Goal: Task Accomplishment & Management: Complete application form

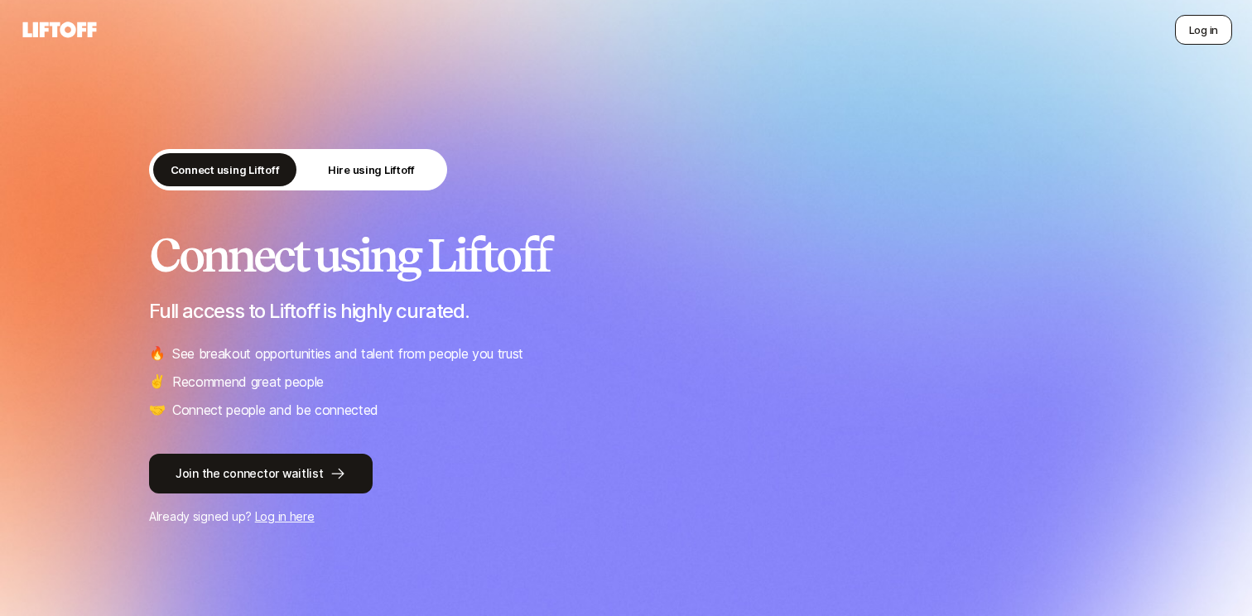
click at [1206, 38] on button "Log in" at bounding box center [1203, 30] width 57 height 30
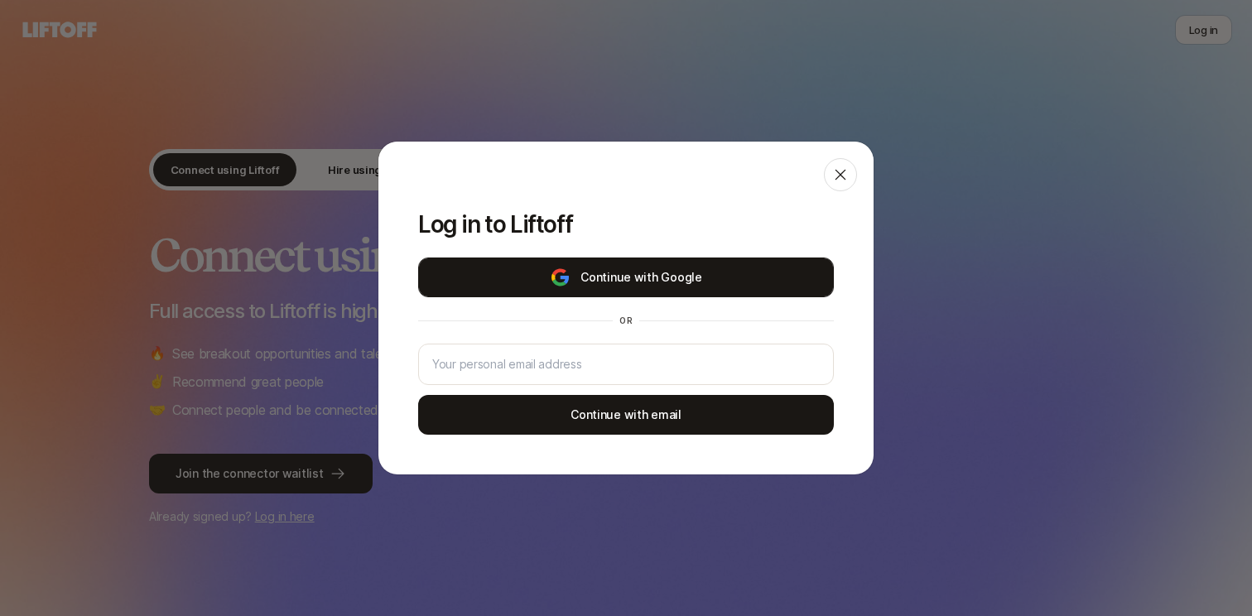
click at [650, 281] on button "Continue with Google" at bounding box center [626, 277] width 416 height 40
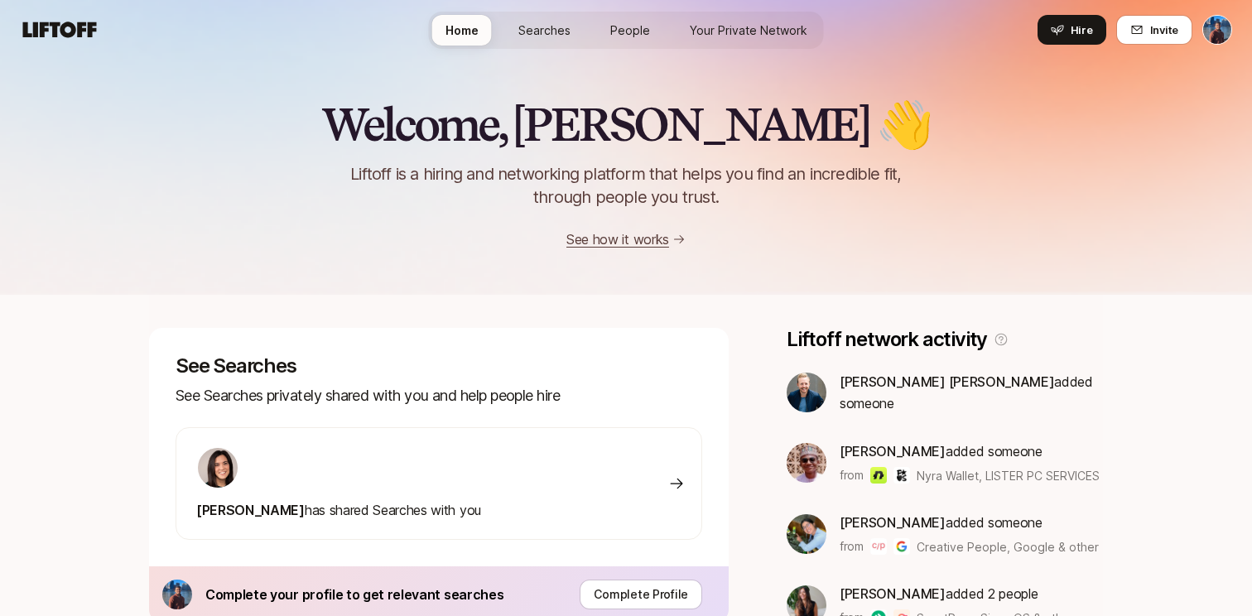
click at [563, 27] on span "Searches" at bounding box center [544, 30] width 52 height 17
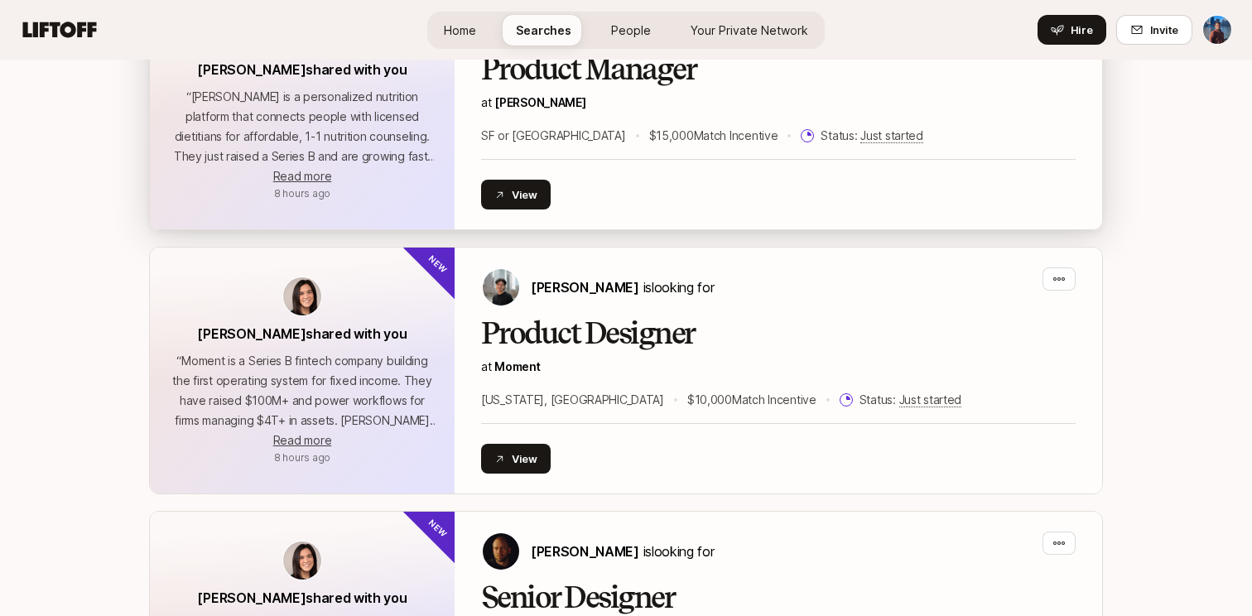
scroll to position [835, 0]
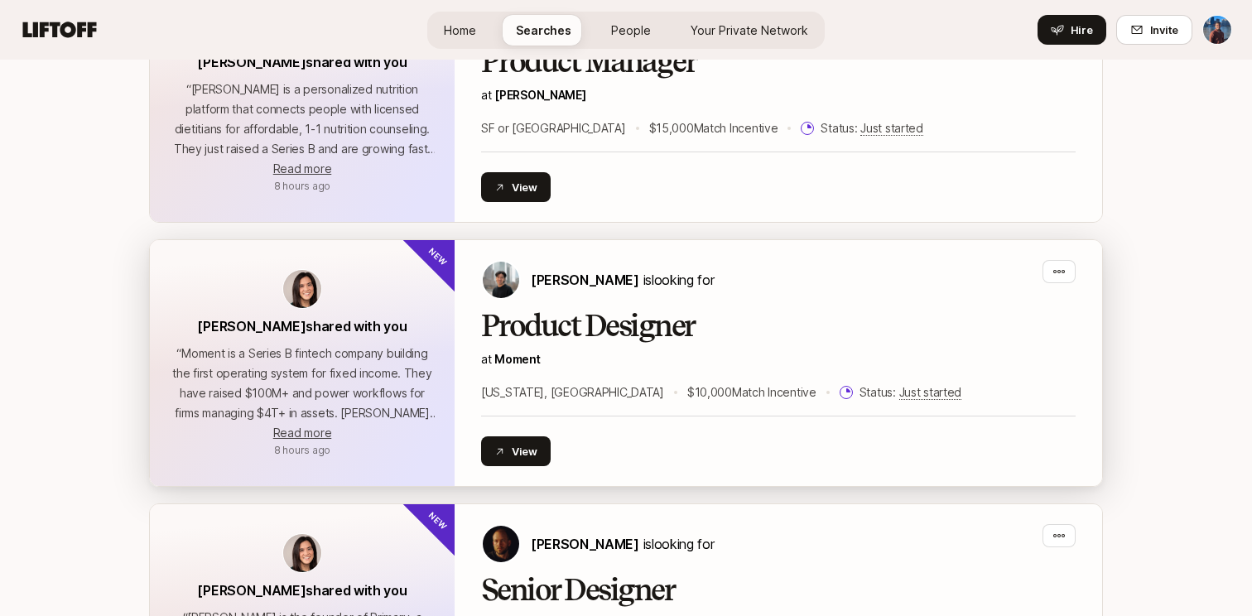
drag, startPoint x: 321, startPoint y: 431, endPoint x: 395, endPoint y: 434, distance: 73.7
click at [395, 434] on div "“ Moment is a Series B fintech company building the first operating system for …" at bounding box center [302, 393] width 265 height 99
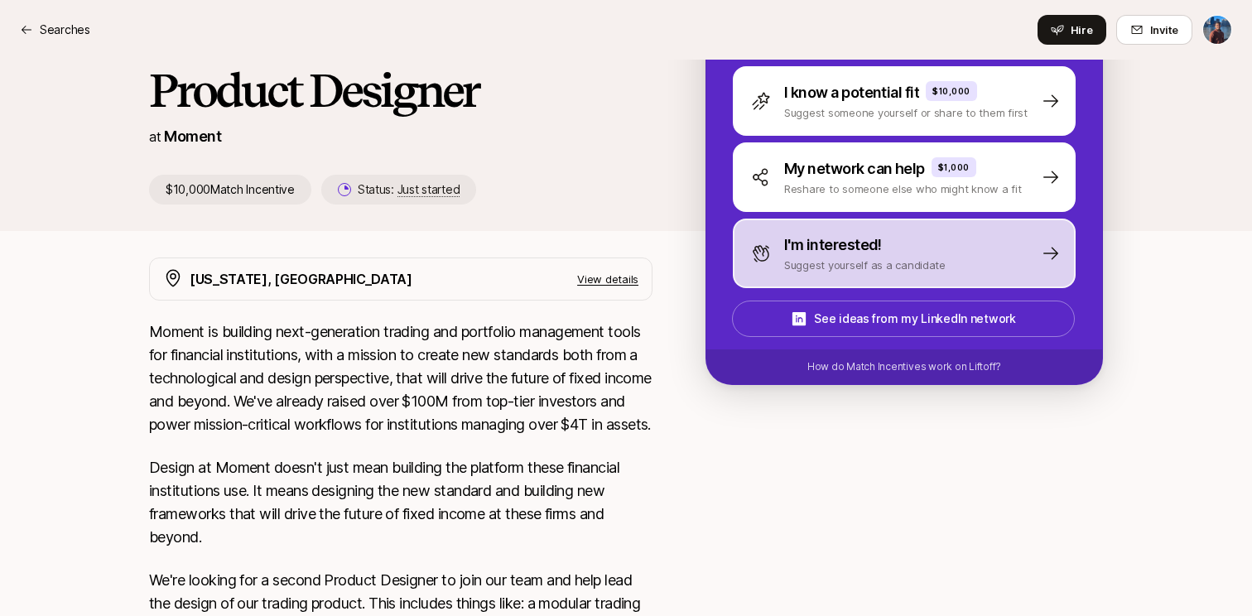
scroll to position [233, 0]
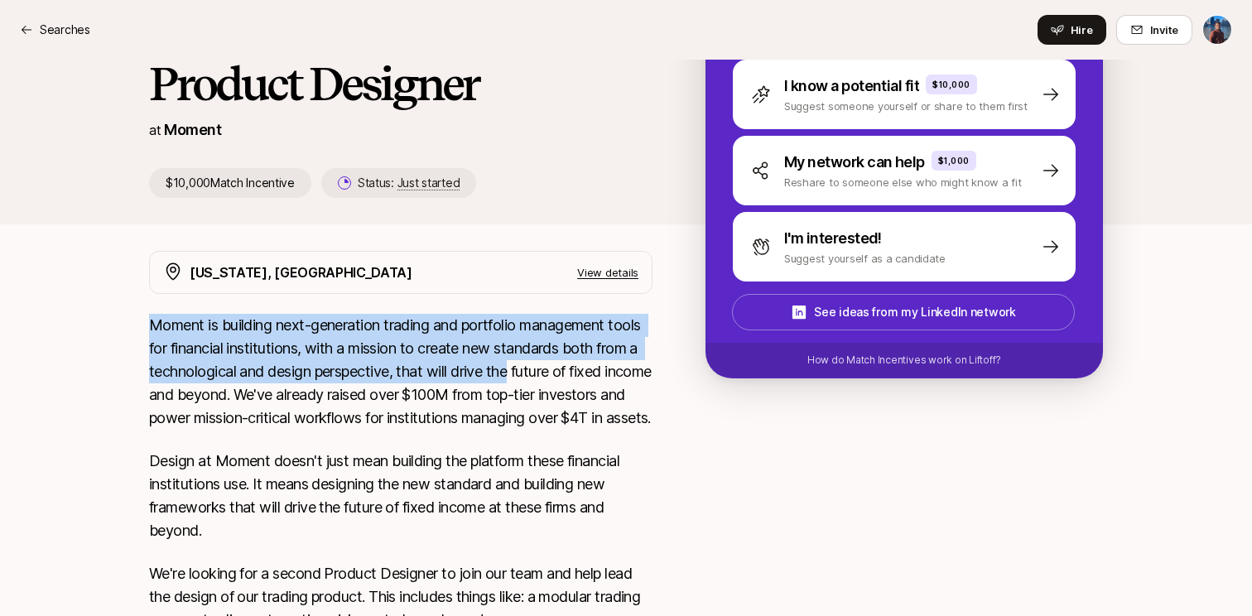
drag, startPoint x: 150, startPoint y: 325, endPoint x: 516, endPoint y: 378, distance: 369.8
click at [516, 378] on p "Moment is building next-generation trading and portfolio management tools for f…" at bounding box center [400, 372] width 503 height 116
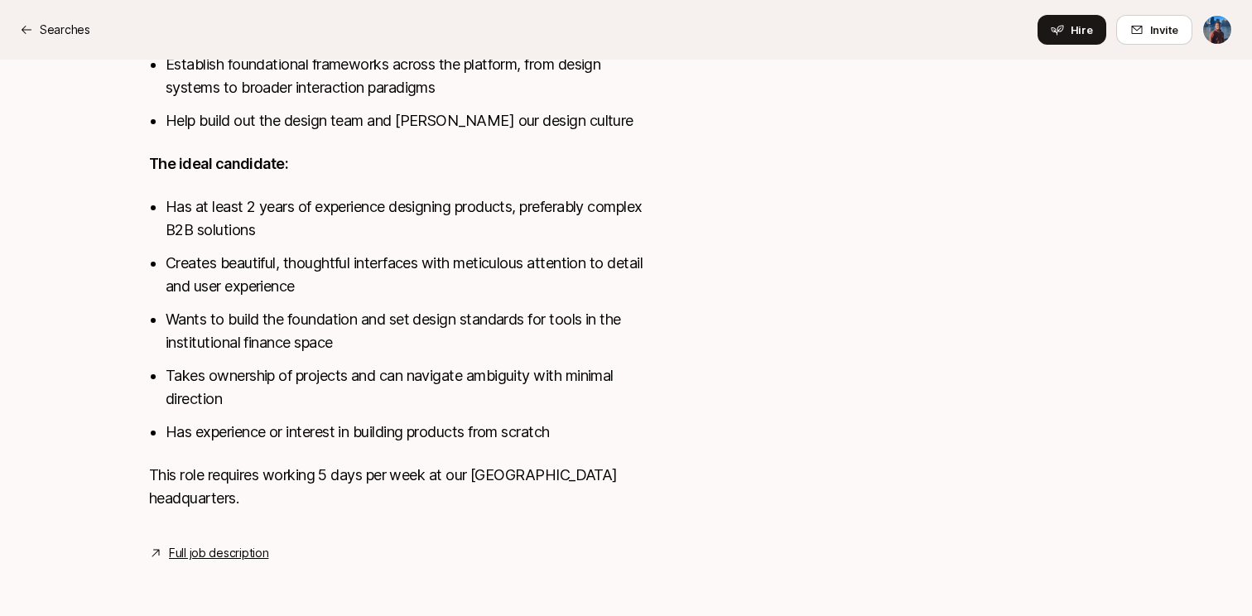
scroll to position [964, 0]
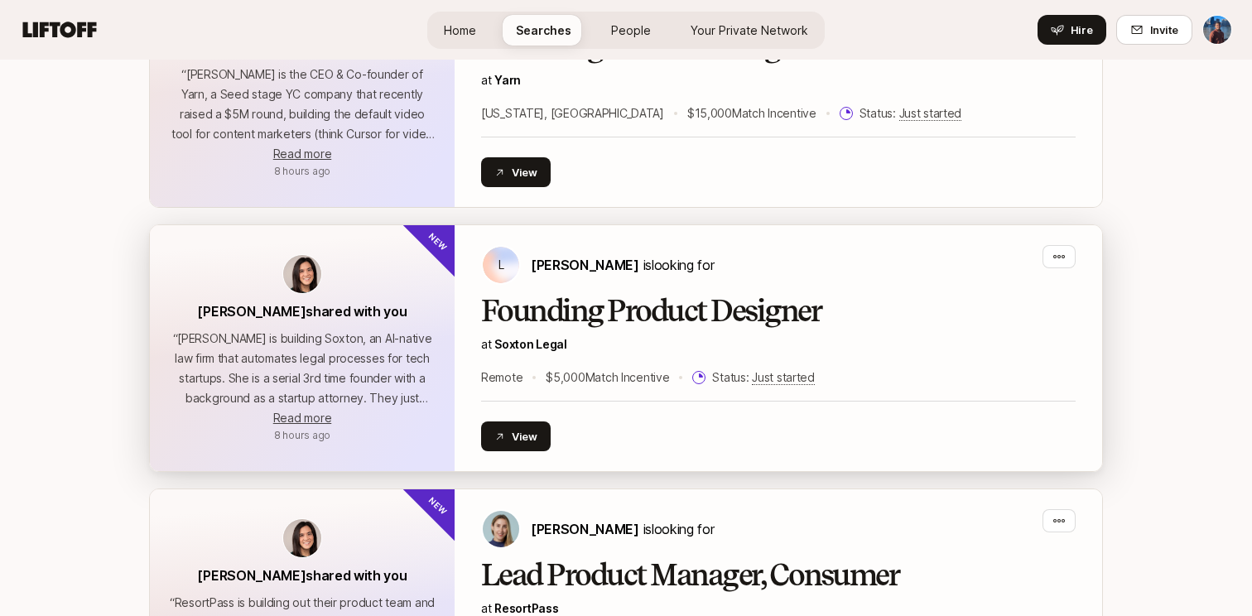
scroll to position [1908, 0]
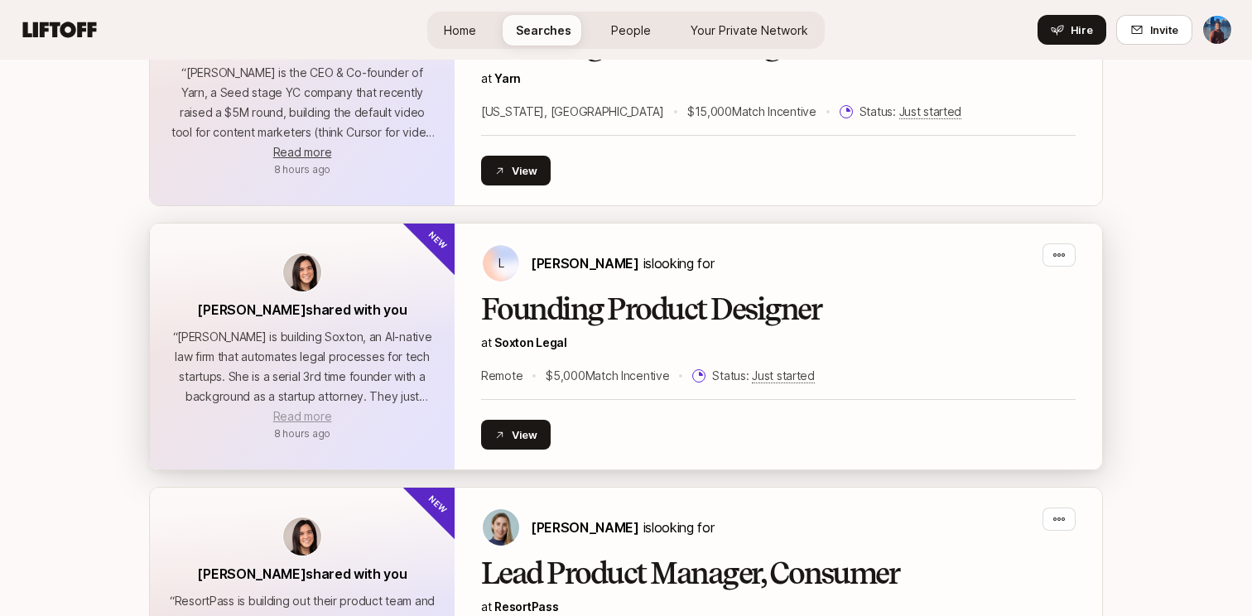
click at [326, 419] on span "Read more" at bounding box center [302, 416] width 58 height 14
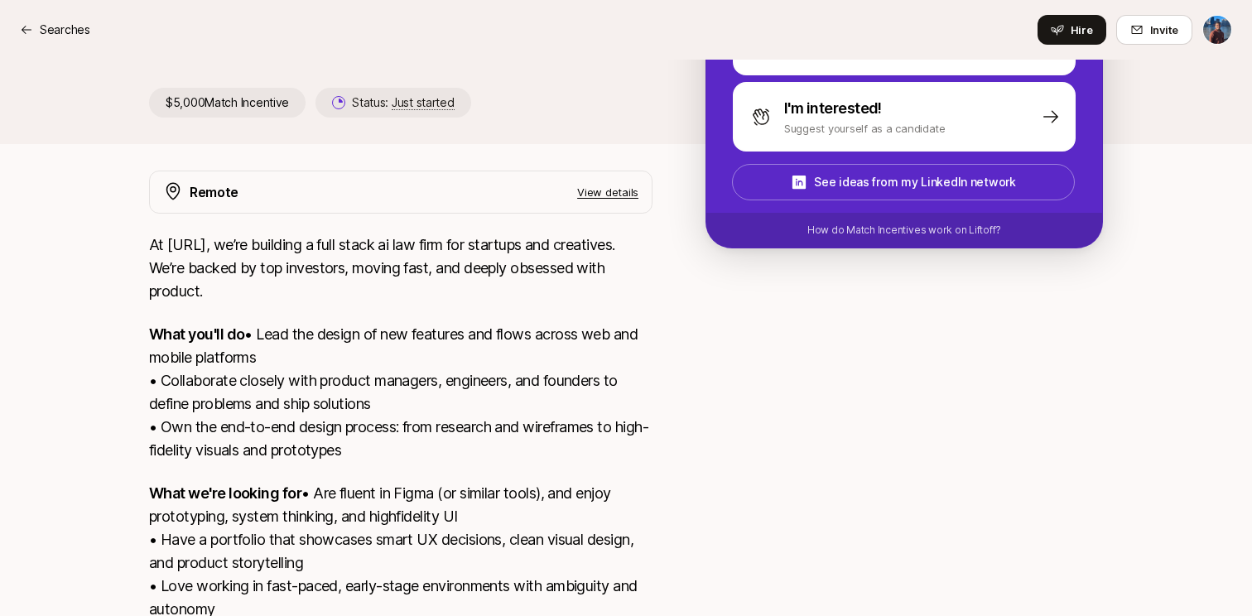
scroll to position [399, 0]
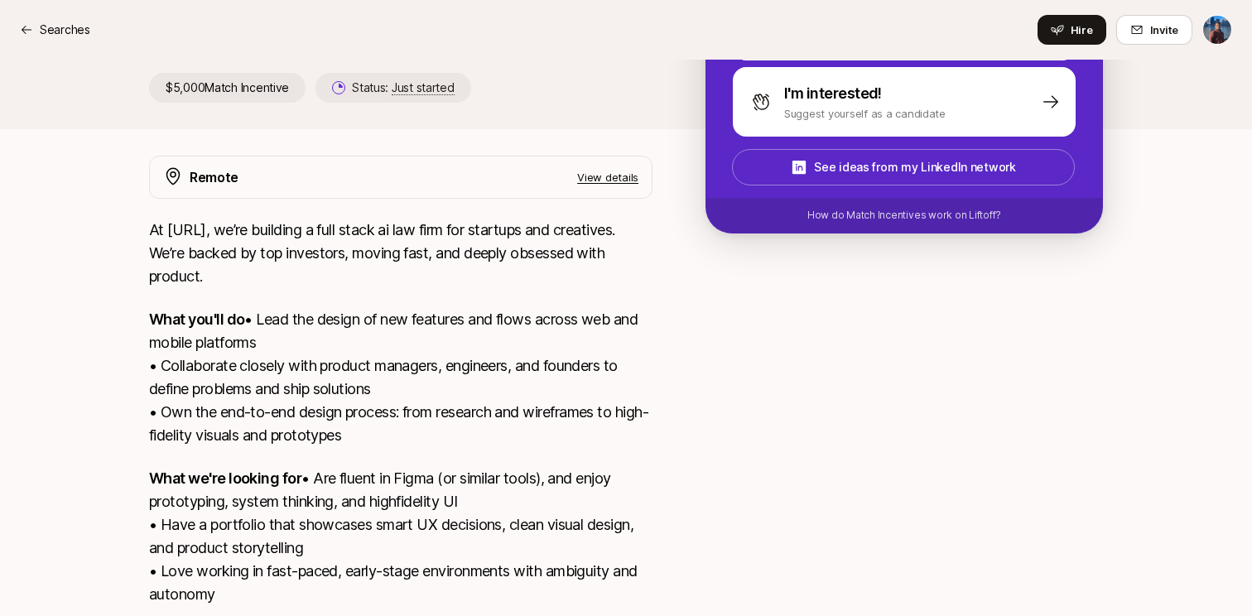
drag, startPoint x: 152, startPoint y: 343, endPoint x: 442, endPoint y: 463, distance: 313.6
click at [445, 447] on p "What you'll do • Lead the design of new features and flows across web and mobil…" at bounding box center [400, 377] width 503 height 139
click at [442, 447] on p "What you'll do • Lead the design of new features and flows across web and mobil…" at bounding box center [400, 377] width 503 height 139
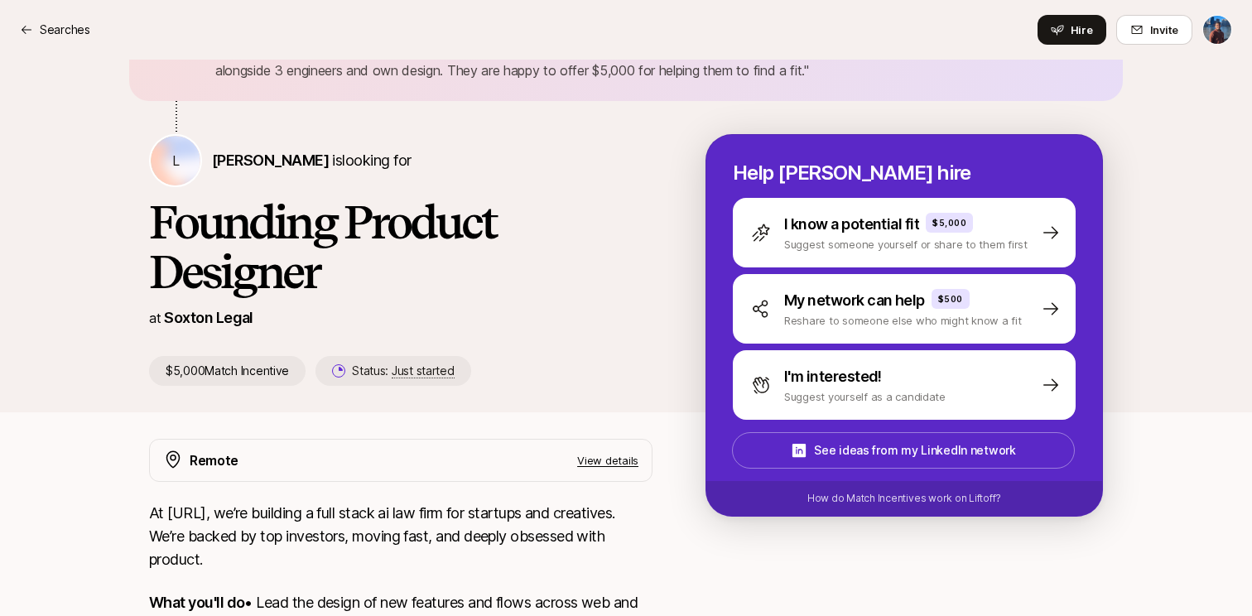
scroll to position [105, 0]
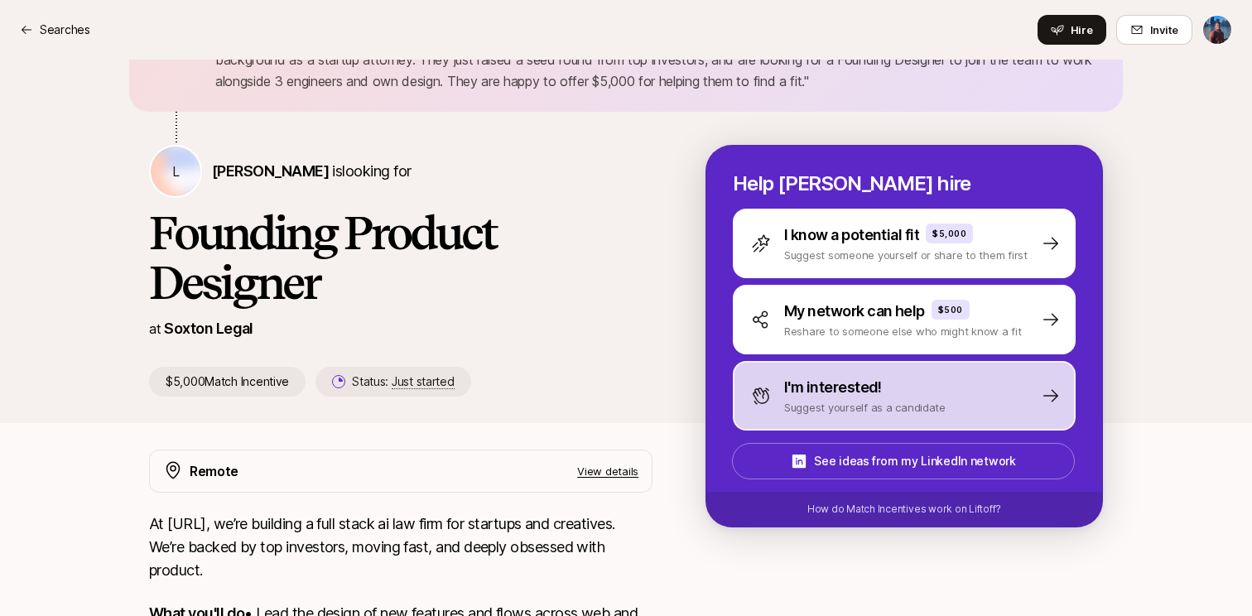
click at [913, 416] on div "I'm interested! Suggest yourself as a candidate" at bounding box center [904, 396] width 343 height 70
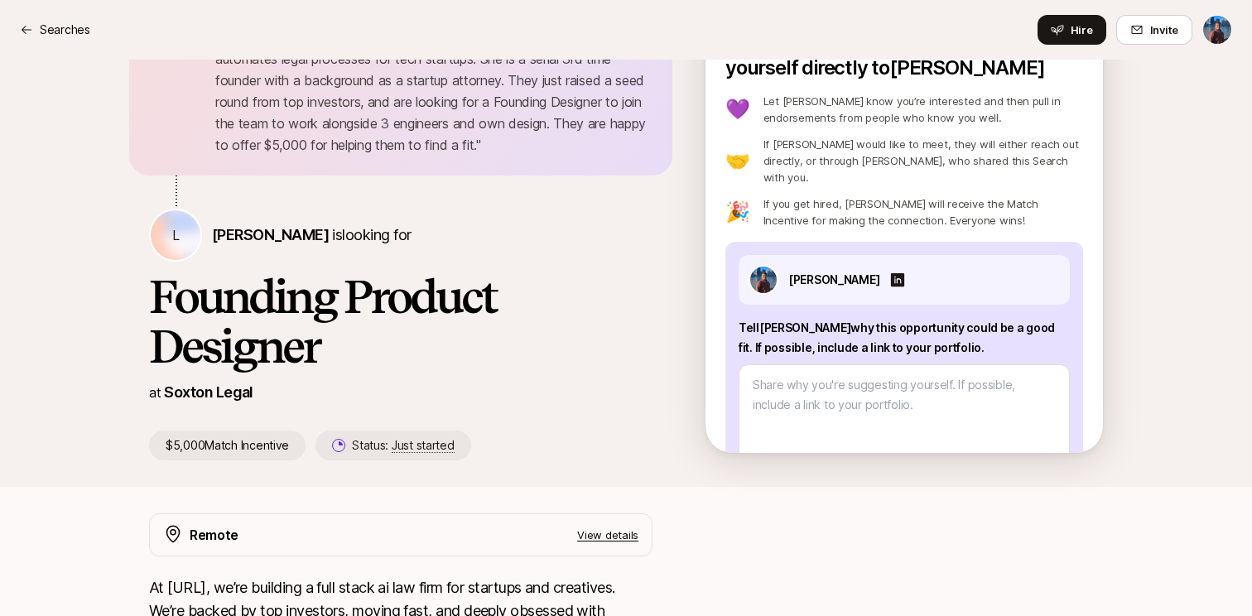
scroll to position [258, 0]
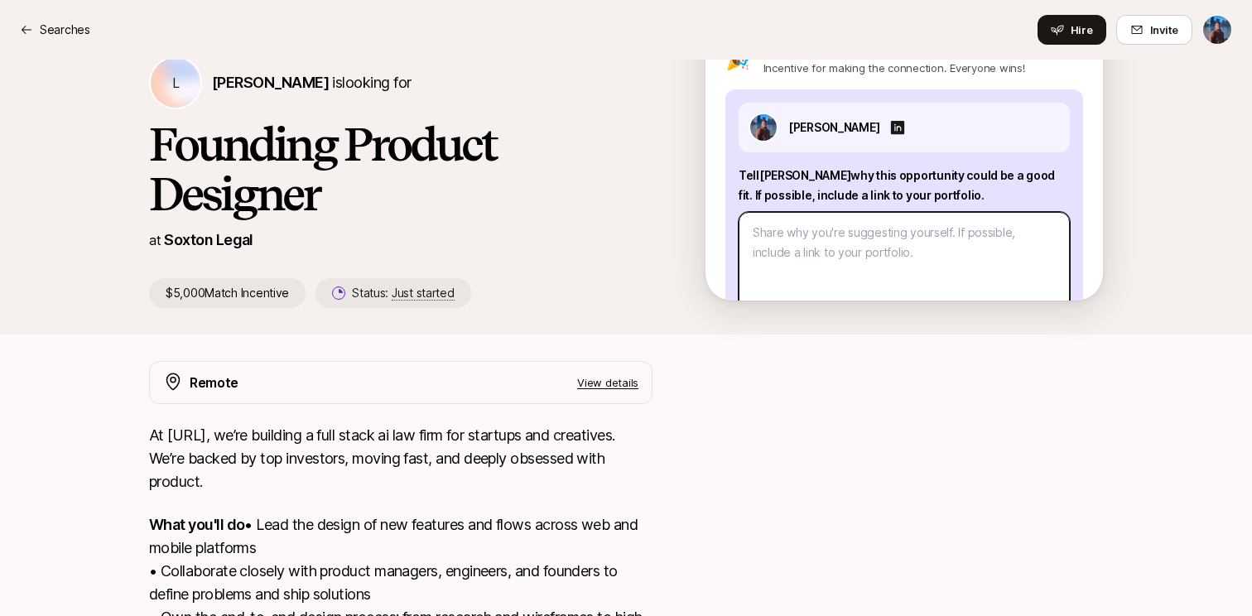
click at [825, 243] on textarea at bounding box center [903, 272] width 331 height 121
type textarea "x"
type textarea "H"
type textarea "x"
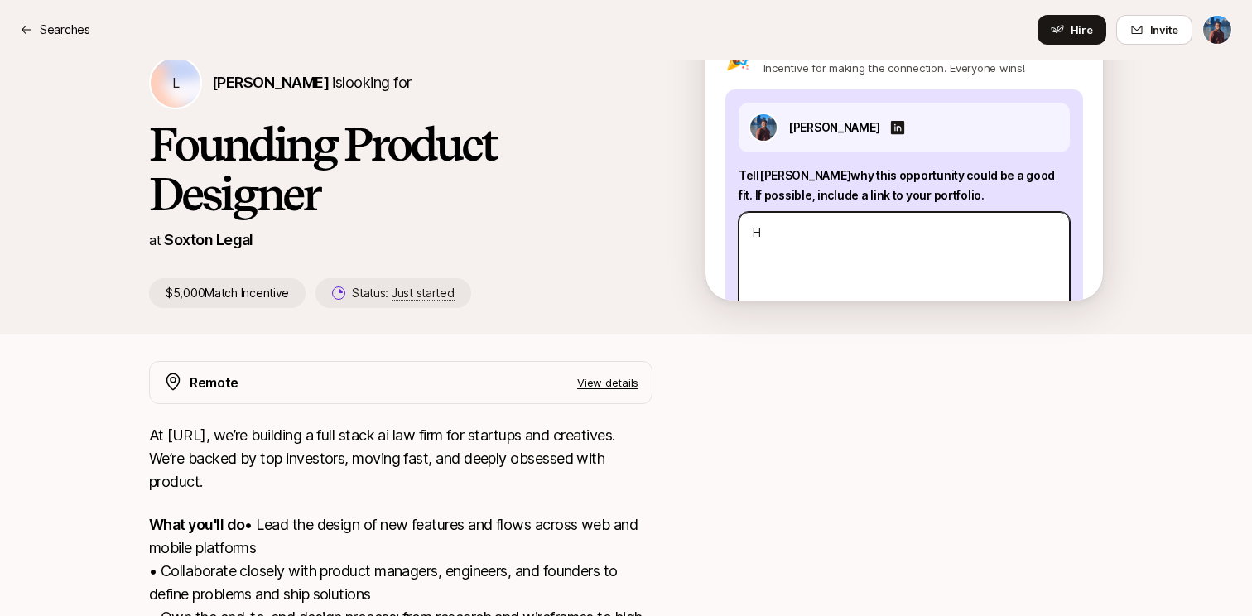
type textarea "He"
type textarea "x"
type textarea "Hey"
type textarea "x"
type textarea "Hey"
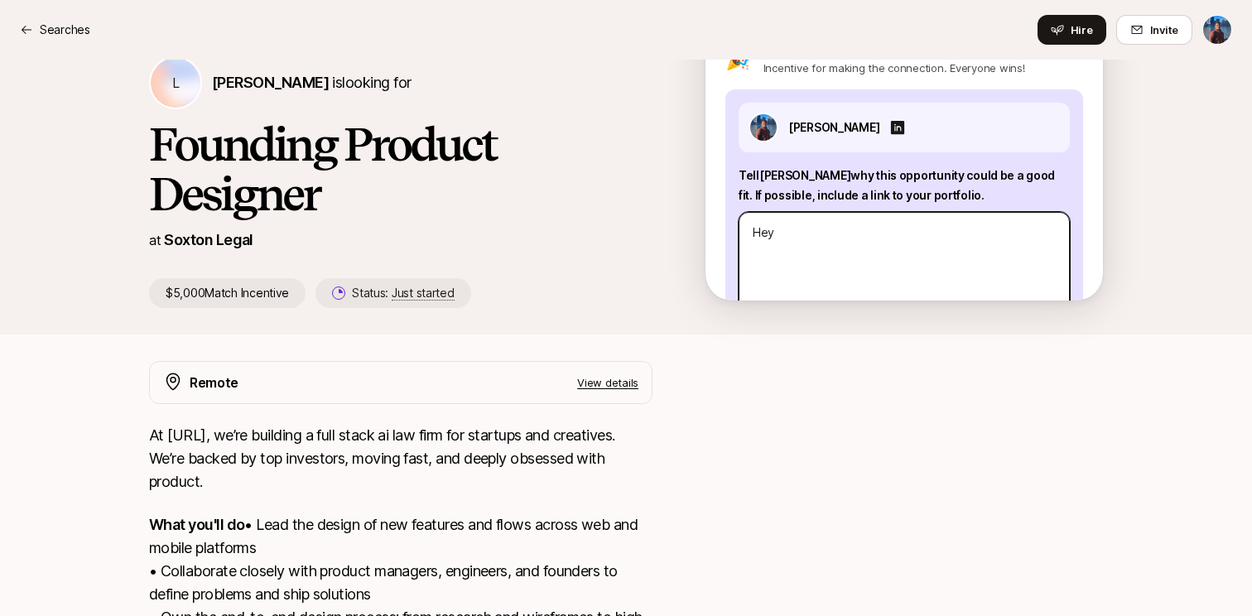
type textarea "x"
type textarea "Hey L"
type textarea "x"
type textarea "Hey Lo"
type textarea "x"
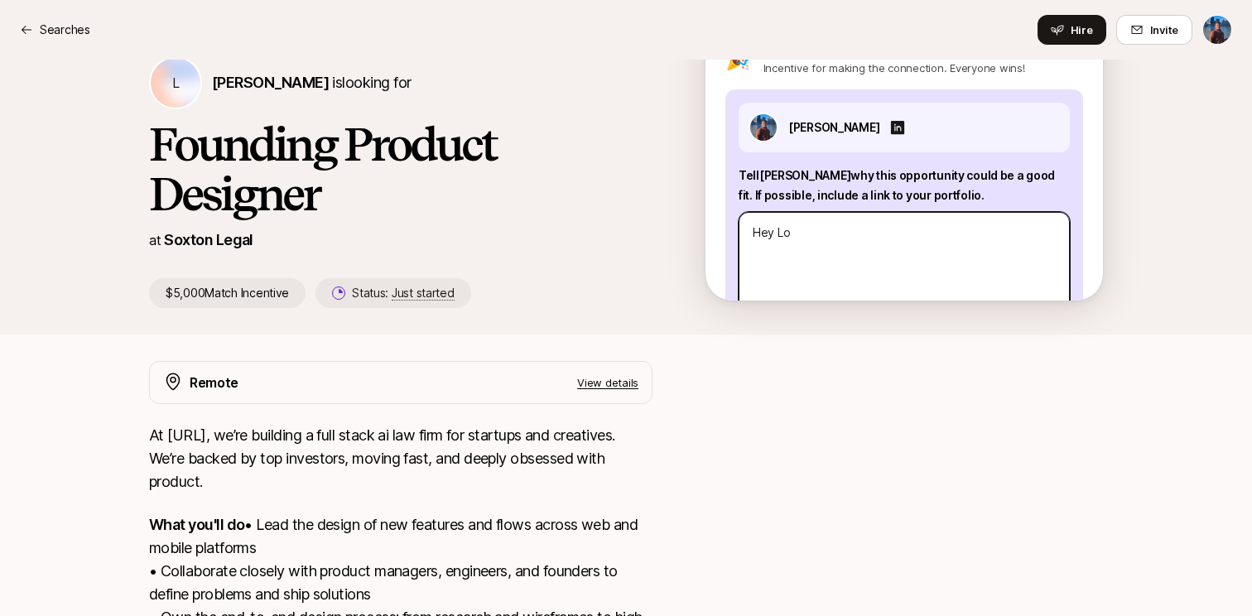
type textarea "Hey Log"
type textarea "x"
type textarea "Hey Loga"
type textarea "x"
type textarea "Hey Logan"
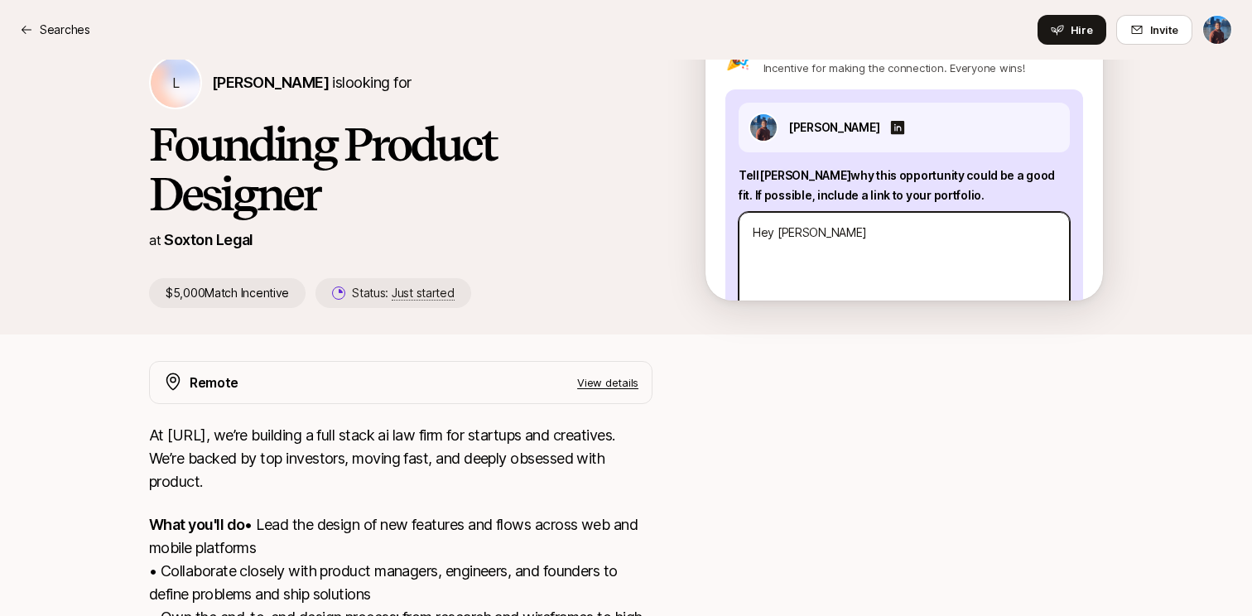
type textarea "x"
type textarea "Hey Logan,"
type textarea "x"
type textarea "Hey Logan,"
type textarea "x"
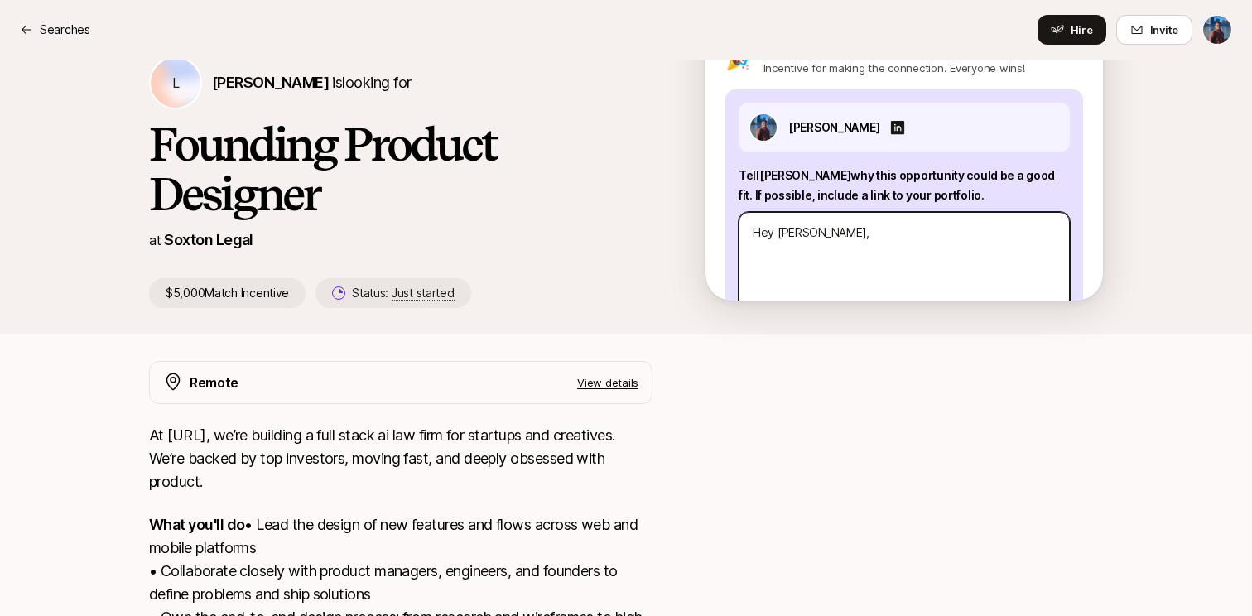
type textarea "Hey Logan,"
type textarea "x"
type textarea "Hey Logan,"
type textarea "x"
type textarea "Hey Logan,"
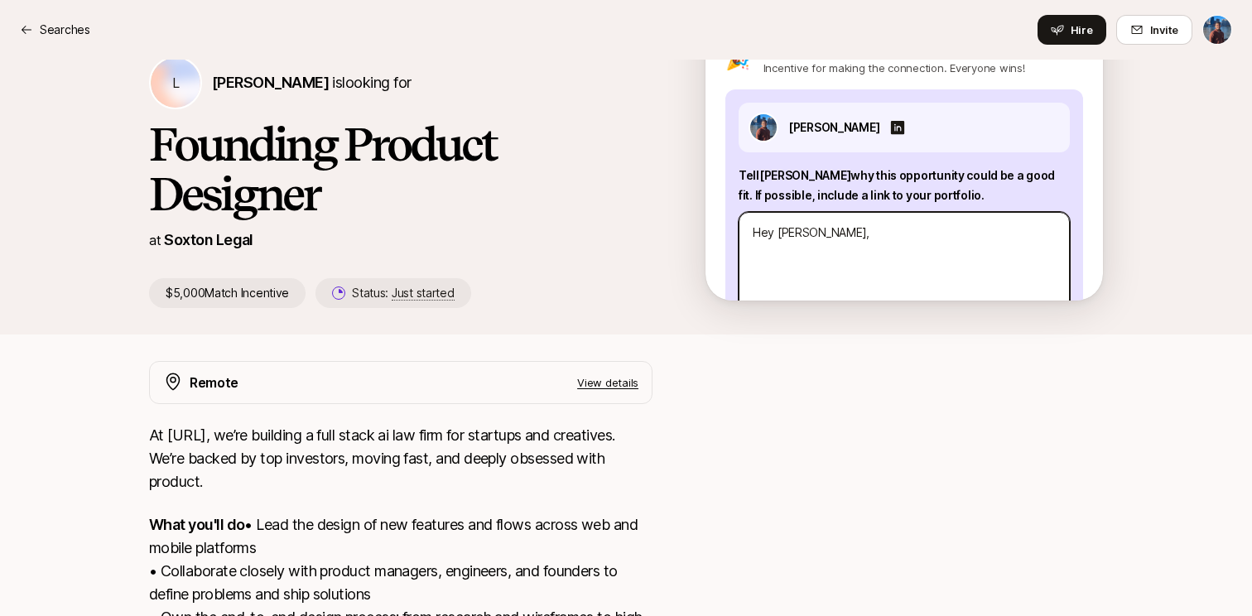
type textarea "x"
type textarea "Hey Logan"
type textarea "x"
type textarea "Hey Logan!"
type textarea "x"
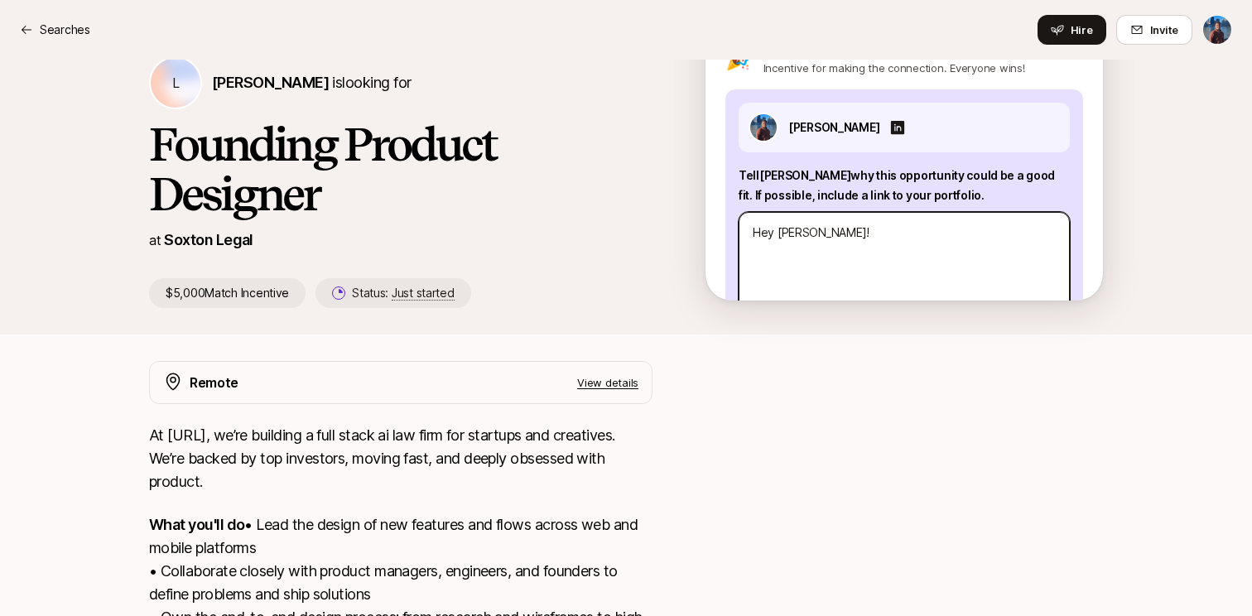
type textarea "Hey Logan!"
type textarea "x"
type textarea "Hey Logan! I"
type textarea "x"
type textarea "Hey Logan! I"
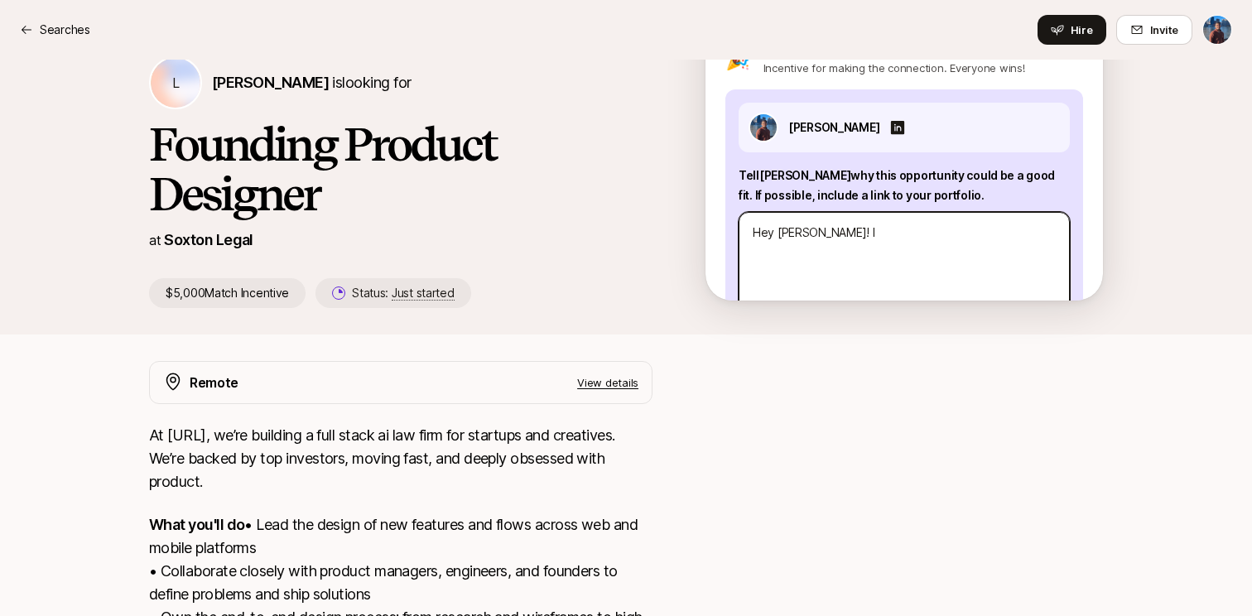
type textarea "x"
type textarea "Hey Logan! I t"
type textarea "x"
type textarea "Hey Logan! I th"
type textarea "x"
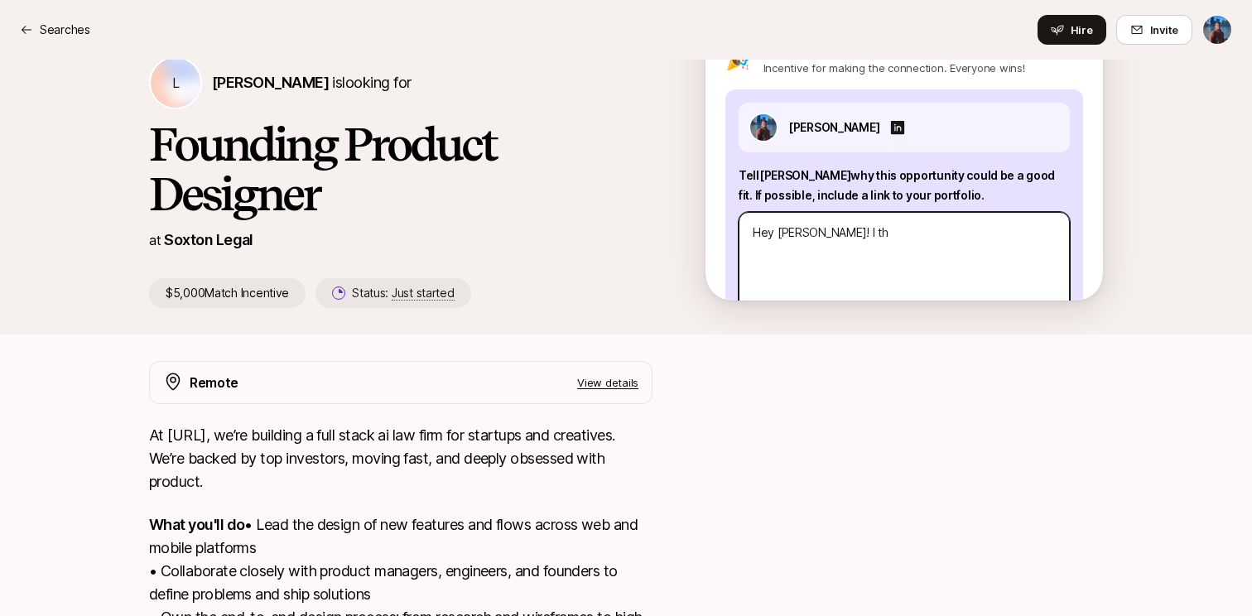
type textarea "Hey Logan! I t"
type textarea "x"
type textarea "Hey Logan! I"
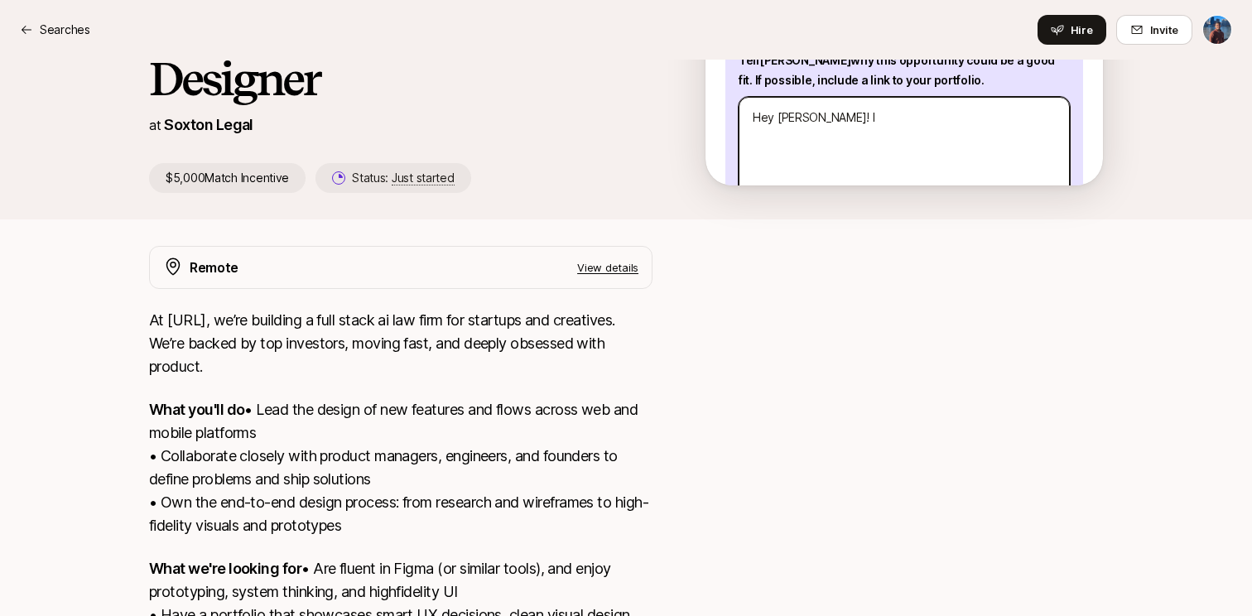
scroll to position [373, 0]
type textarea "x"
type textarea "Hey Logan! I a"
type textarea "x"
type textarea "Hey Logan! I am"
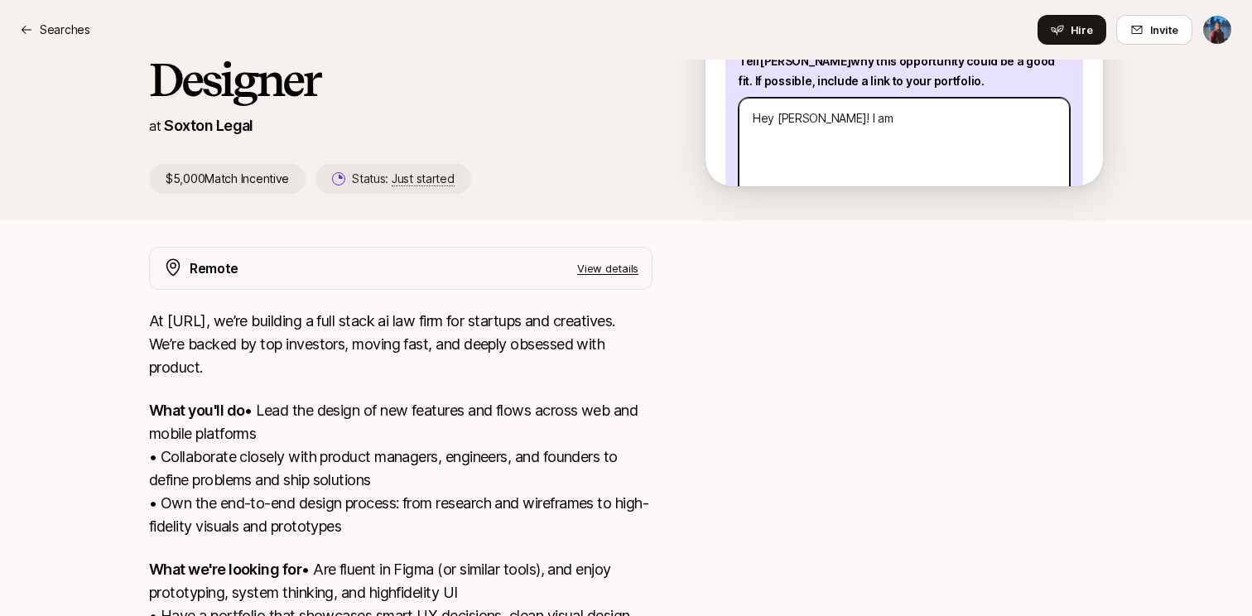
type textarea "x"
type textarea "Hey Logan! I am"
type textarea "x"
type textarea "Hey Logan! I am a"
type textarea "x"
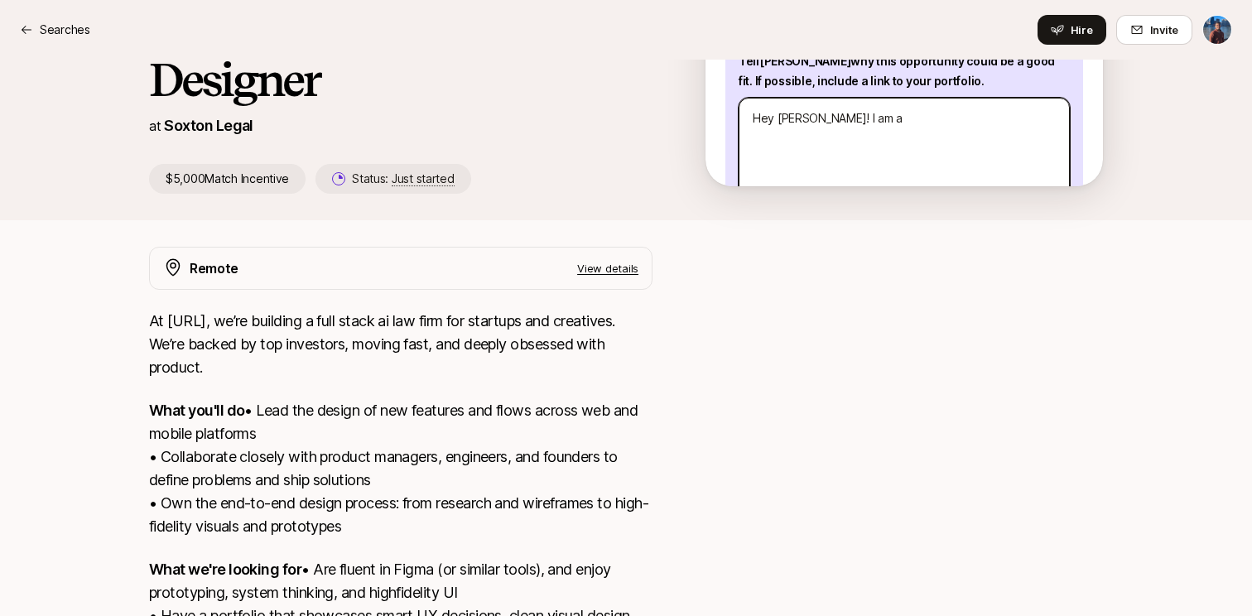
type textarea "Hey Logan! I am an"
type textarea "x"
type textarea "Hey Logan! I am an"
type textarea "x"
type textarea "Hey Logan! I am an e"
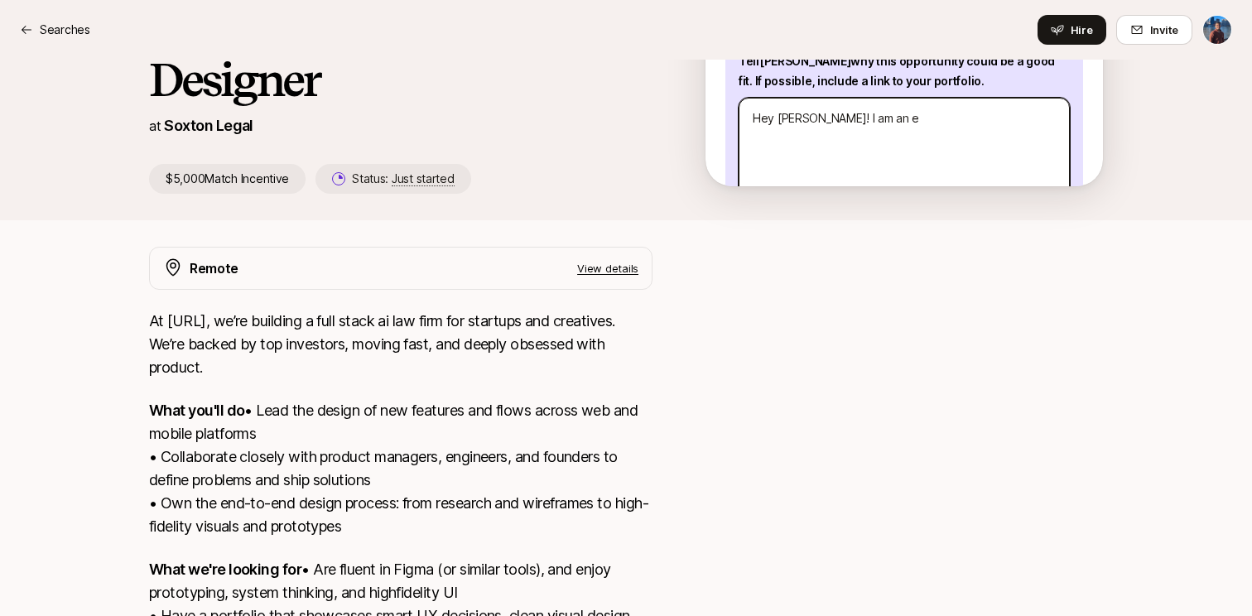
type textarea "x"
type textarea "Hey Logan! I am an ex"
type textarea "x"
type textarea "Hey Logan! I am an e"
type textarea "x"
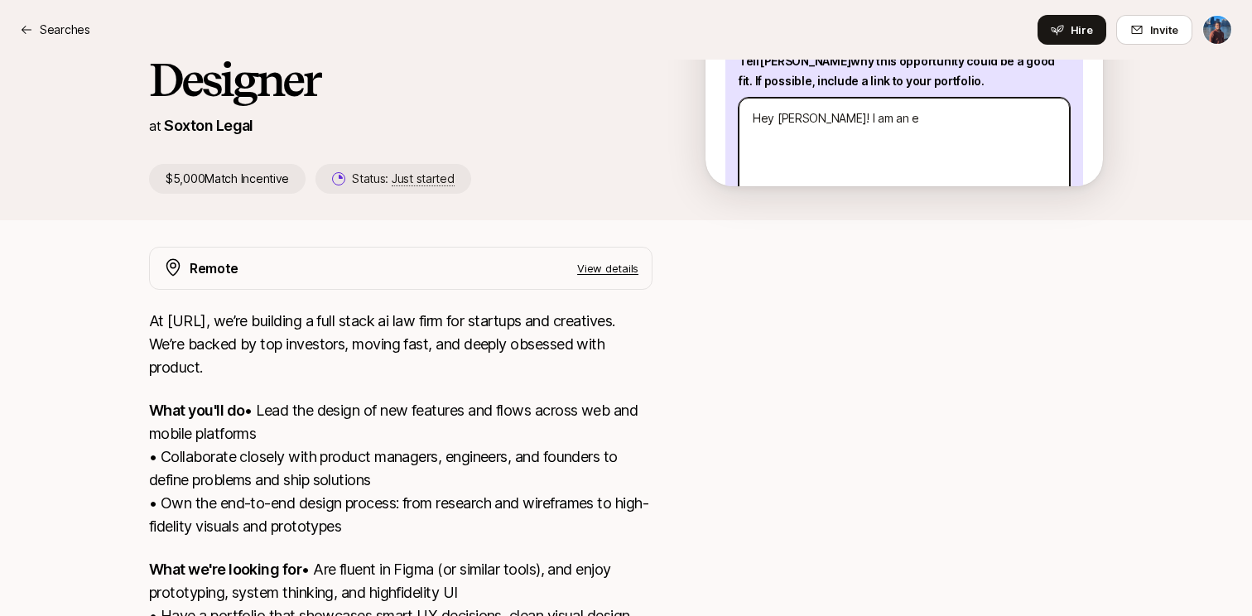
type textarea "Hey Logan! I am an ex"
type textarea "x"
type textarea "Hey Logan! I am an exp"
type textarea "x"
type textarea "Hey Logan! I am an expe"
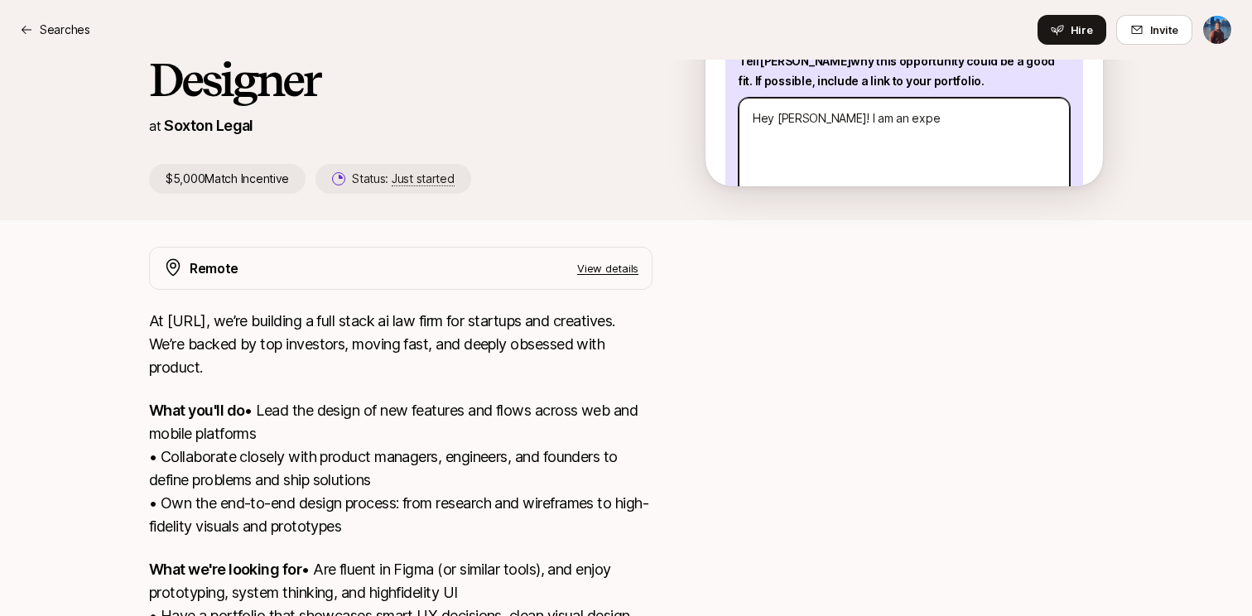
type textarea "x"
type textarea "Hey Logan! I am an exper"
type textarea "x"
type textarea "Hey Logan! I am an experi"
type textarea "x"
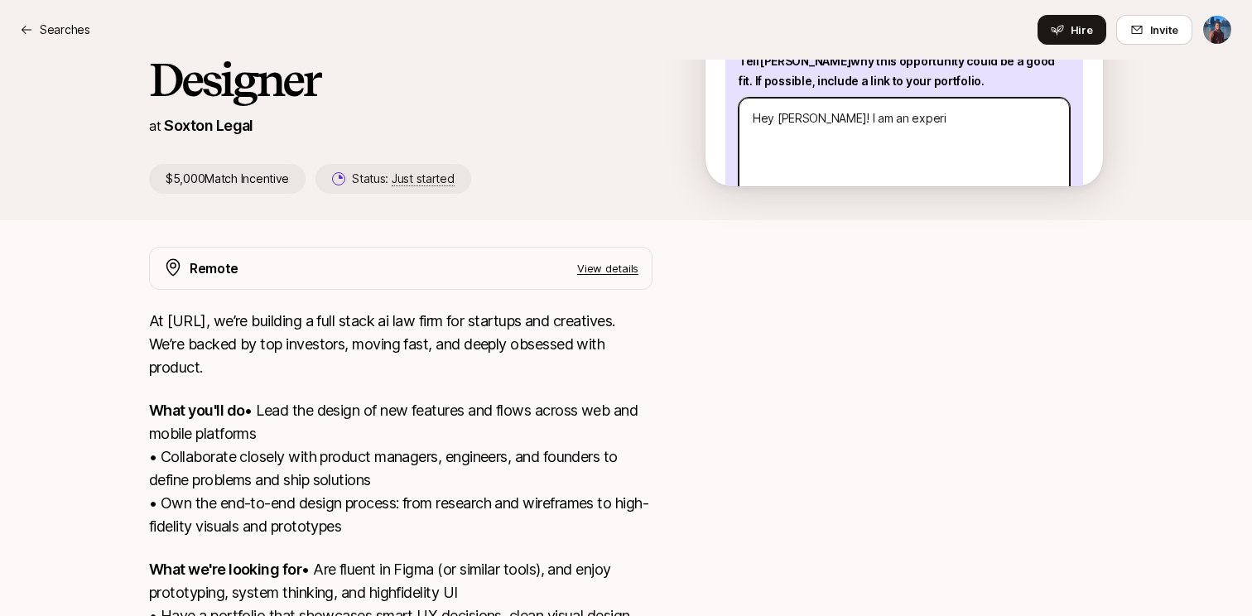
type textarea "Hey Logan! I am an experie"
type textarea "x"
type textarea "Hey Logan! I am an experien"
type textarea "x"
type textarea "Hey Logan! I am an experienc"
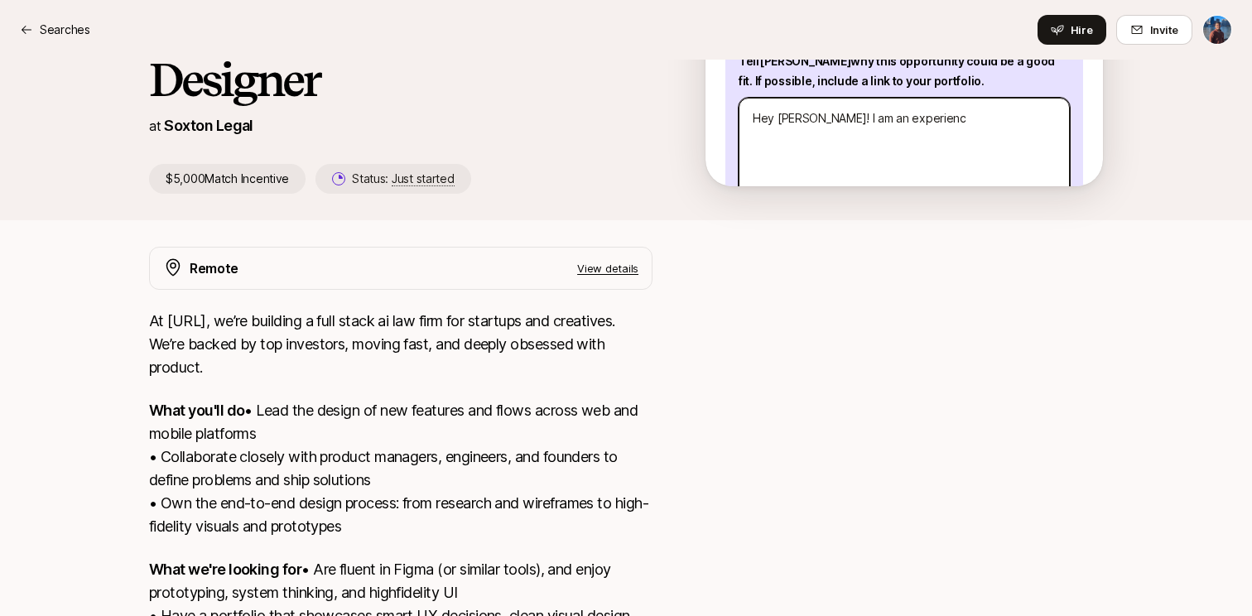
type textarea "x"
type textarea "Hey Logan! I am an experience"
type textarea "x"
type textarea "Hey Logan! I am an experienced"
type textarea "x"
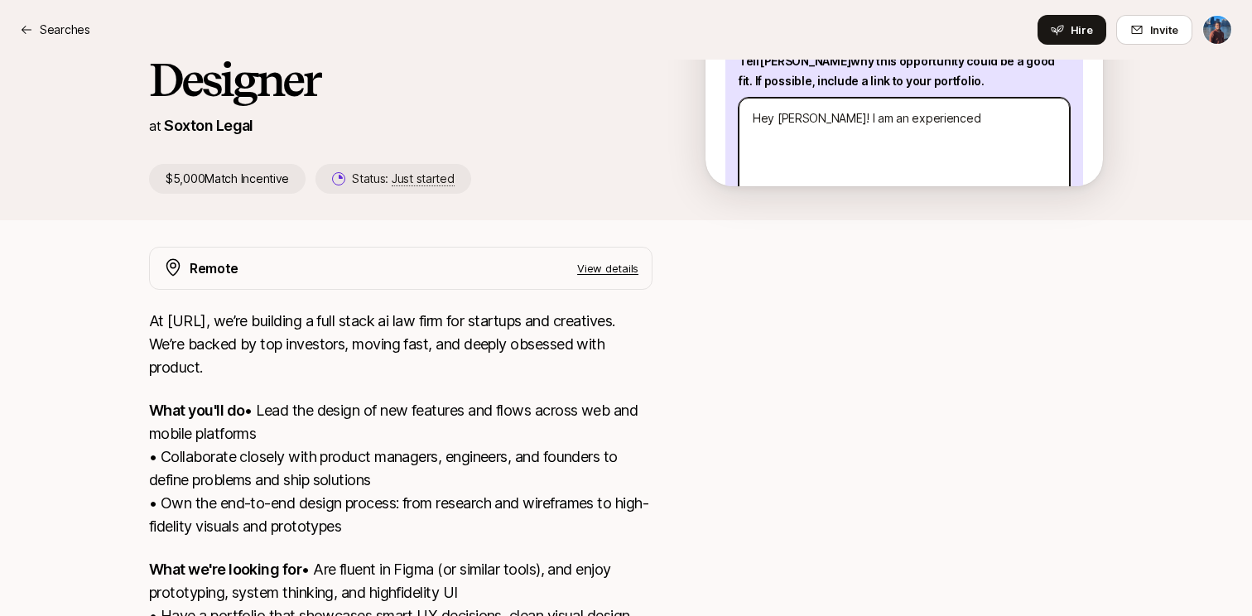
type textarea "Hey Logan! I am an experienced"
type textarea "x"
type textarea "Hey Logan! I am an experienced P"
type textarea "x"
type textarea "Hey Logan! I am an experienced Pr"
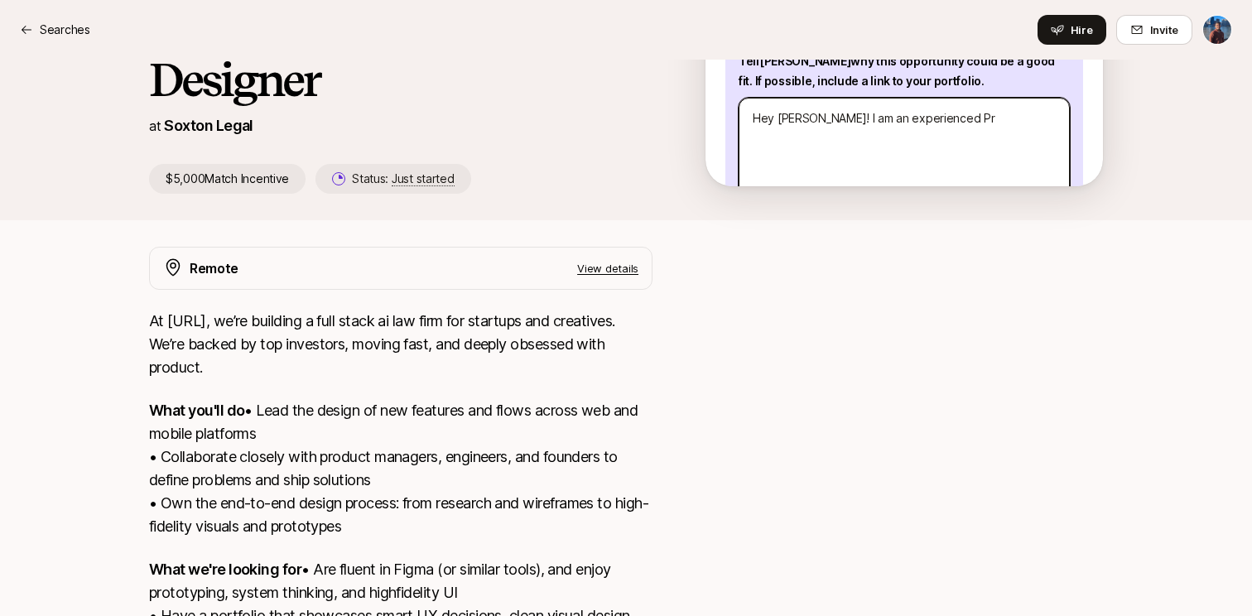
type textarea "x"
type textarea "Hey Logan! I am an experienced Pro"
type textarea "x"
type textarea "Hey Logan! I am an experienced Prod"
type textarea "x"
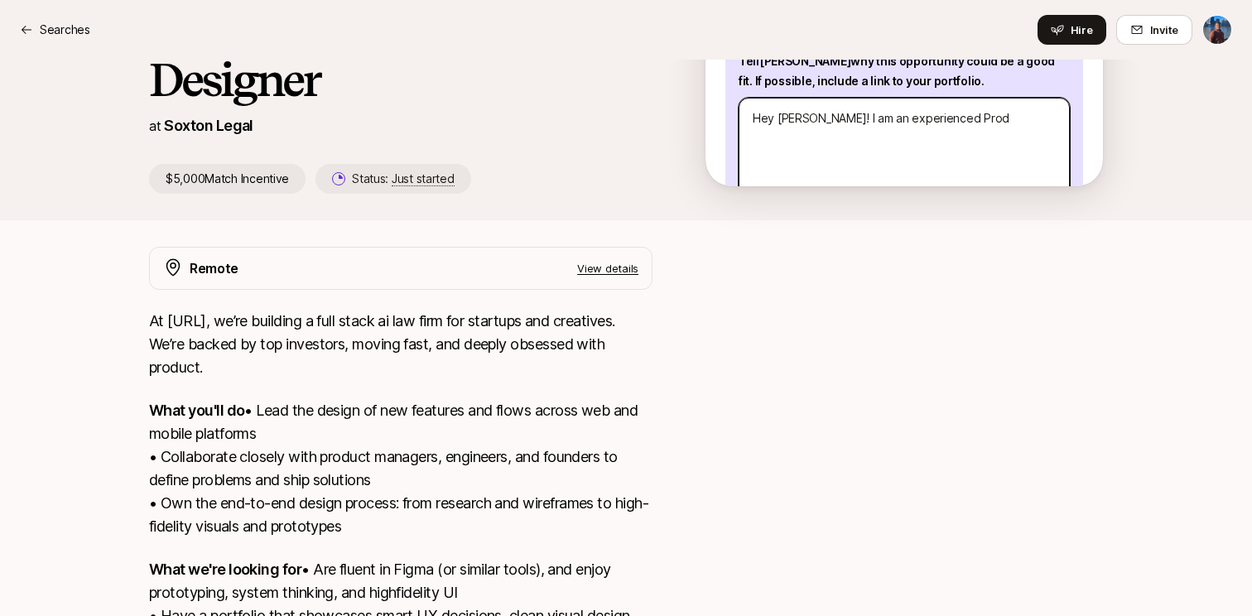
type textarea "Hey Logan! I am an experienced Produ"
type textarea "x"
type textarea "Hey Logan! I am an experienced Produc"
type textarea "x"
type textarea "Hey Logan! I am an experienced Product"
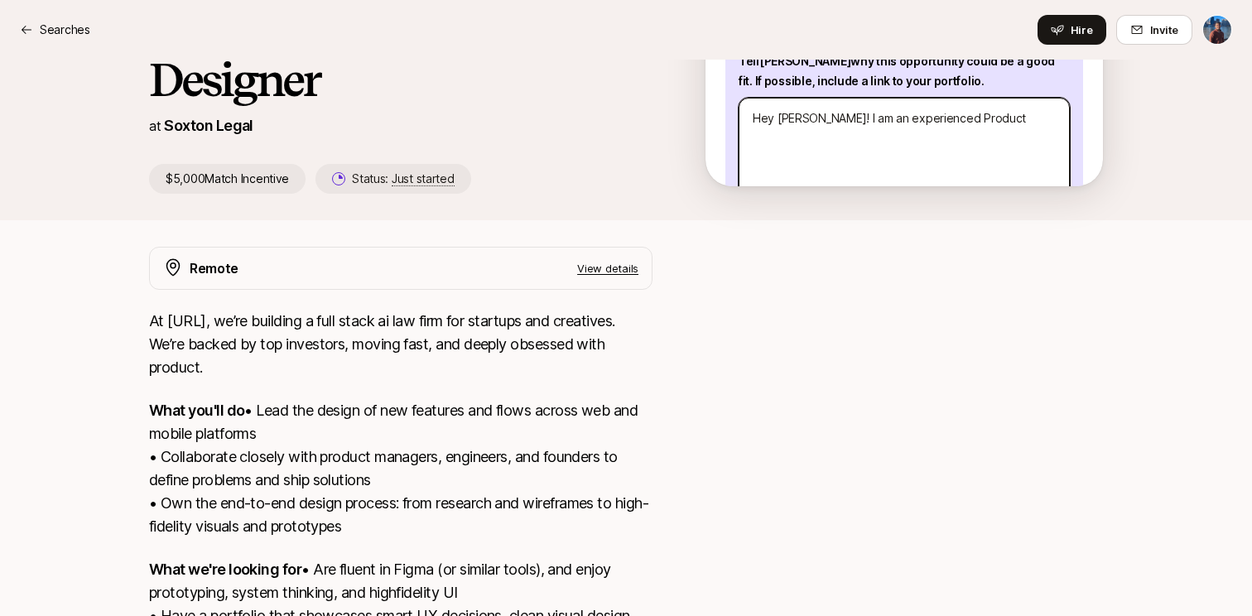
type textarea "x"
type textarea "Hey Logan! I am an experienced Product"
type textarea "x"
type textarea "Hey Logan! I am an experienced Product D"
type textarea "x"
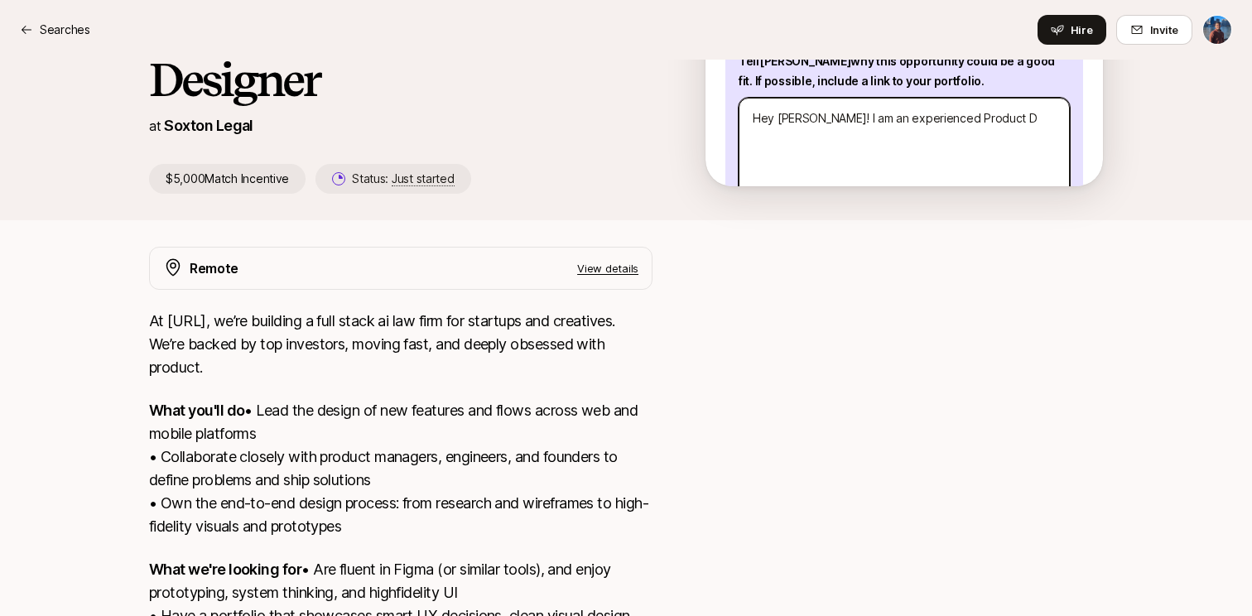
type textarea "Hey Logan! I am an experienced Product De"
type textarea "x"
type textarea "Hey Logan! I am an experienced Product Des"
type textarea "x"
type textarea "Hey Logan! I am an experienced Product Desi"
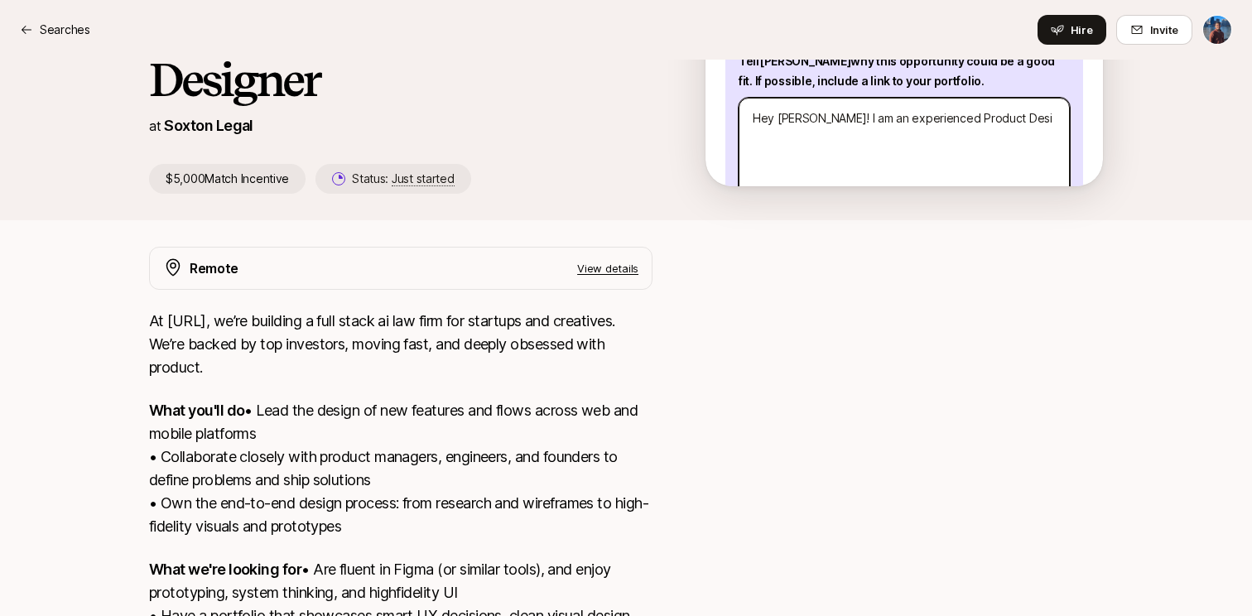
type textarea "x"
type textarea "Hey Logan! I am an experienced Product Desig"
type textarea "x"
type textarea "Hey Logan! I am an experienced Product Design"
type textarea "x"
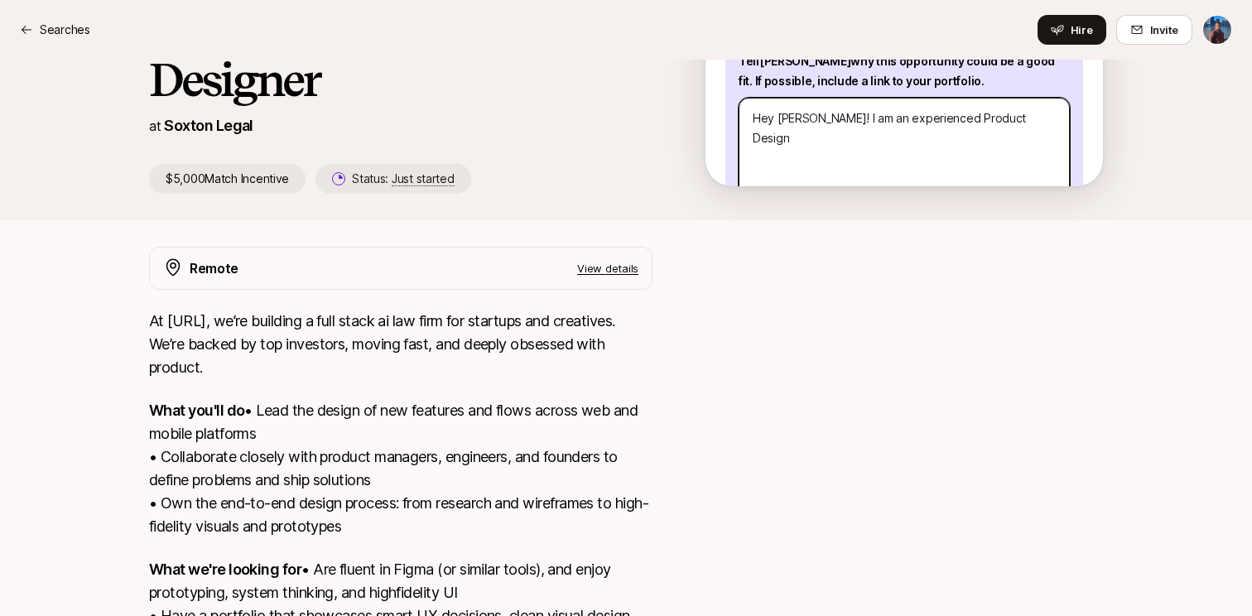
type textarea "Hey Logan! I am an experienced Product Designe"
type textarea "x"
type textarea "Hey Logan! I am an experienced Product Designer"
click at [885, 102] on textarea "Hey Logan! I am an experienced Product Designer" at bounding box center [903, 158] width 331 height 121
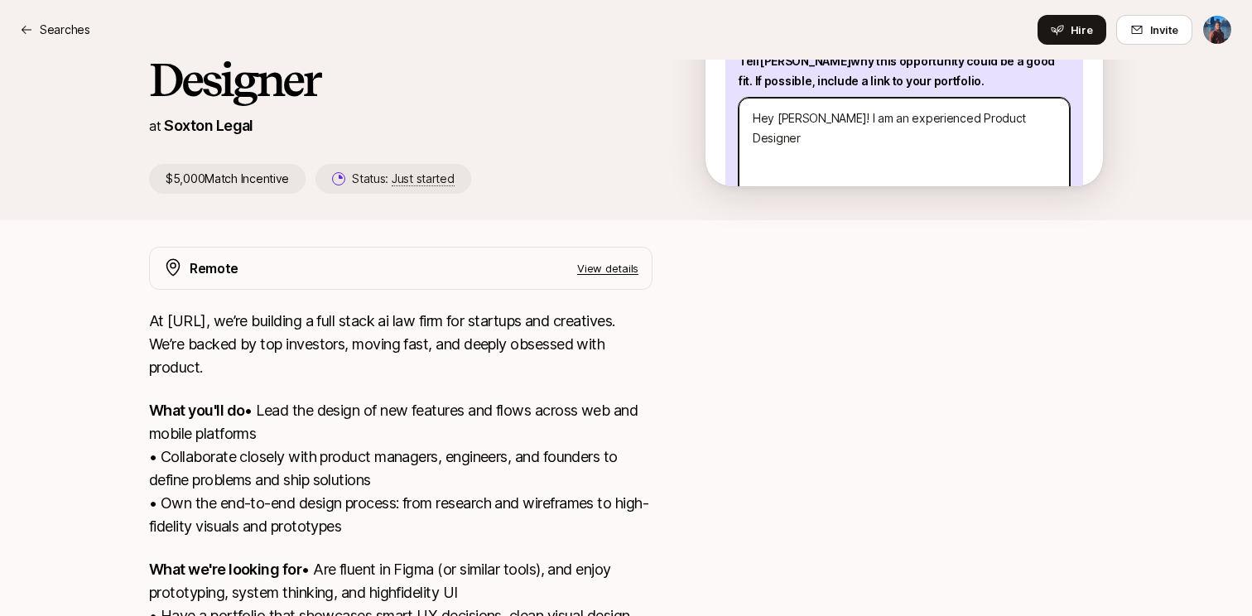
type textarea "x"
type textarea "Hey Logan! I am an Product Designer"
type textarea "x"
type textarea "Hey Logan! I am a Product Designer"
click at [977, 99] on textarea "Hey Logan! I am a Product Designer" at bounding box center [903, 158] width 331 height 121
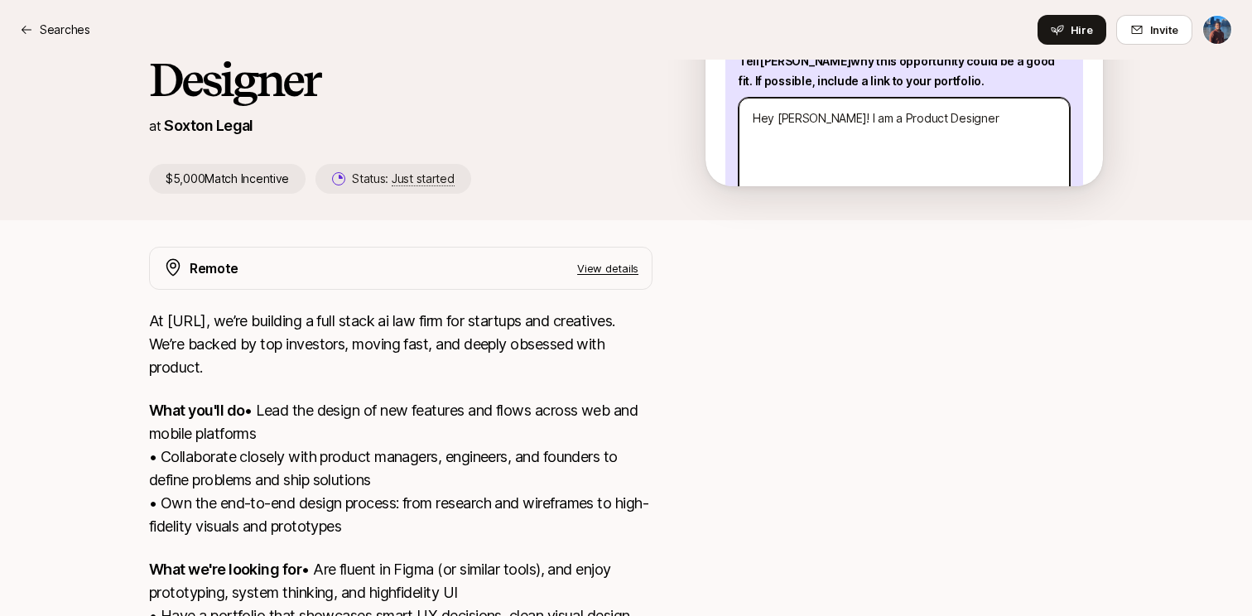
type textarea "x"
type textarea "Hey Logan! I am a Product Designer"
type textarea "x"
type textarea "Hey Logan! I am a Product Designer w"
type textarea "x"
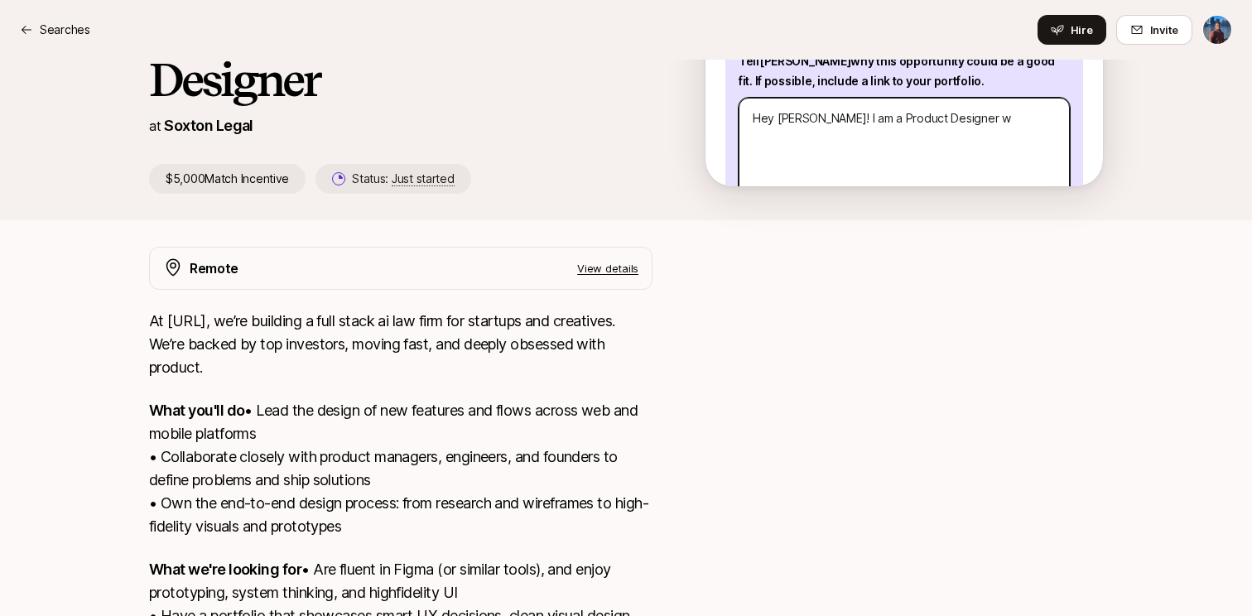
type textarea "Hey Logan! I am a Product Designer wi"
type textarea "x"
type textarea "Hey Logan! I am a Product Designer wit"
type textarea "x"
type textarea "Hey Logan! I am a Product Designer with"
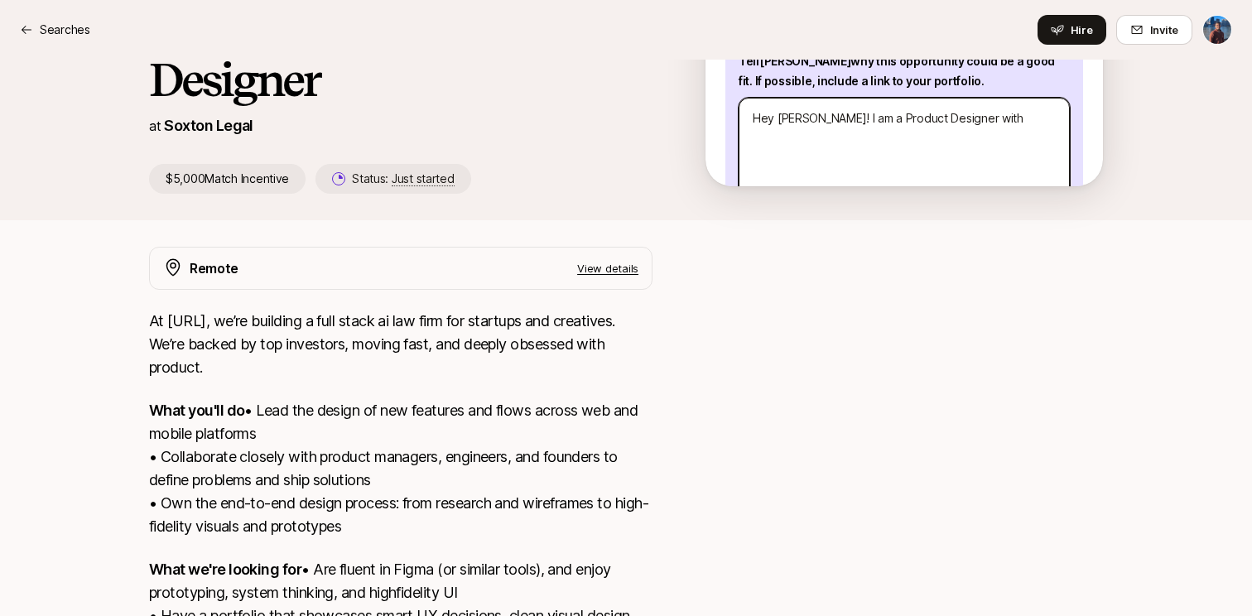
type textarea "x"
type textarea "Hey Logan! I am a Product Designer with"
type textarea "x"
type textarea "Hey Logan! I am a Product Designer with o"
type textarea "x"
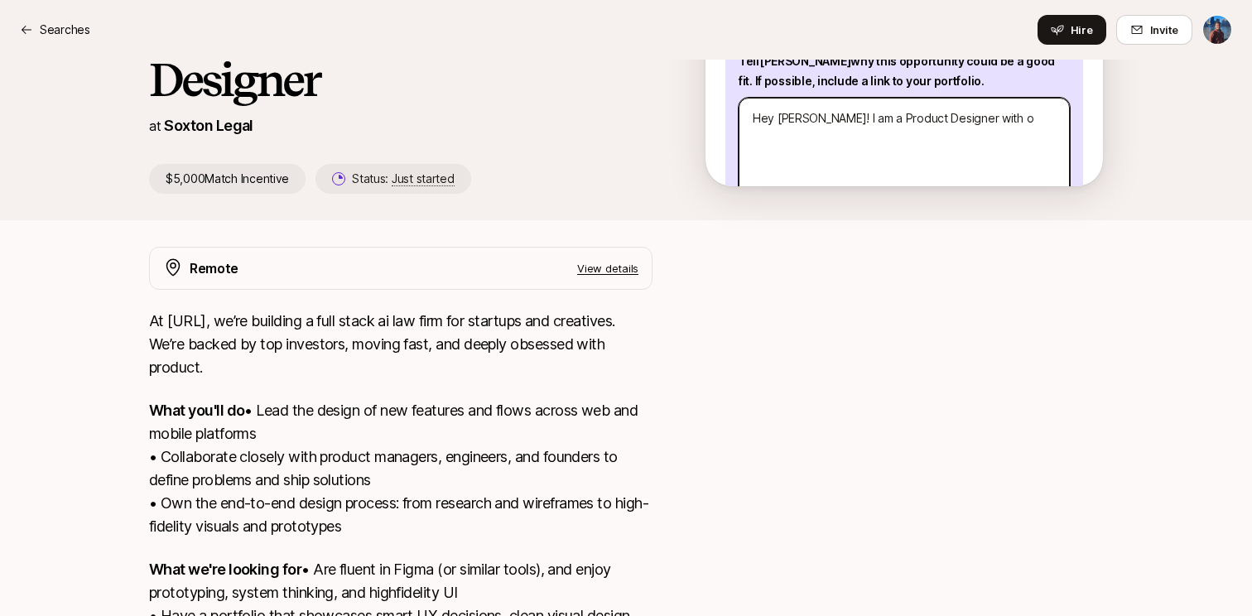
type textarea "Hey Logan! I am a Product Designer with ov"
type textarea "x"
type textarea "Hey Logan! I am a Product Designer with ove"
type textarea "x"
type textarea "Hey Logan! I am a Product Designer with over"
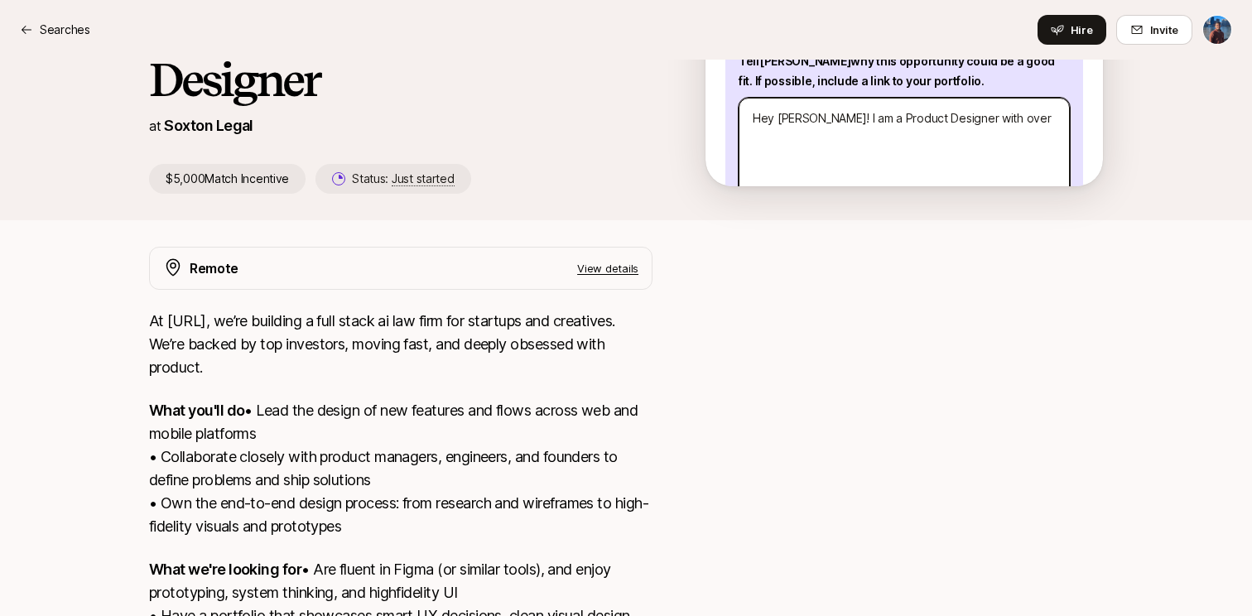
type textarea "x"
type textarea "Hey Logan! I am a Product Designer with over"
type textarea "x"
type textarea "Hey Logan! I am a Product Designer with over 6"
type textarea "x"
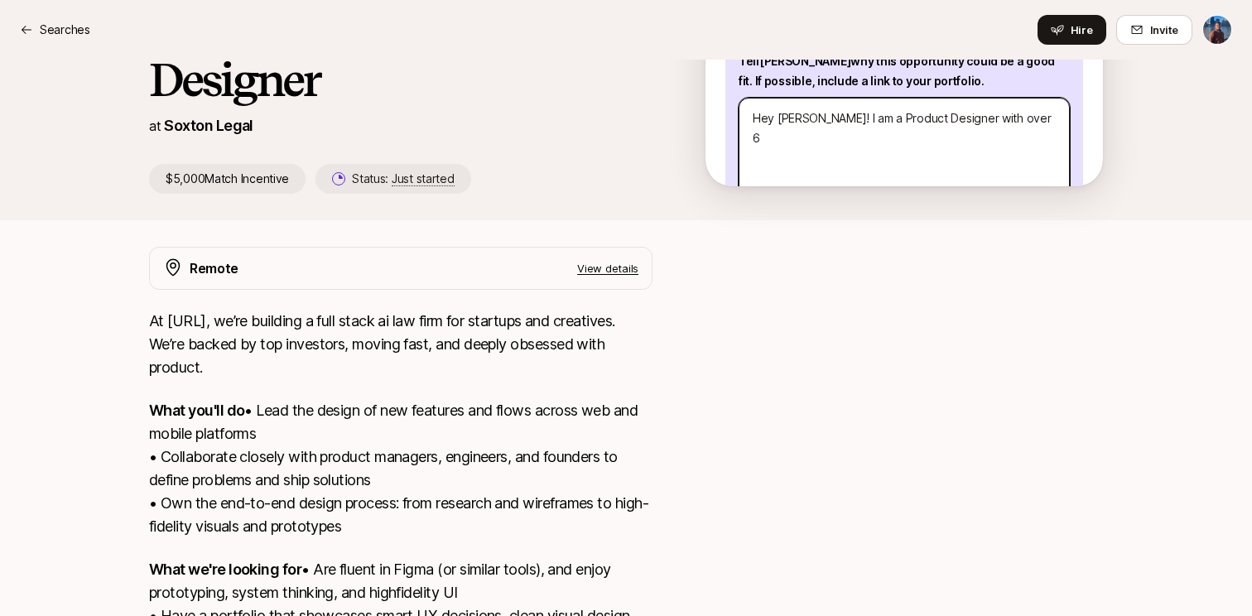
type textarea "Hey Logan! I am a Product Designer with over 6"
type textarea "x"
type textarea "Hey Logan! I am a Product Designer with over 6 y"
type textarea "x"
type textarea "Hey Logan! I am a Product Designer with over 6 ye"
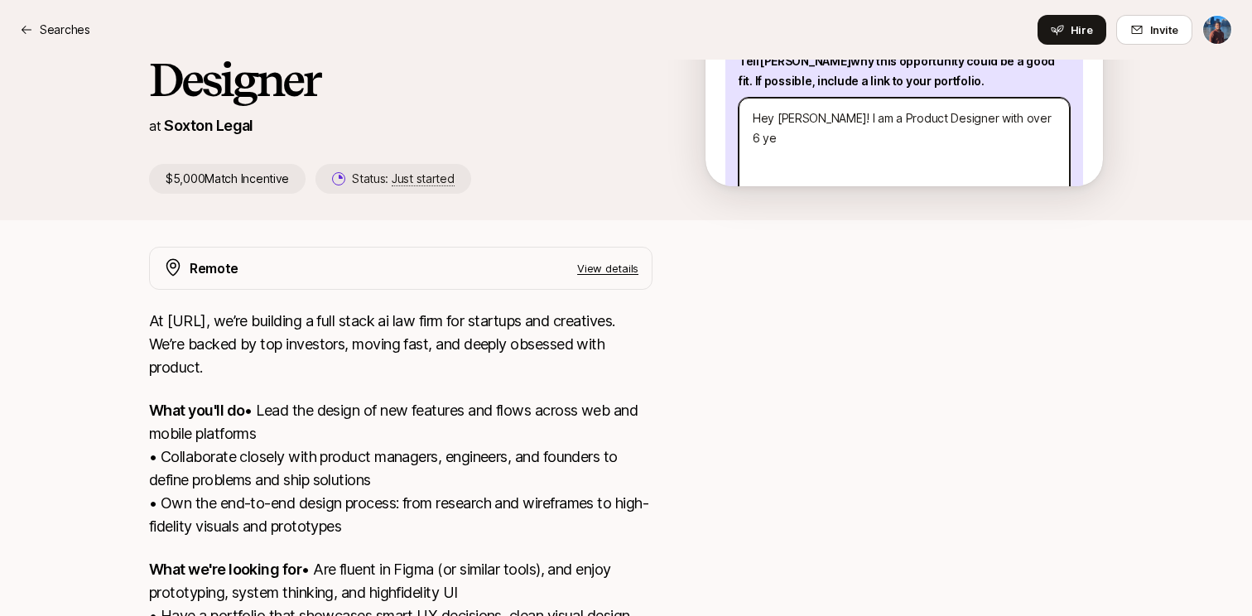
type textarea "x"
type textarea "Hey Logan! I am a Product Designer with over 6 yea"
type textarea "x"
type textarea "Hey Logan! I am a Product Designer with over 6 year"
type textarea "x"
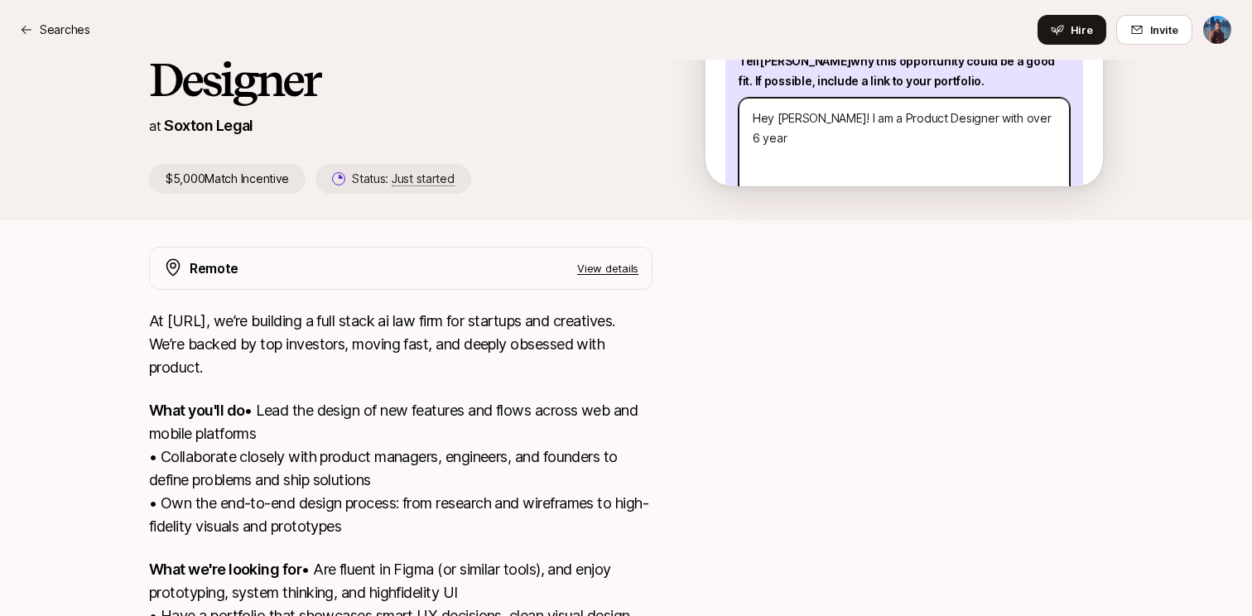
type textarea "Hey Logan! I am a Product Designer with over 6 years"
type textarea "x"
type textarea "Hey Logan! I am a Product Designer with over 6 years"
type textarea "x"
type textarea "Hey Logan! I am a Product Designer with over 6 years o"
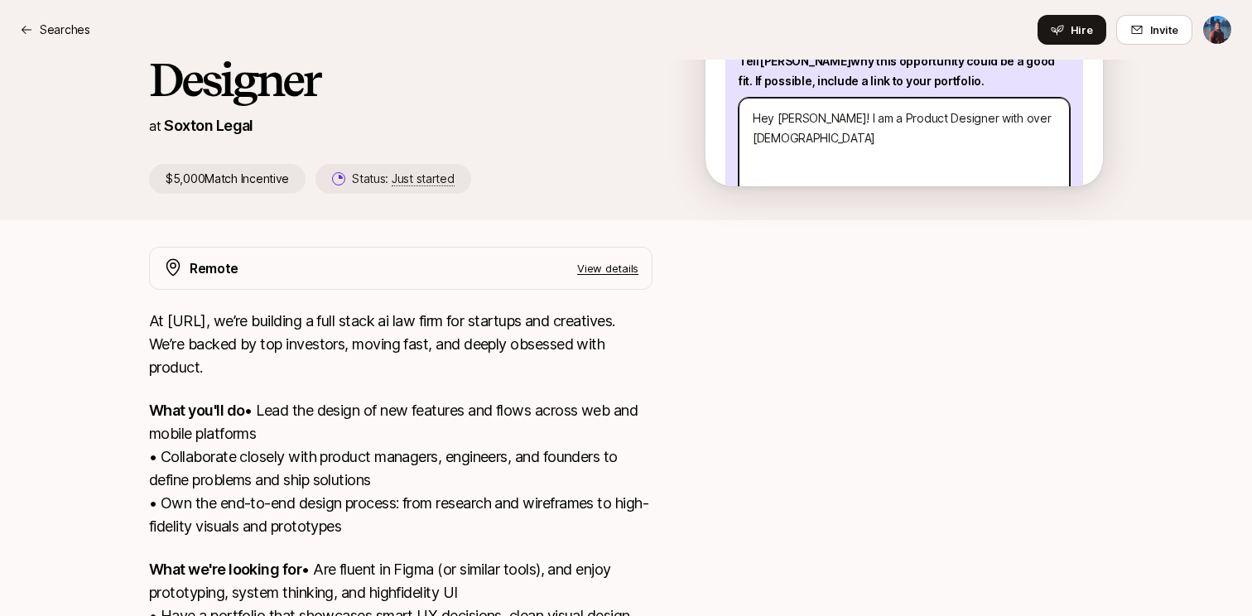
type textarea "x"
type textarea "Hey Logan! I am a Product Designer with over 6 years of"
type textarea "x"
type textarea "Hey Logan! I am a Product Designer with over 6 years of"
type textarea "x"
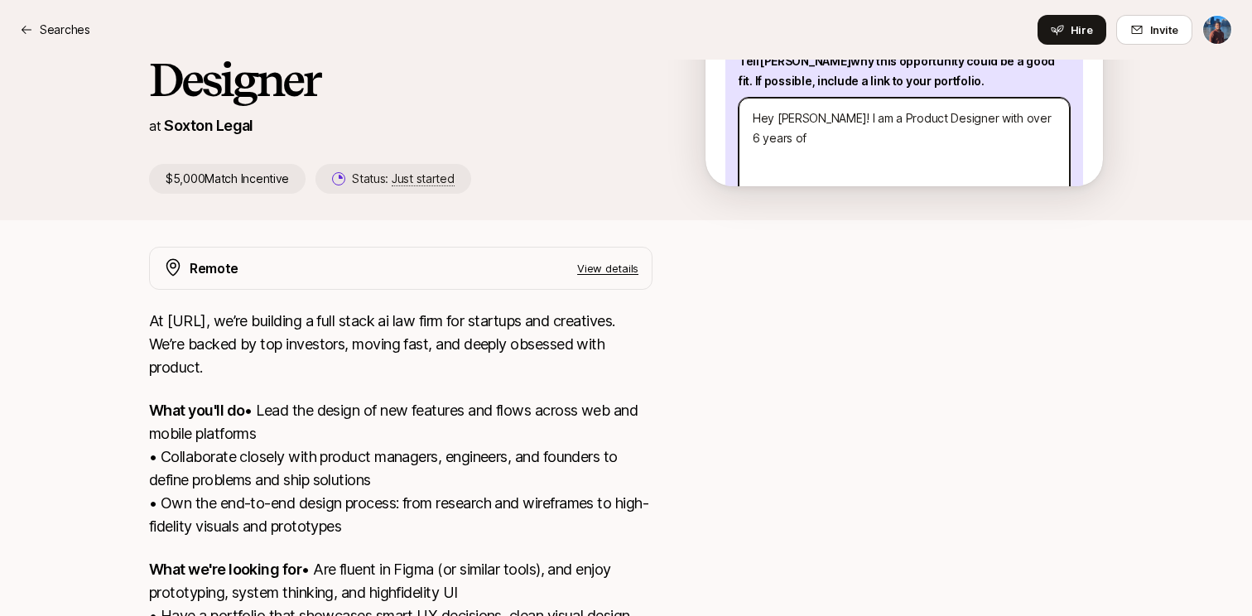
type textarea "Hey Logan! I am a Product Designer with over 6 years of e"
type textarea "x"
type textarea "Hey Logan! I am a Product Designer with over 6 years of ex"
type textarea "x"
type textarea "Hey Logan! I am a Product Designer with over 6 years of exp"
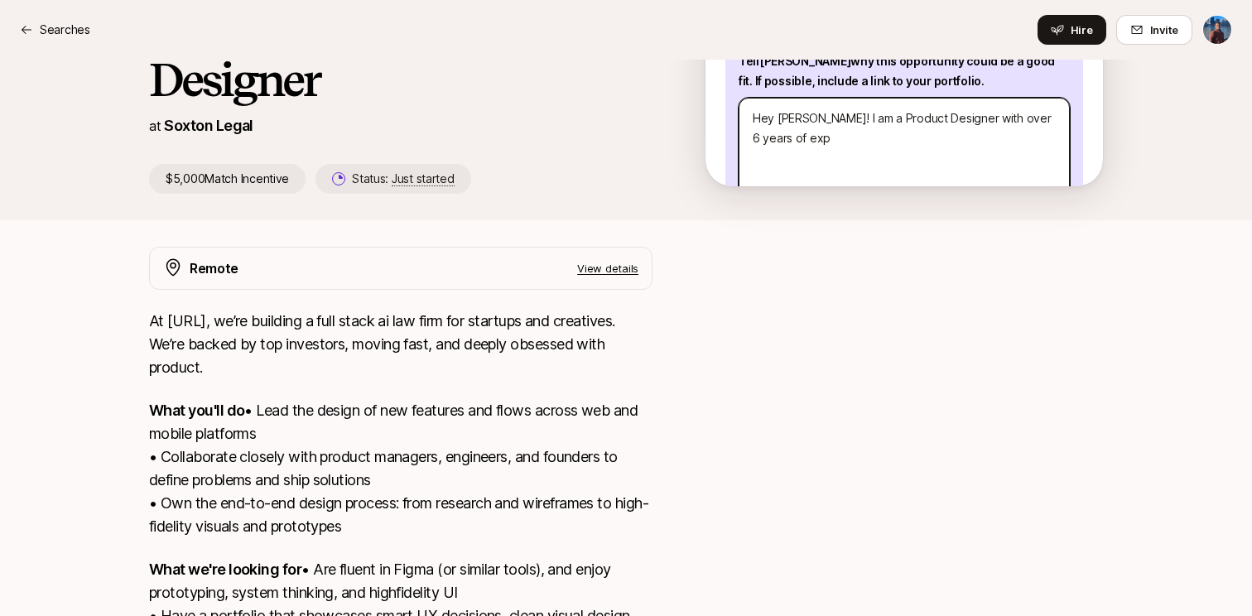
type textarea "x"
type textarea "Hey Logan! I am a Product Designer with over 6 years of expe"
type textarea "x"
type textarea "Hey Logan! I am a Product Designer with over 6 years of exper"
type textarea "x"
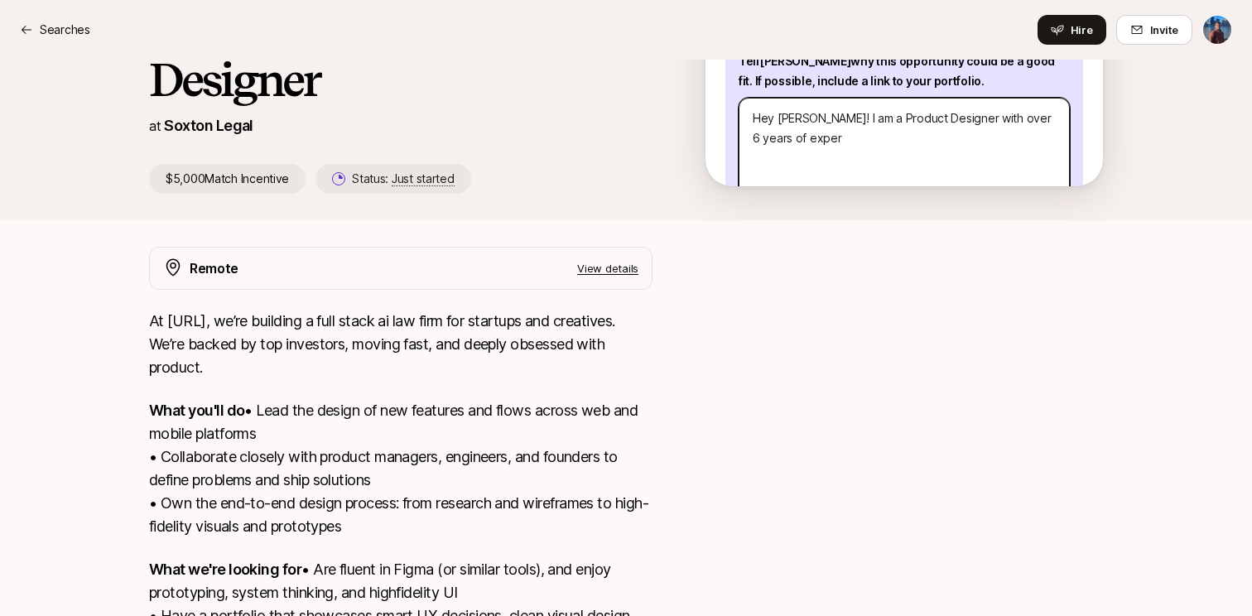
type textarea "Hey Logan! I am a Product Designer with over 6 years of experi"
type textarea "x"
type textarea "Hey Logan! I am a Product Designer with over 6 years of experie"
type textarea "x"
type textarea "Hey Logan! I am a Product Designer with over 6 years of experien"
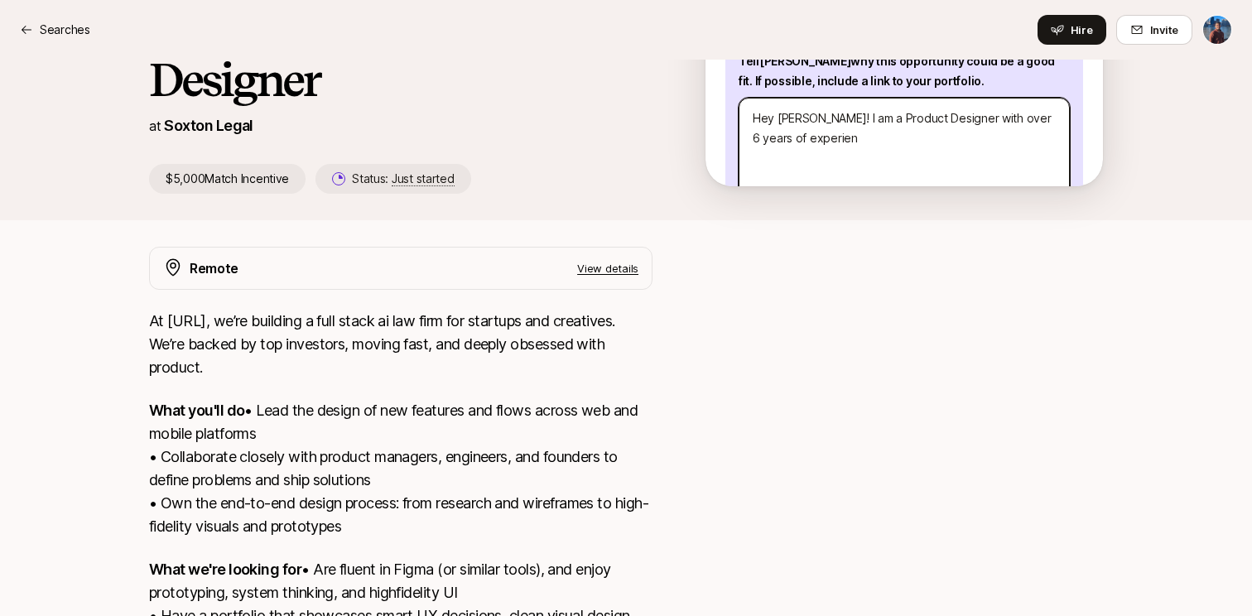
type textarea "x"
type textarea "Hey Logan! I am a Product Designer with over 6 years of experienc"
type textarea "x"
type textarea "Hey Logan! I am a Product Designer with over 6 years of experience"
type textarea "x"
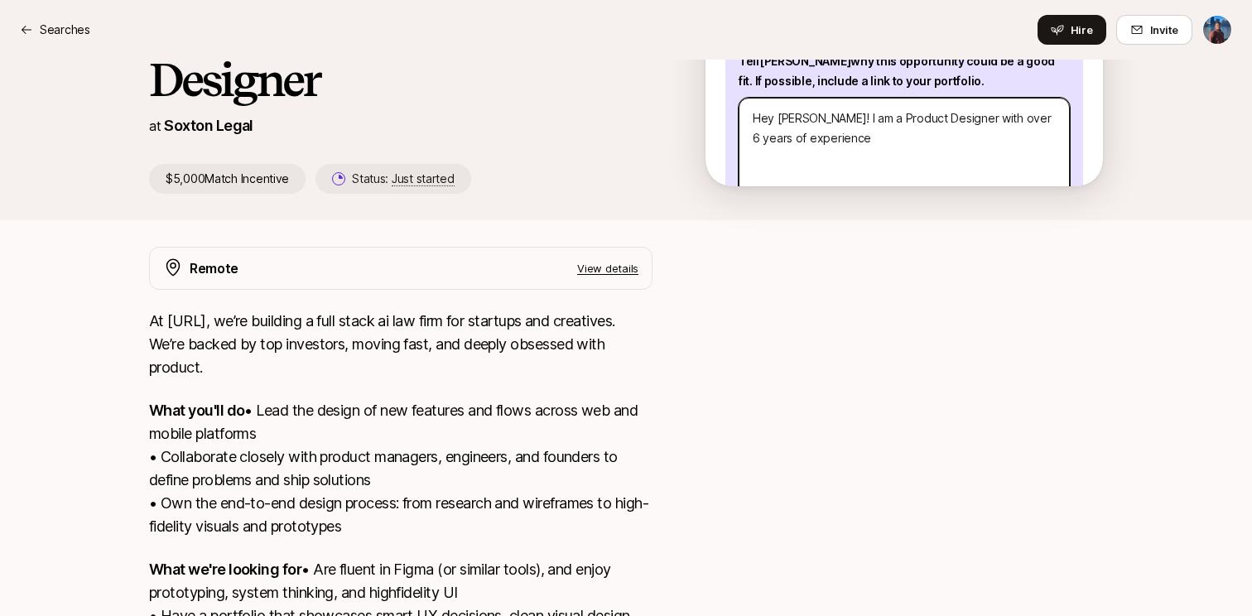
type textarea "Hey Logan! I am a Product Designer with over 6 years of experience"
type textarea "x"
type textarea "Hey Logan! I am a Product Designer with over 6 years of experience w"
type textarea "x"
type textarea "Hey Logan! I am a Product Designer with over 6 years of experience wo"
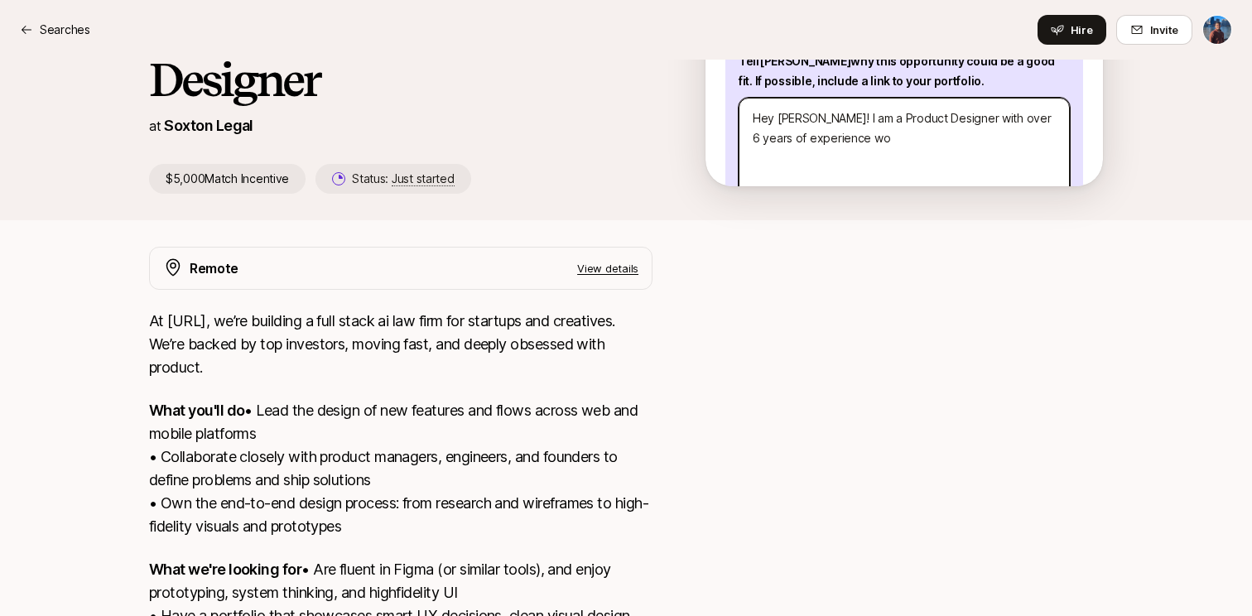
type textarea "x"
type textarea "Hey Logan! I am a Product Designer with over 6 years of experience wor"
type textarea "x"
type textarea "Hey Logan! I am a Product Designer with over 6 years of experience work"
type textarea "x"
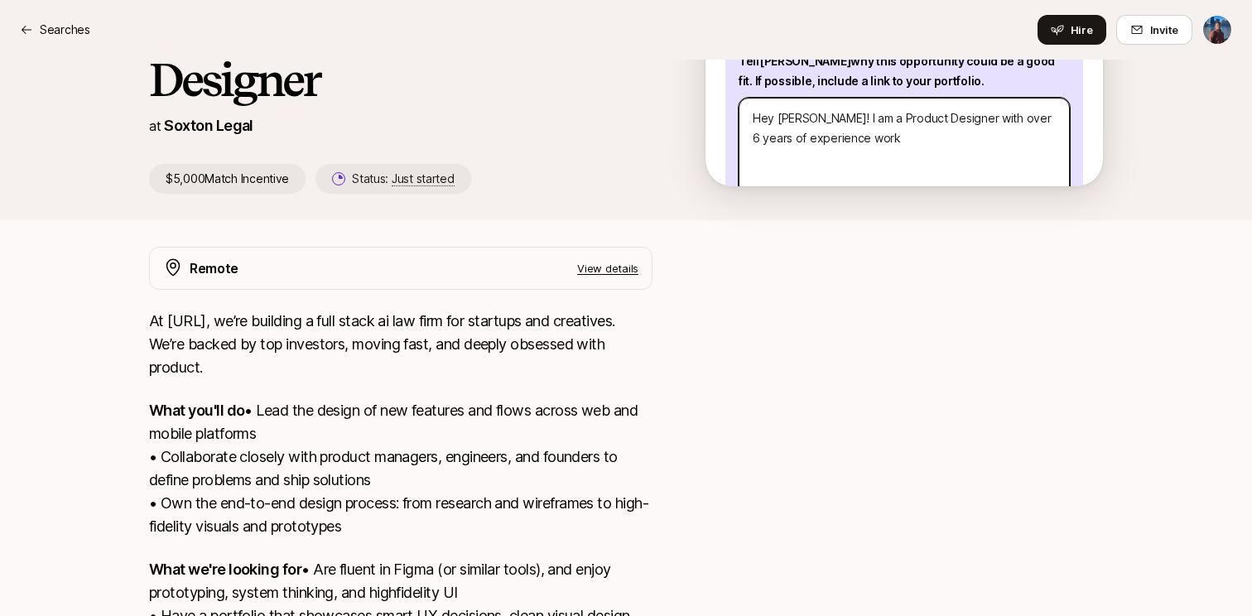
type textarea "Hey Logan! I am a Product Designer with over 6 years of experience worki"
type textarea "x"
type textarea "Hey Logan! I am a Product Designer with over 6 years of experience workin"
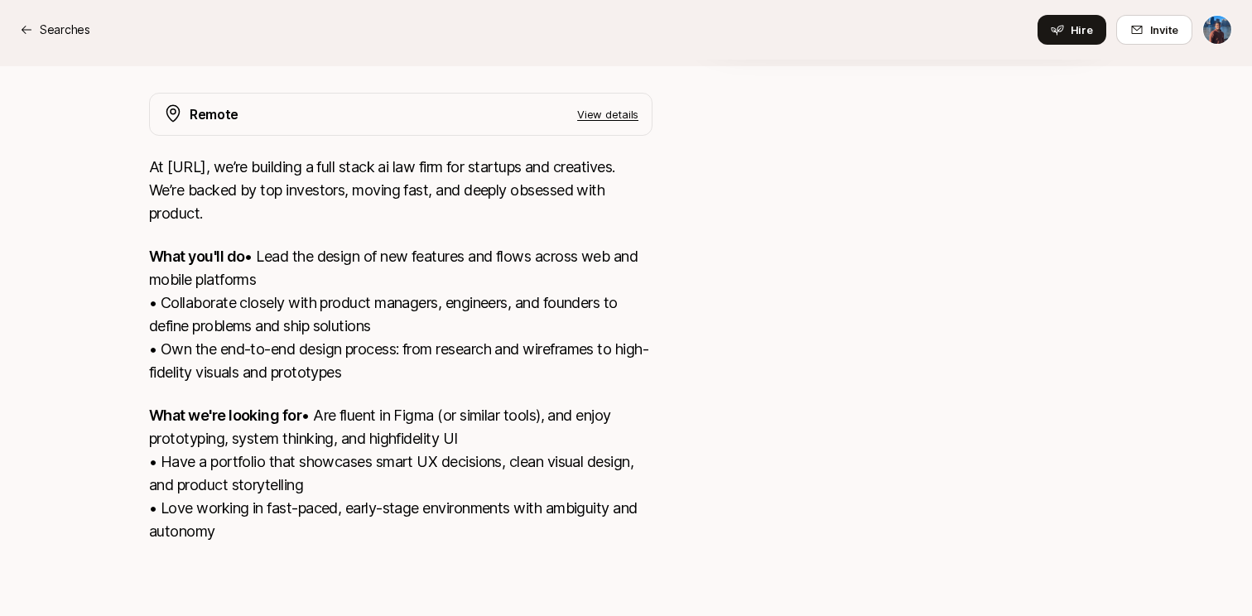
scroll to position [573, 0]
drag, startPoint x: 249, startPoint y: 534, endPoint x: 147, endPoint y: 113, distance: 433.5
click at [147, 113] on div "Remote View details At Soxton.Ai, we’re building a full stack ai law firm for s…" at bounding box center [625, 328] width 993 height 470
copy div "At Soxton.Ai, we’re building a full stack ai law firm for startups and creative…"
click at [700, 289] on div "Remote View details At Soxton.Ai, we’re building a full stack ai law firm for s…" at bounding box center [625, 328] width 993 height 470
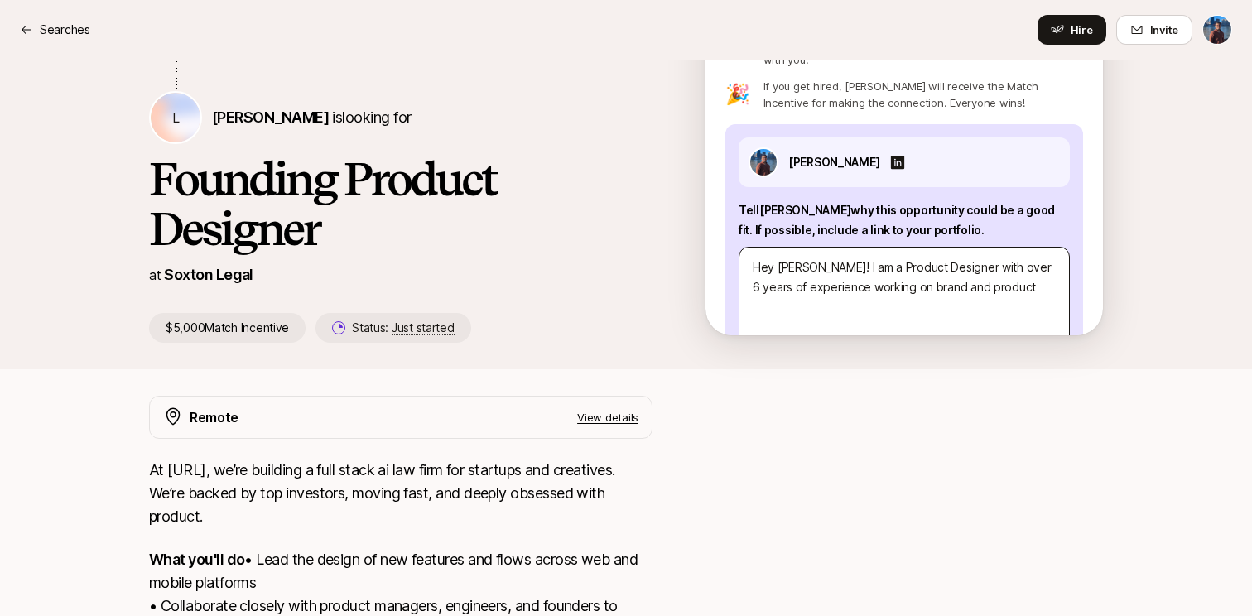
scroll to position [219, 0]
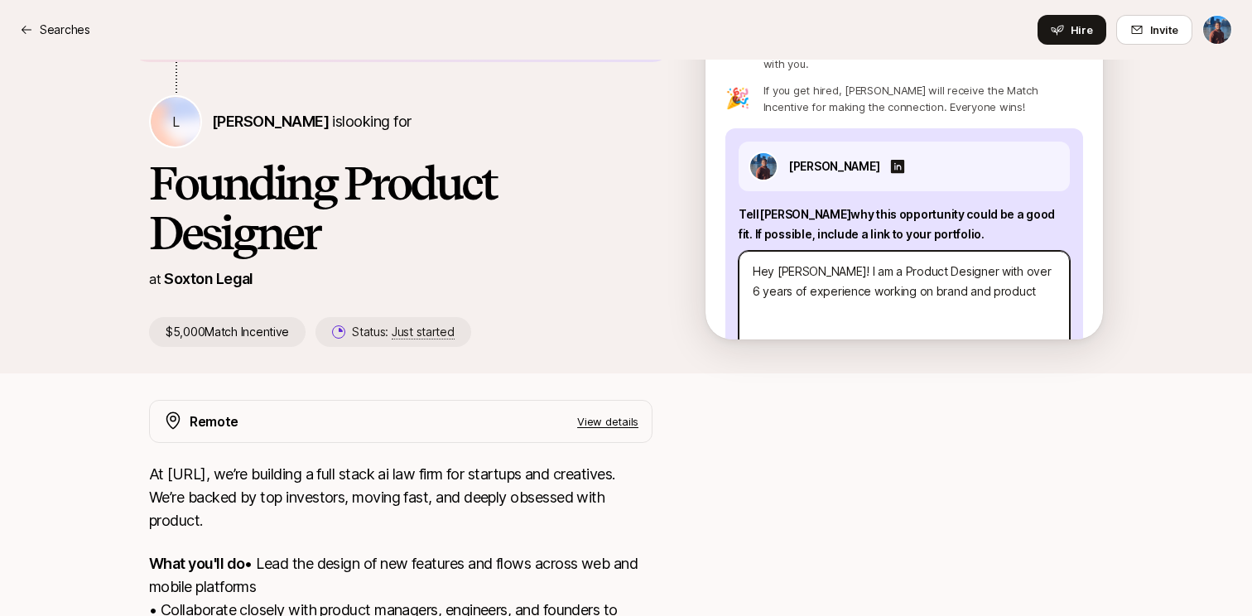
click at [822, 263] on textarea "Hey Logan! I am a Product Designer with over 6 years of experience working on b…" at bounding box center [903, 311] width 331 height 121
paste textarea "I’m a Product Designer with over 6 years of experience designing brands and pro…"
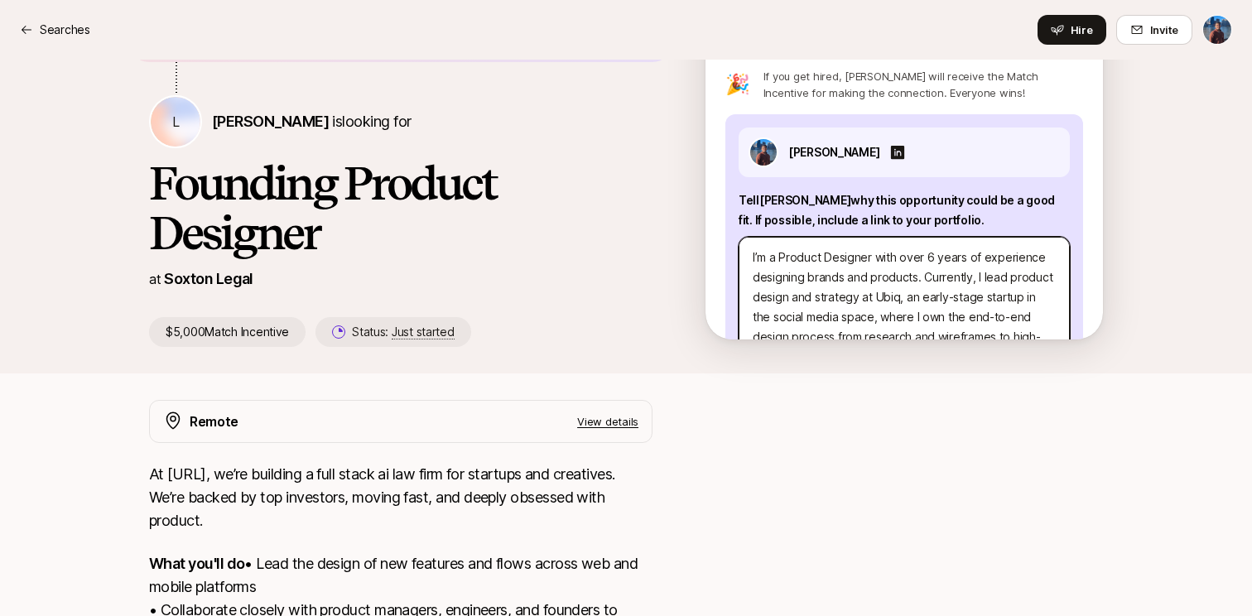
scroll to position [0, 0]
click at [752, 237] on textarea "I’m a Product Designer with over 6 years of experience designing brands and pro…" at bounding box center [903, 297] width 331 height 121
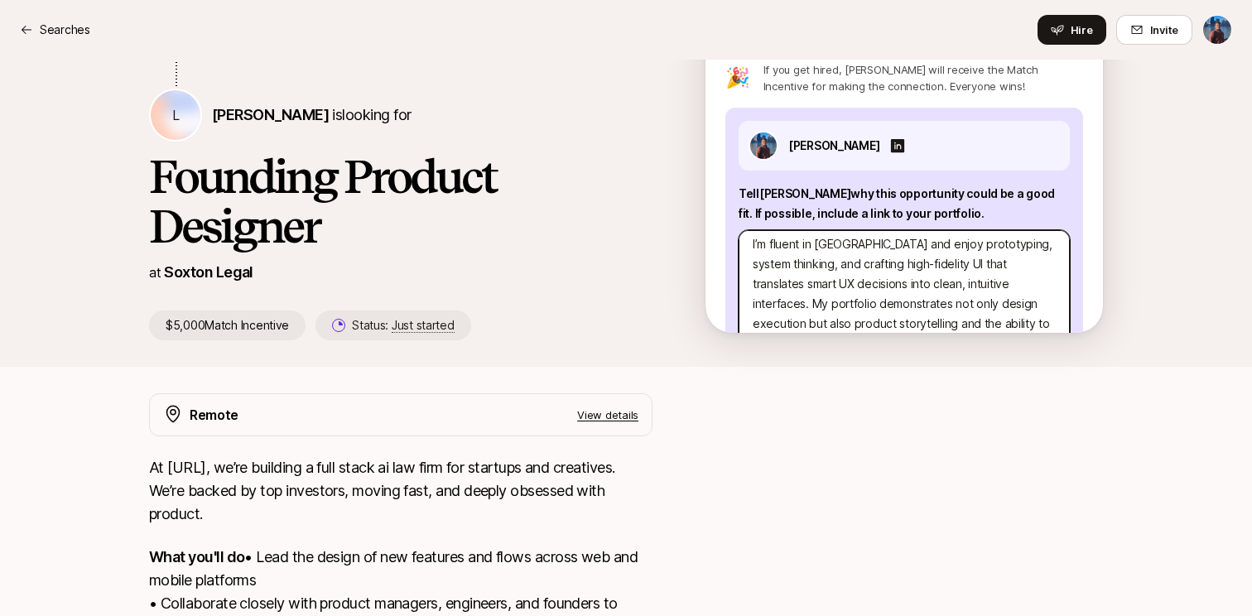
scroll to position [151, 0]
click at [1019, 263] on textarea "Hey Logan! I’m a Product Designer with over 6 years of experience designing bra…" at bounding box center [903, 290] width 331 height 121
click at [853, 281] on textarea "Hey Logan! I’m a Product Designer with over 6 years of experience designing bra…" at bounding box center [903, 290] width 331 height 121
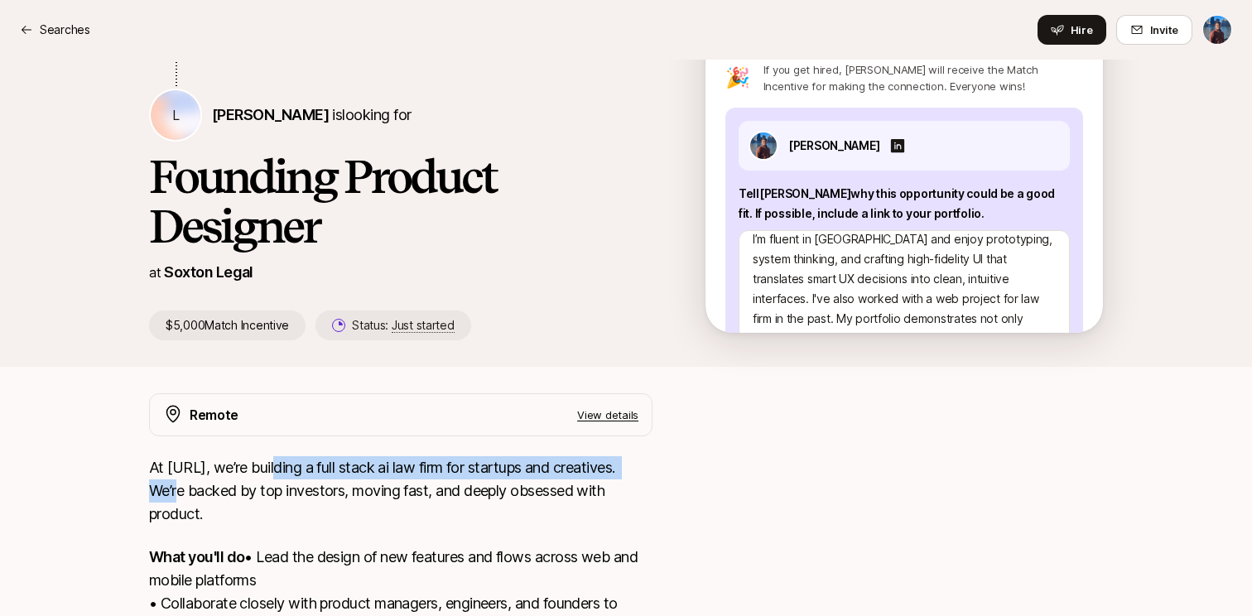
drag, startPoint x: 276, startPoint y: 466, endPoint x: 655, endPoint y: 457, distance: 379.3
click at [655, 457] on div "Remote View details At Soxton.Ai, we’re building a full stack ai law firm for s…" at bounding box center [625, 628] width 993 height 470
copy p "building a full stack ai law firm for startups and creatives."
drag, startPoint x: 276, startPoint y: 466, endPoint x: 651, endPoint y: 469, distance: 375.0
click at [651, 469] on p "At [URL], we’re building a full stack ai law firm for startups and creatives. W…" at bounding box center [400, 491] width 503 height 70
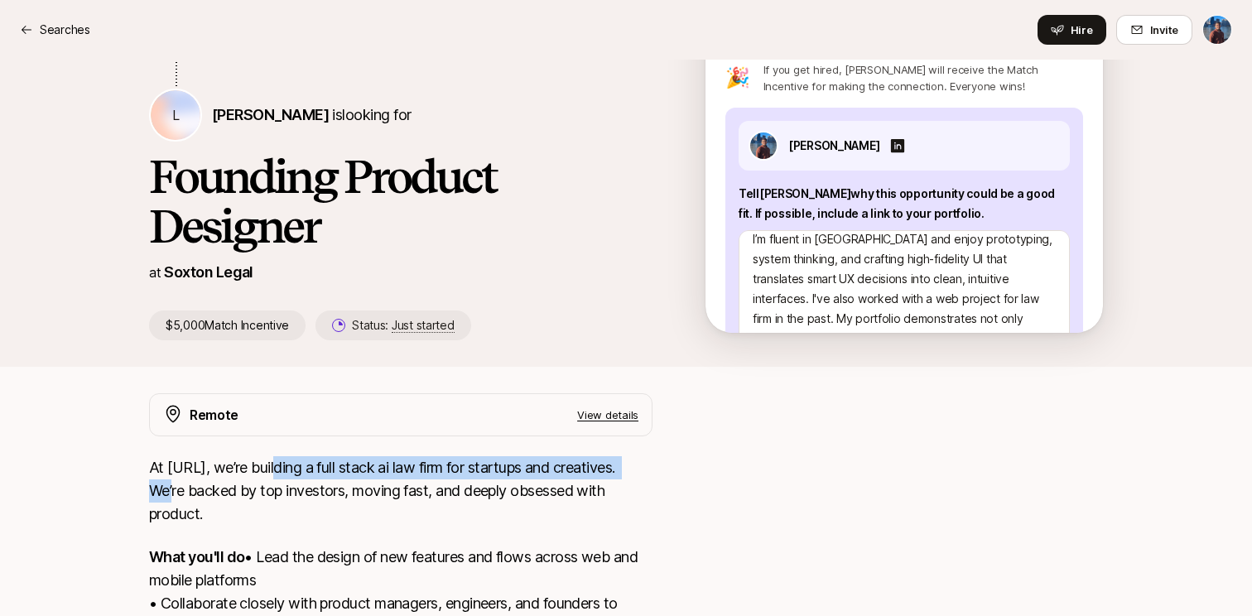
copy p "building a full stack ai law firm for startups and creatives."
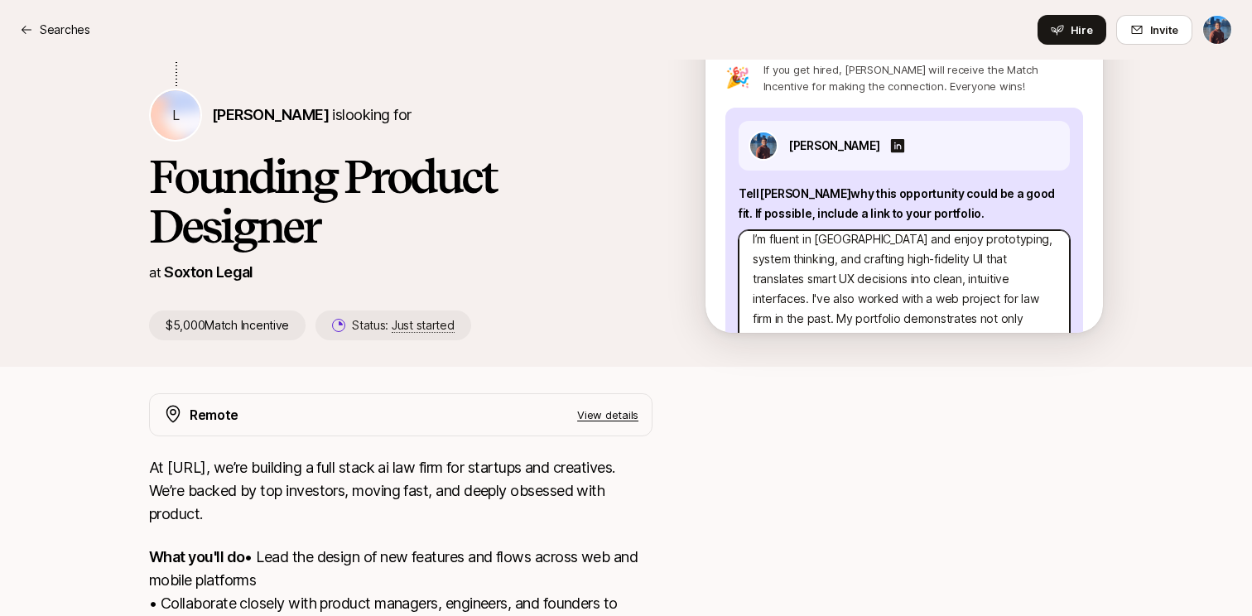
click at [898, 270] on textarea "Hey Logan! I’m a Product Designer with over 6 years of experience designing bra…" at bounding box center [903, 290] width 331 height 121
paste textarea "Right now, I lead product design and strategy at Ubiq, an early-stage startup i…"
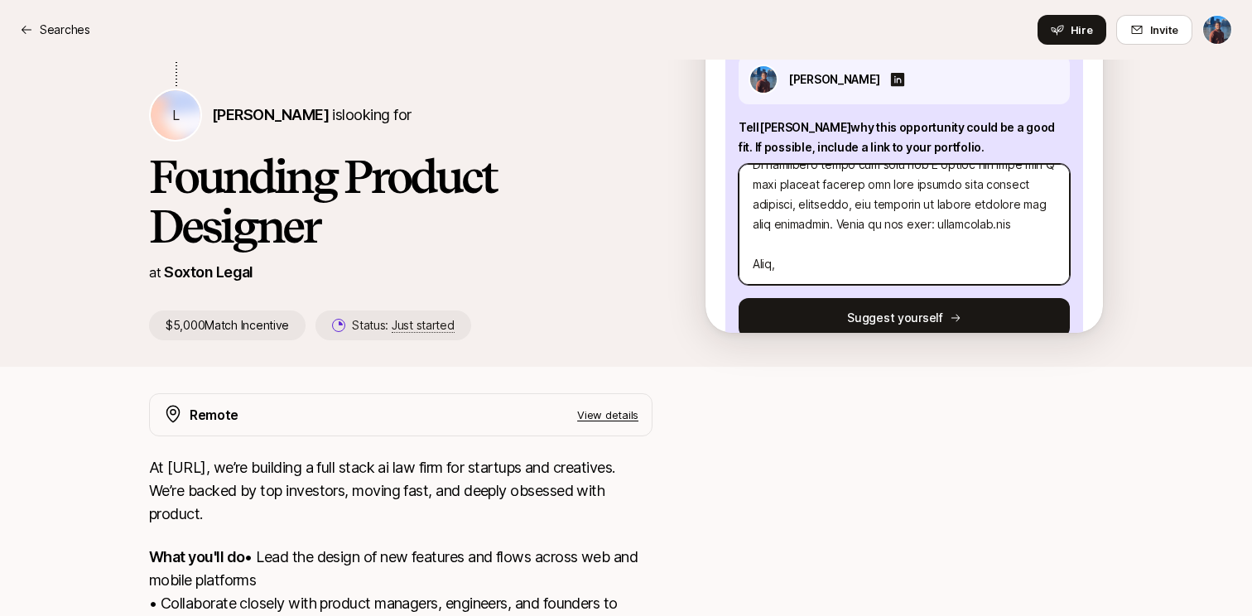
scroll to position [417, 0]
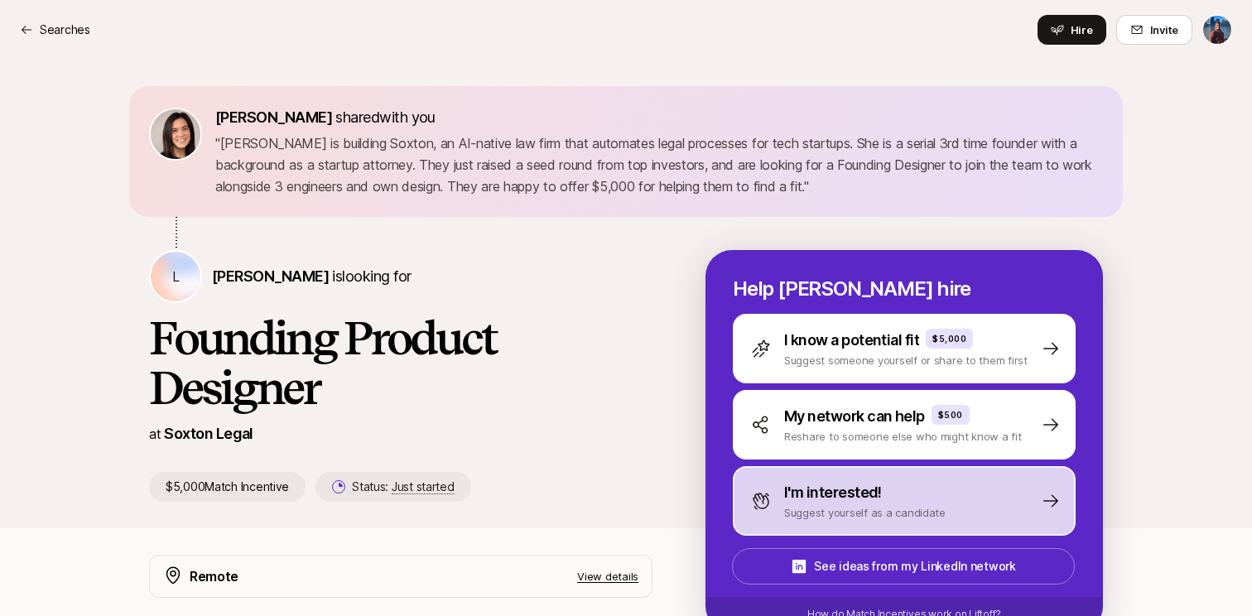
click at [890, 501] on div "I'm interested!" at bounding box center [864, 492] width 161 height 23
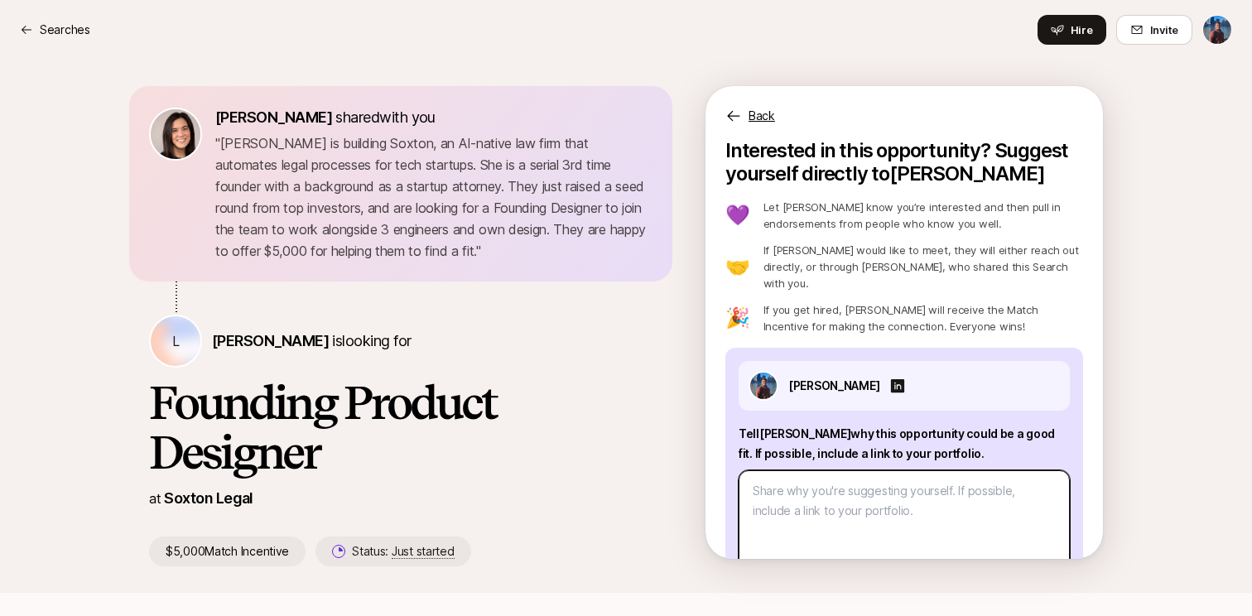
click at [856, 498] on textarea at bounding box center [903, 530] width 331 height 121
paste textarea "Lor Ipsum! D’s a Consect Adipisci elit sedd 8 eiusm te incididunt utlaboree dol…"
type textarea "x"
type textarea "Lor Ipsum! D’s a Consect Adipisci elit sedd 8 eiusm te incididunt utlaboree dol…"
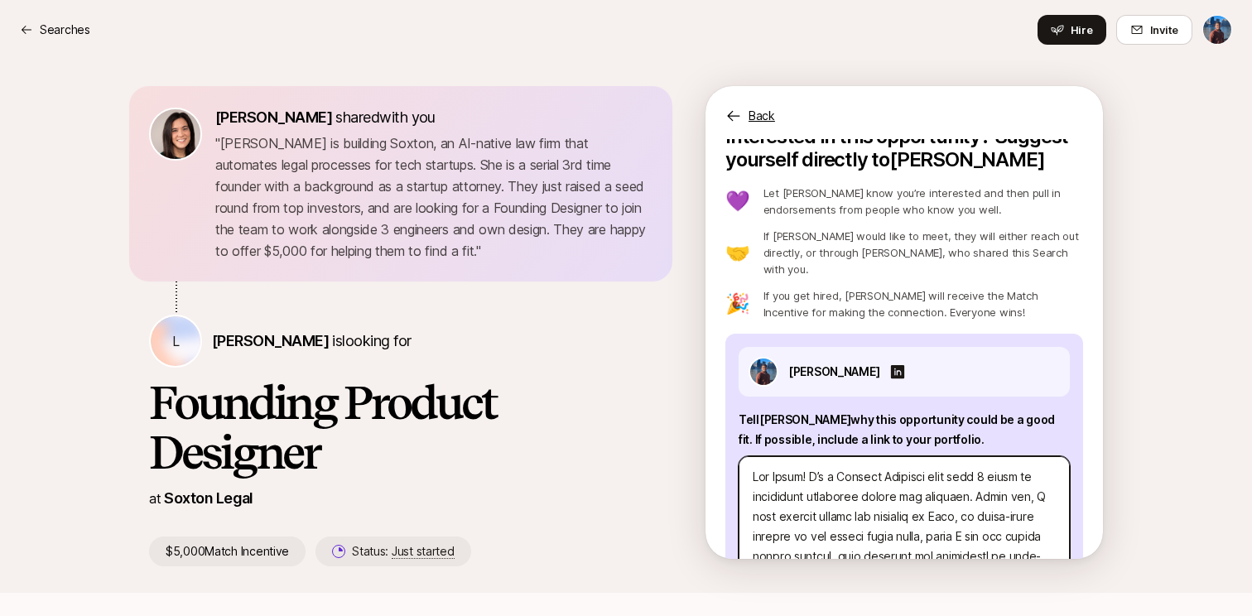
click at [764, 458] on textarea at bounding box center [903, 516] width 331 height 121
type textarea "x"
type textarea "L Ipsum! D’s a Consect Adipisci elit sedd 8 eiusm te incididunt utlaboree dolor…"
type textarea "x"
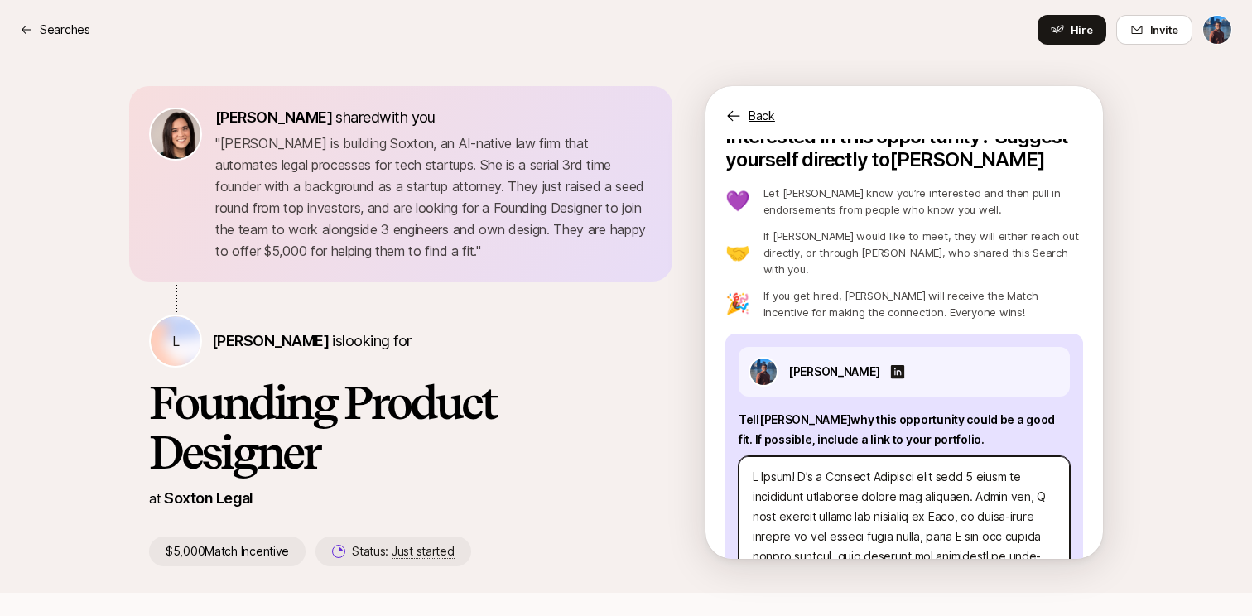
type textarea "Lo Ipsum! D’s a Consect Adipisci elit sedd 7 eiusm te incididunt utlaboree dolo…"
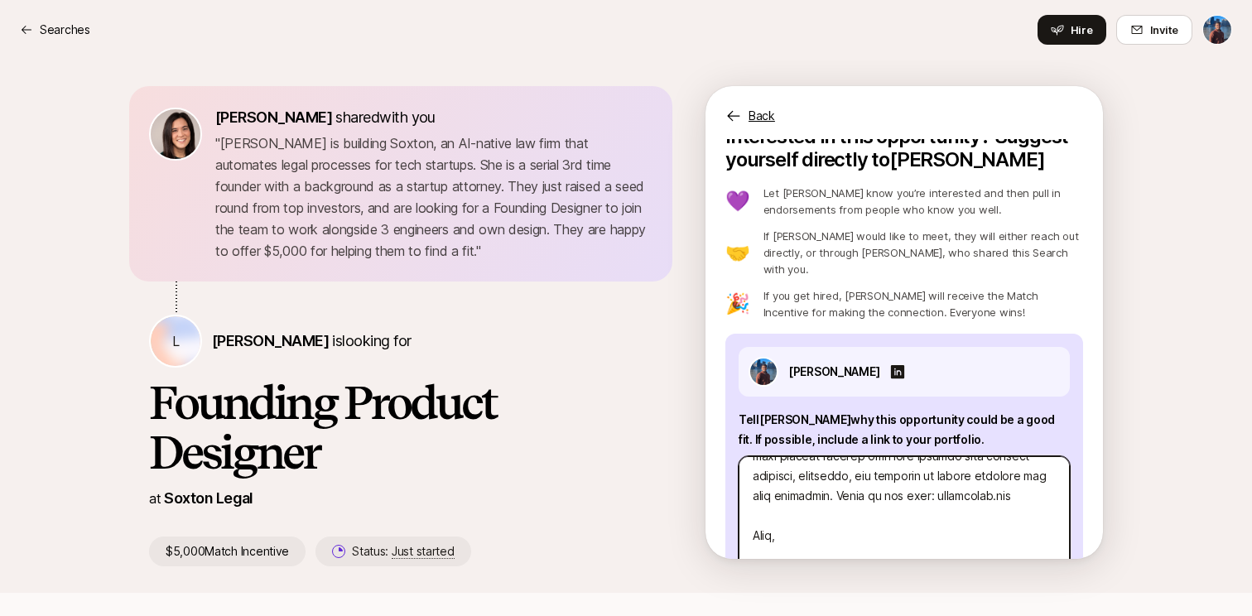
scroll to position [417, 0]
drag, startPoint x: 1040, startPoint y: 460, endPoint x: 950, endPoint y: 462, distance: 90.2
click at [950, 462] on textarea at bounding box center [903, 516] width 331 height 121
paste textarea "[URL][DOMAIN_NAME]"
type textarea "x"
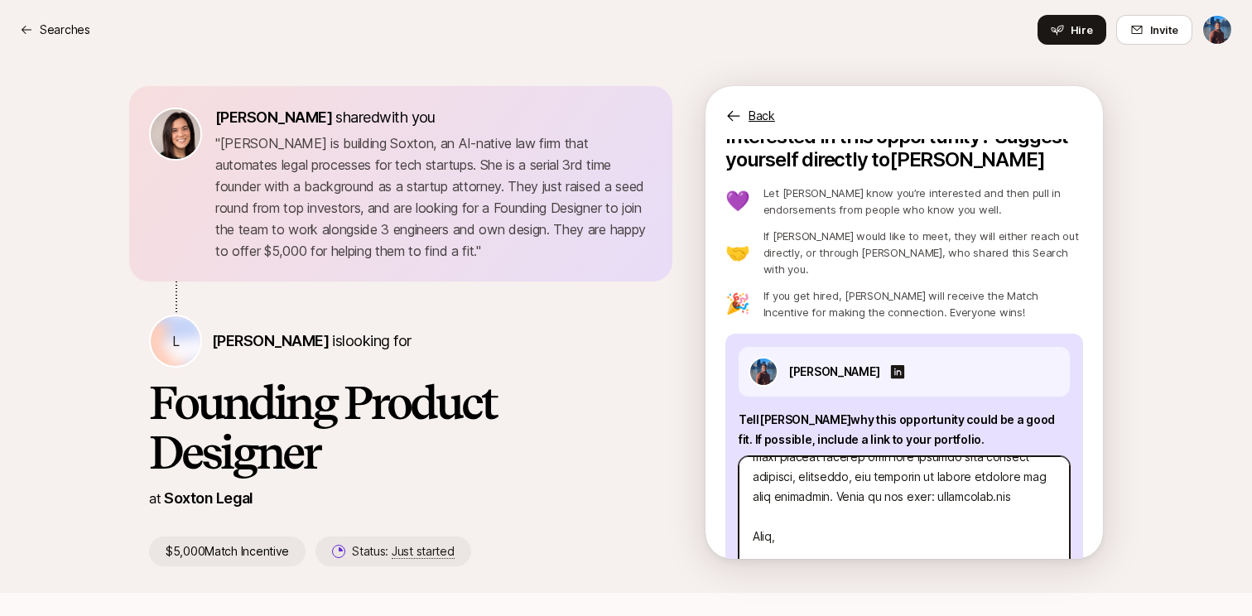
type textarea "Lo Ipsum! D’s a Consect Adipisci elit sedd 4 eiusm te incididunt utlaboree dolo…"
click at [752, 473] on textarea at bounding box center [903, 516] width 331 height 121
type textarea "x"
type textarea "Lo Ipsum! D’s a Consect Adipisci elit sedd 8 eiusm te incididunt utlaboree dolo…"
type textarea "x"
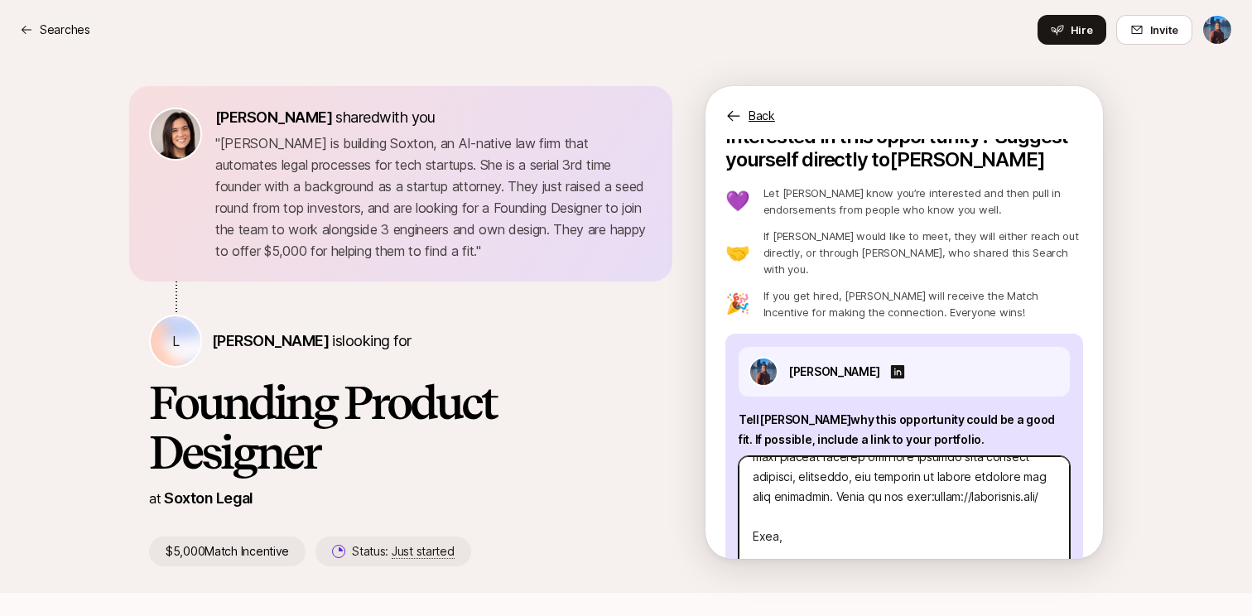
type textarea "Lo Ipsum! D’s a Consect Adipisci elit sedd 4 eiusm te incididunt utlaboree dolo…"
click at [814, 536] on textarea at bounding box center [903, 516] width 331 height 121
type textarea "x"
type textarea "Lo Ipsum! D’s a Consect Adipisci elit sedd 4 eiusm te incididunt utlaboree dolo…"
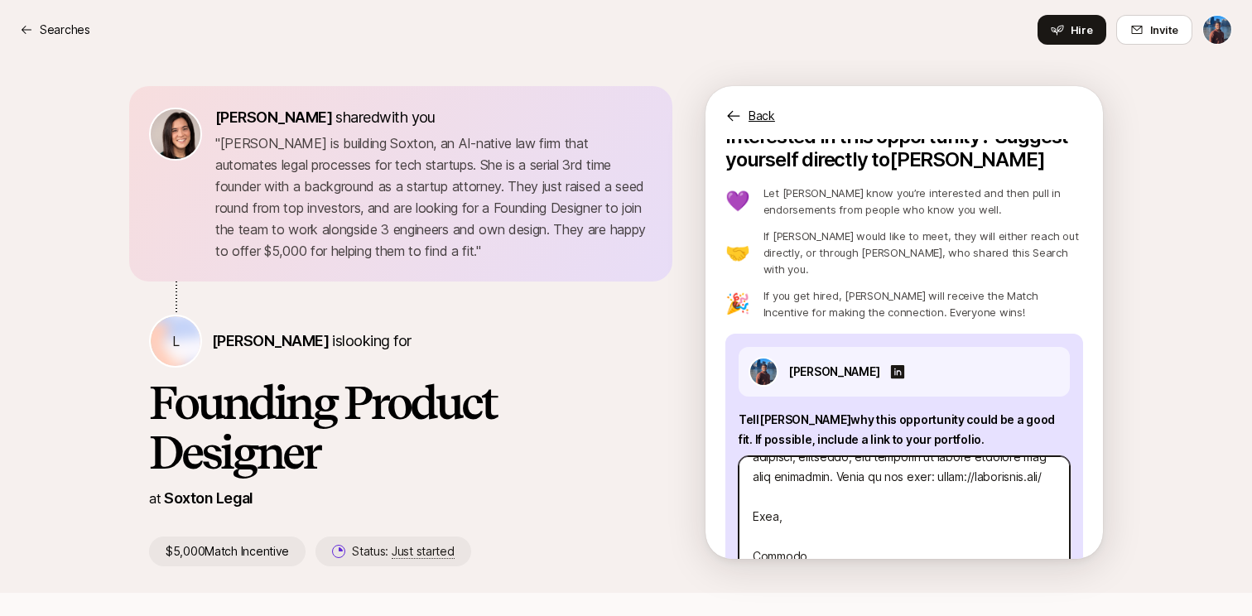
paste textarea "[URL][DOMAIN_NAME]"
type textarea "x"
type textarea "Lo Ipsum! D’s a Consect Adipisci elit sedd 4 eiusm te incididunt utlaboree dolo…"
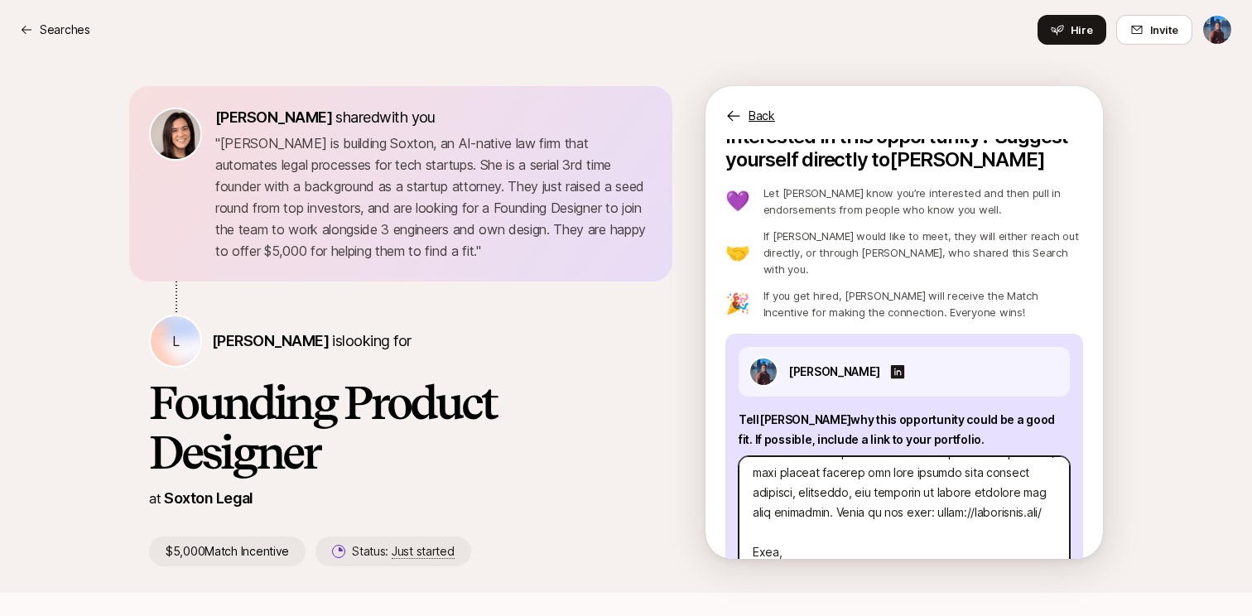
scroll to position [392, 0]
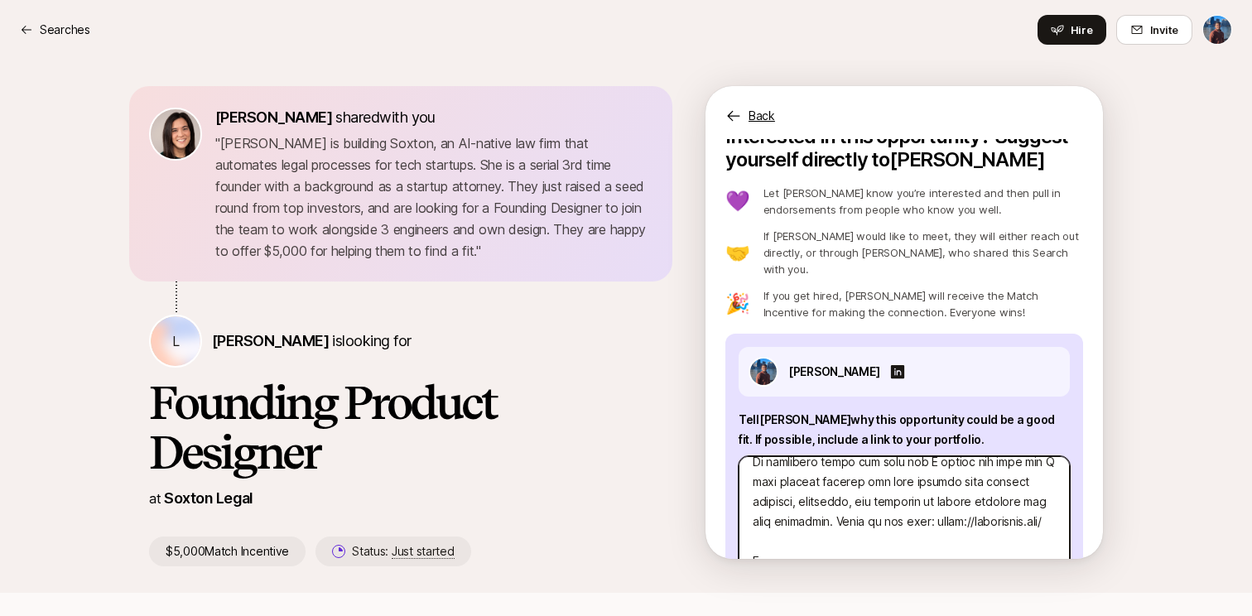
click at [890, 507] on textarea at bounding box center [903, 516] width 331 height 121
type textarea "x"
type textarea "Lo Ipsum! D’s a Consect Adipisci elit sedd 4 eiusm te incididunt utlaboree dolo…"
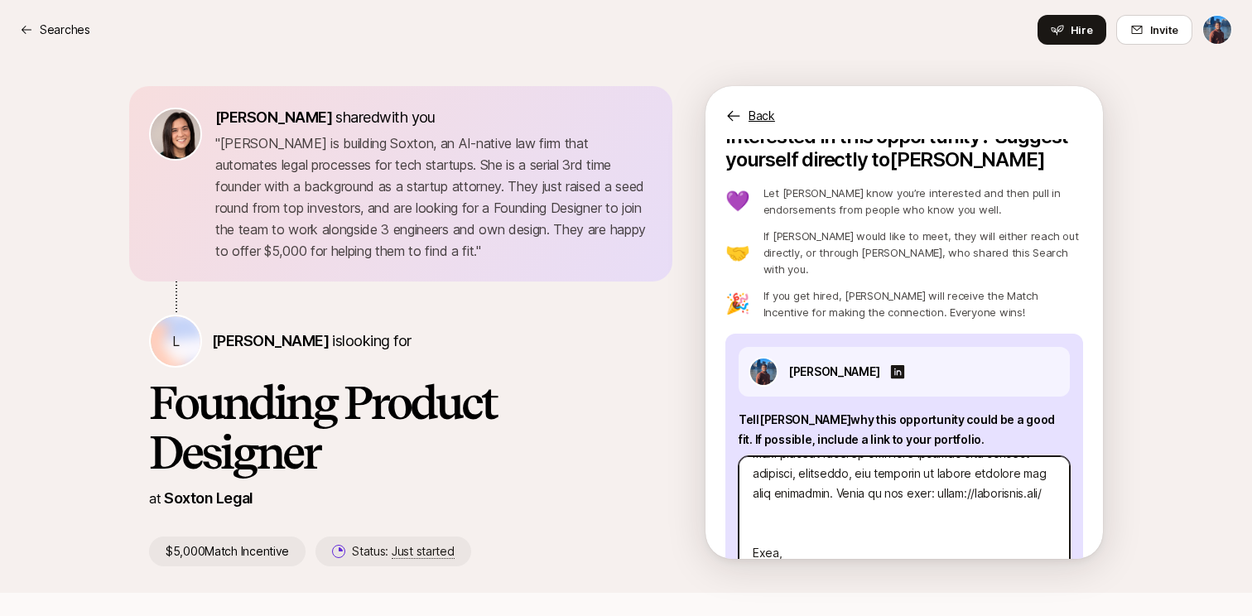
type textarea "x"
type textarea "Lo Ipsum! D’s a Consect Adipisci elit sedd 4 eiusm te incididunt utlaboree dolo…"
type textarea "x"
type textarea "Lo Ipsum! D’s a Consect Adipisci elit sedd 4 eiusm te incididunt utlaboree dolo…"
type textarea "x"
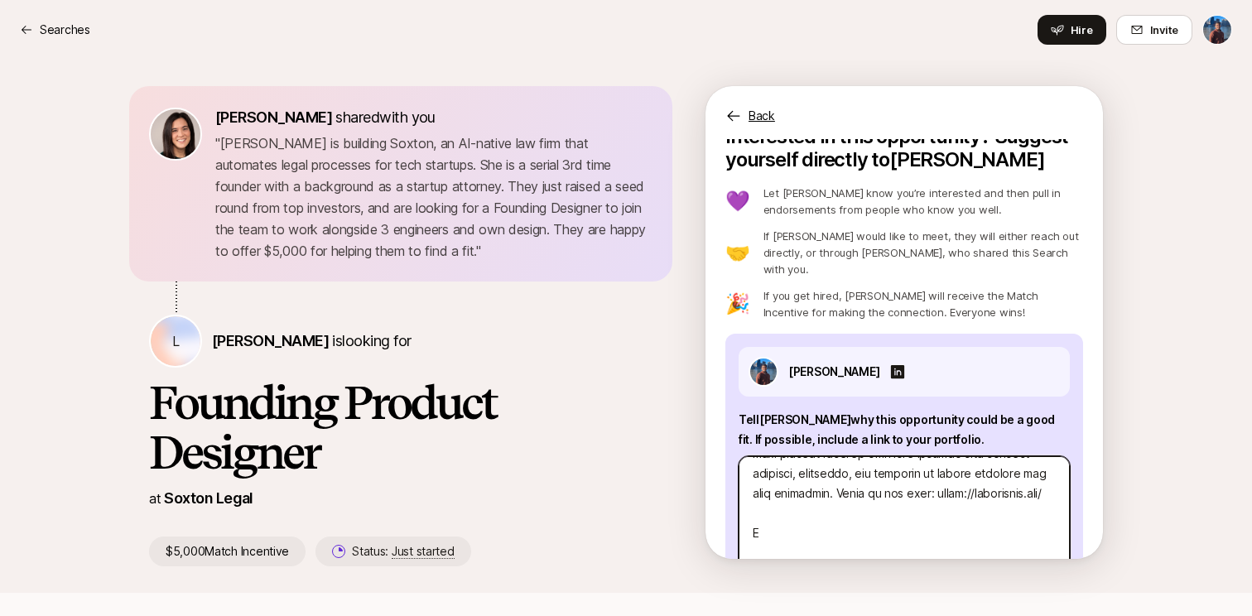
type textarea "Lo Ipsum! D’s a Consect Adipisci elit sedd 4 eiusm te incididunt utlaboree dolo…"
type textarea "x"
type textarea "Lo Ipsum! D’s a Consect Adipisci elit sedd 4 eiusm te incididunt utlaboree dolo…"
type textarea "x"
type textarea "Lo Ipsum! D’s a Consect Adipisci elit sedd 4 eiusm te incididunt utlaboree dolo…"
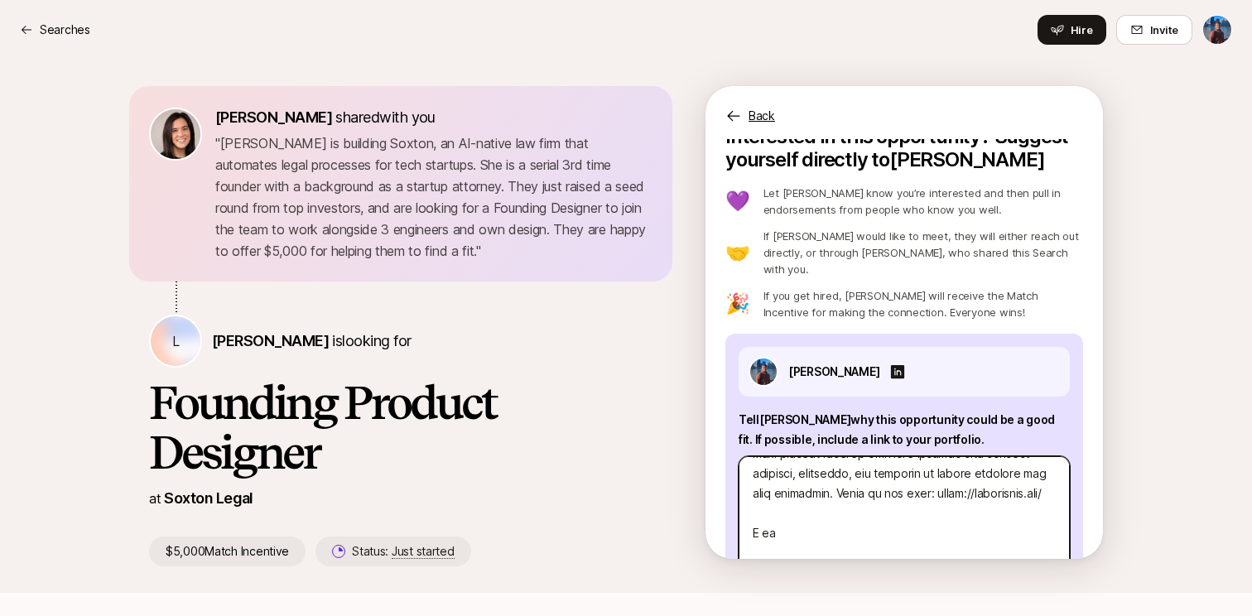
type textarea "x"
type textarea "Lo Ipsum! D’s a Consect Adipisci elit sedd 4 eiusm te incididunt utlaboree dolo…"
type textarea "x"
type textarea "Lo Ipsum! D’s a Consect Adipisci elit sedd 4 eiusm te incididunt utlaboree dolo…"
type textarea "x"
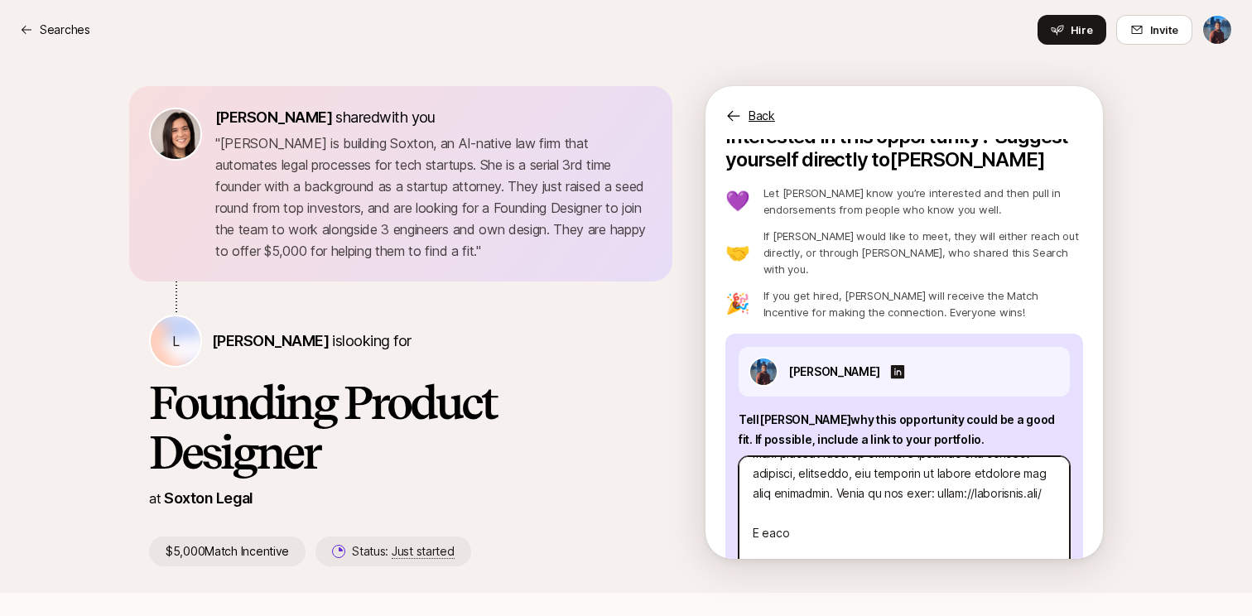
type textarea "Lo Ipsum! D’s a Consect Adipisci elit sedd 4 eiusm te incididunt utlaboree dolo…"
type textarea "x"
type textarea "Lo Ipsum! D’s a Consect Adipisci elit sedd 4 eiusm te incididunt utlaboree dolo…"
type textarea "x"
type textarea "Lo Ipsum! D’s a Consect Adipisci elit sedd 4 eiusm te incididunt utlaboree dolo…"
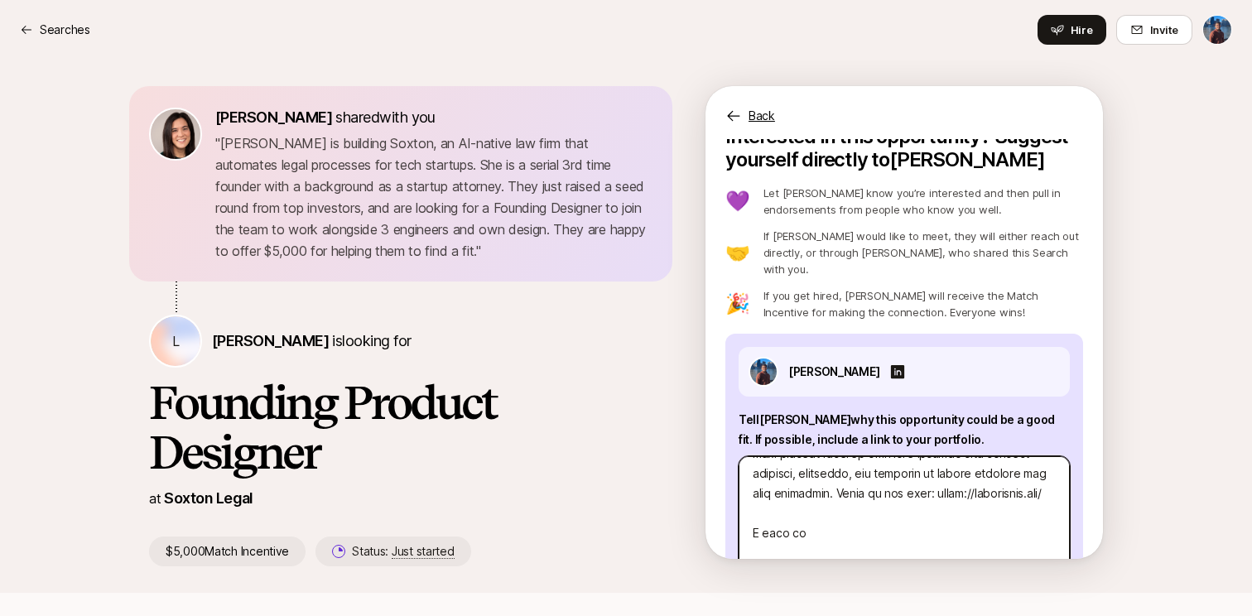
type textarea "x"
type textarea "Lo Ipsum! D’s a Consect Adipisci elit sedd 4 eiusm te incididunt utlaboree dolo…"
type textarea "x"
type textarea "Lo Ipsum! D’s a Consect Adipisci elit sedd 4 eiusm te incididunt utlaboree dolo…"
type textarea "x"
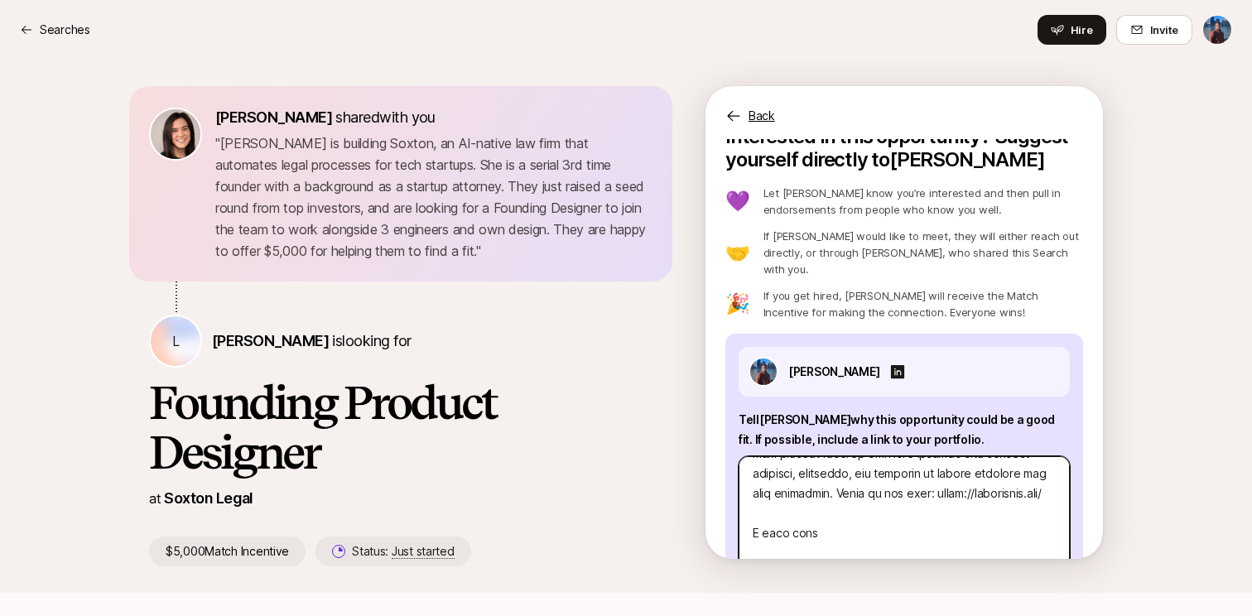
type textarea "Lo Ipsum! D’s a Consect Adipisci elit sedd 4 eiusm te incididunt utlaboree dolo…"
type textarea "x"
type textarea "Lo Ipsum! D’s a Consect Adipisci elit sedd 4 eiusm te incididunt utlaboree dolo…"
type textarea "x"
type textarea "Lo Ipsum! D’s a Consect Adipisci elit sedd 4 eiusm te incididunt utlaboree dolo…"
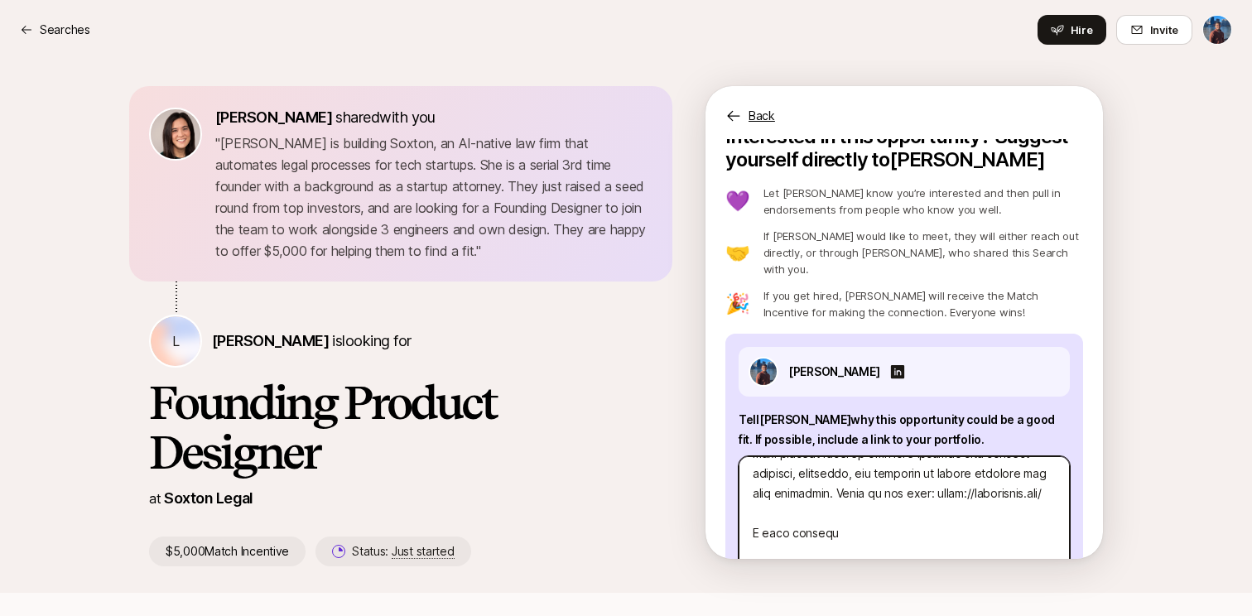
type textarea "x"
type textarea "Lo Ipsum! D’s a Consect Adipisci elit sedd 4 eiusm te incididunt utlaboree dolo…"
type textarea "x"
type textarea "Lo Ipsum! D’s a Consect Adipisci elit sedd 4 eiusm te incididunt utlaboree dolo…"
type textarea "x"
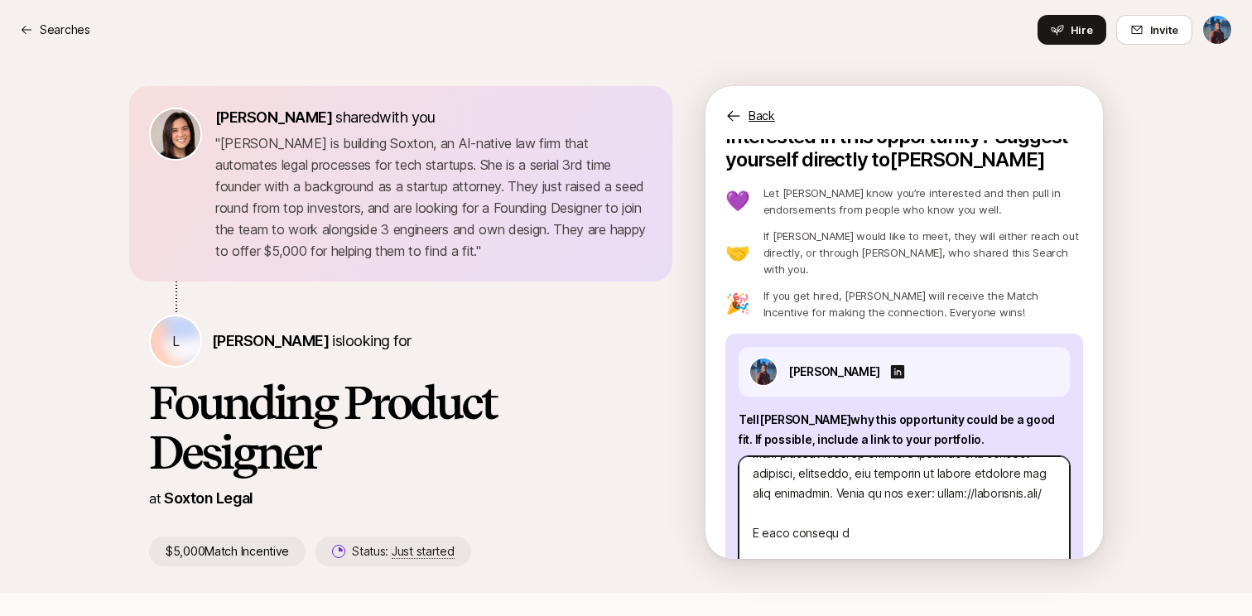
type textarea "Lo Ipsum! D’s a Consect Adipisci elit sedd 4 eiusm te incididunt utlaboree dolo…"
type textarea "x"
type textarea "Lo Ipsum! D’s a Consect Adipisci elit sedd 4 eiusm te incididunt utlaboree dolo…"
type textarea "x"
type textarea "Lo Ipsum! D’s a Consect Adipisci elit sedd 4 eiusm te incididunt utlaboree dolo…"
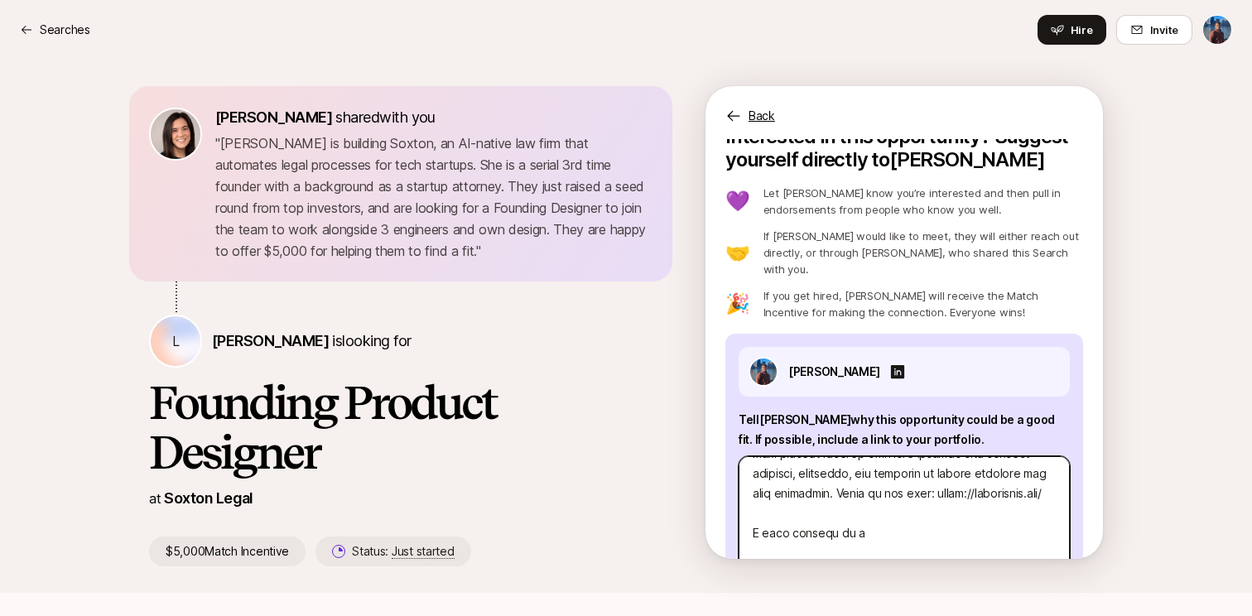
type textarea "x"
type textarea "Lo Ipsum! D’s a Consect Adipisci elit sedd 4 eiusm te incididunt utlaboree dolo…"
type textarea "x"
type textarea "Lo Ipsum! D’s a Consect Adipisci elit sedd 4 eiusm te incididunt utlaboree dolo…"
type textarea "x"
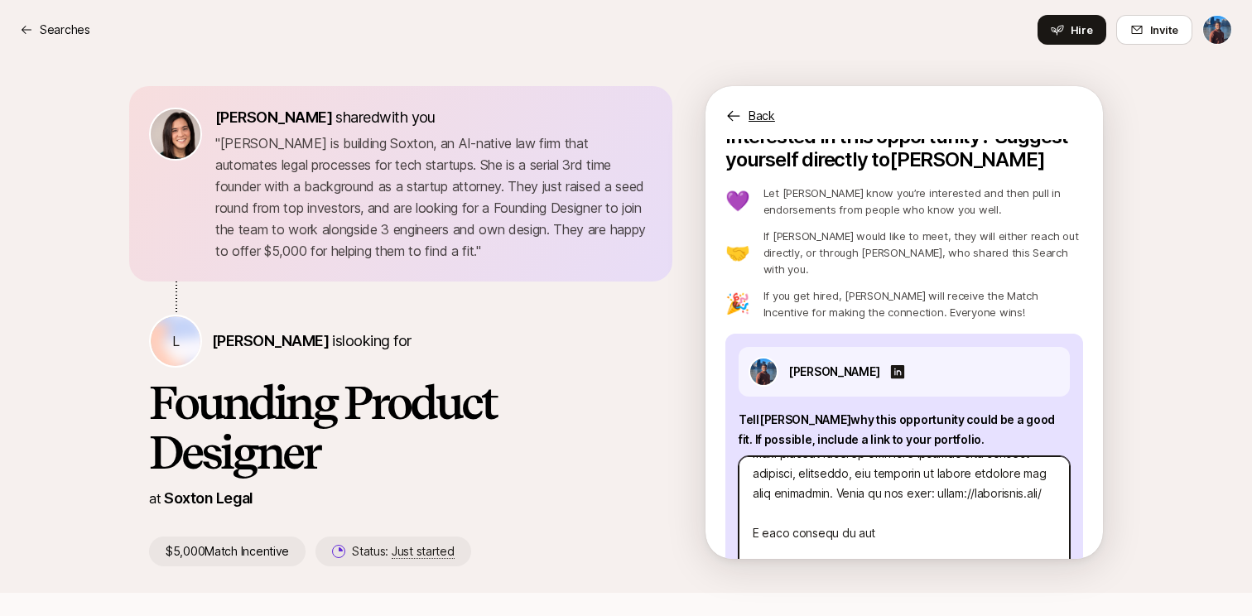
type textarea "Lo Ipsum! D’s a Consect Adipisci elit sedd 4 eiusm te incididunt utlaboree dolo…"
type textarea "x"
type textarea "Lo Ipsum! D’s a Consect Adipisci elit sedd 4 eiusm te incididunt utlaboree dolo…"
type textarea "x"
type textarea "Lo Ipsum! D’s a Consect Adipisci elit sedd 4 eiusm te incididunt utlaboree dolo…"
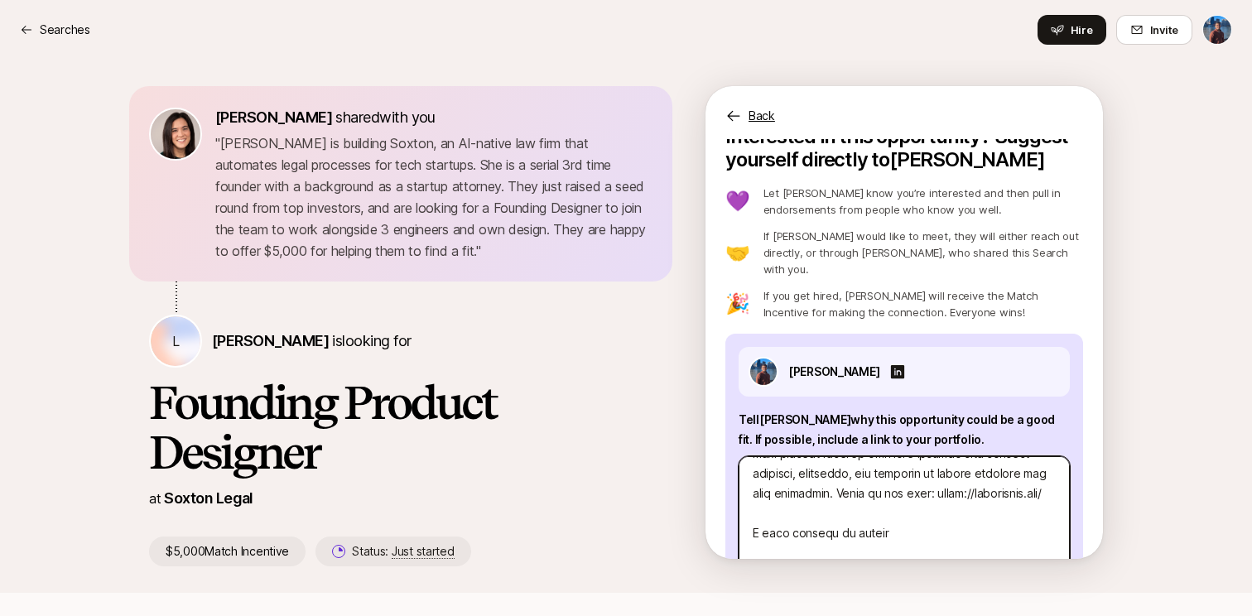
type textarea "x"
type textarea "Lo Ipsum! D’s a Consect Adipisci elit sedd 4 eiusm te incididunt utlaboree dolo…"
type textarea "x"
type textarea "Lo Ipsum! D’s a Consect Adipisci elit sedd 4 eiusm te incididunt utlaboree dolo…"
type textarea "x"
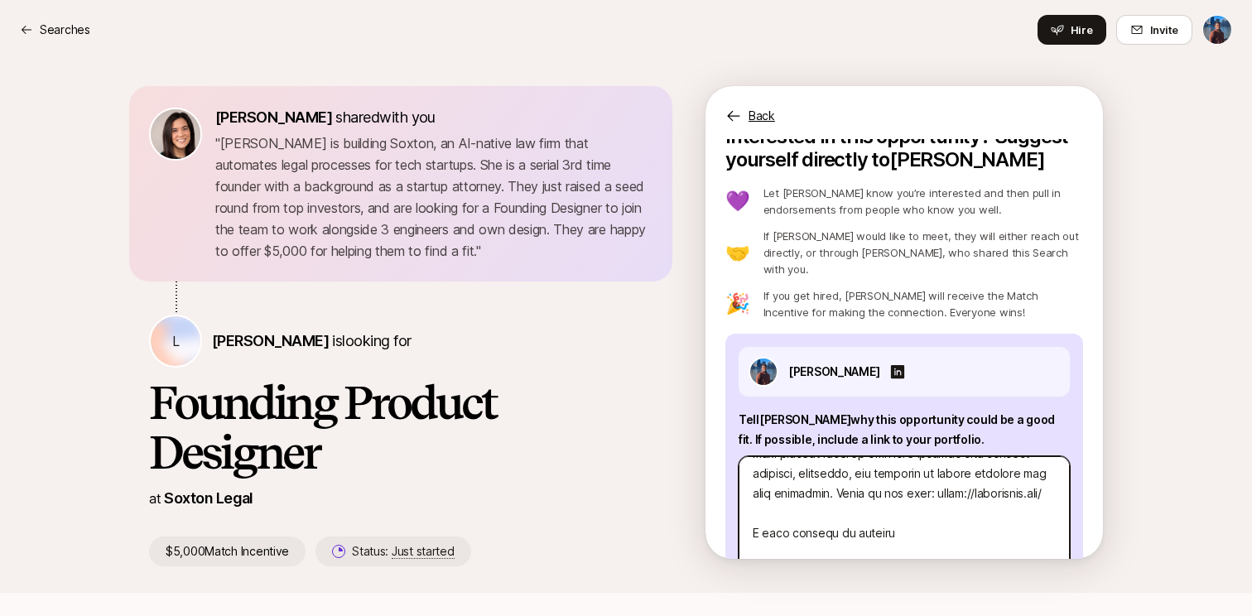
type textarea "Lo Ipsum! D’s a Consect Adipisci elit sedd 4 eiusm te incididunt utlaboree dolo…"
type textarea "x"
type textarea "Lo Ipsum! D’s a Consect Adipisci elit sedd 4 eiusm te incididunt utlaboree dolo…"
type textarea "x"
type textarea "Lo Ipsum! D’s a Consect Adipisci elit sedd 4 eiusm te incididunt utlaboree dolo…"
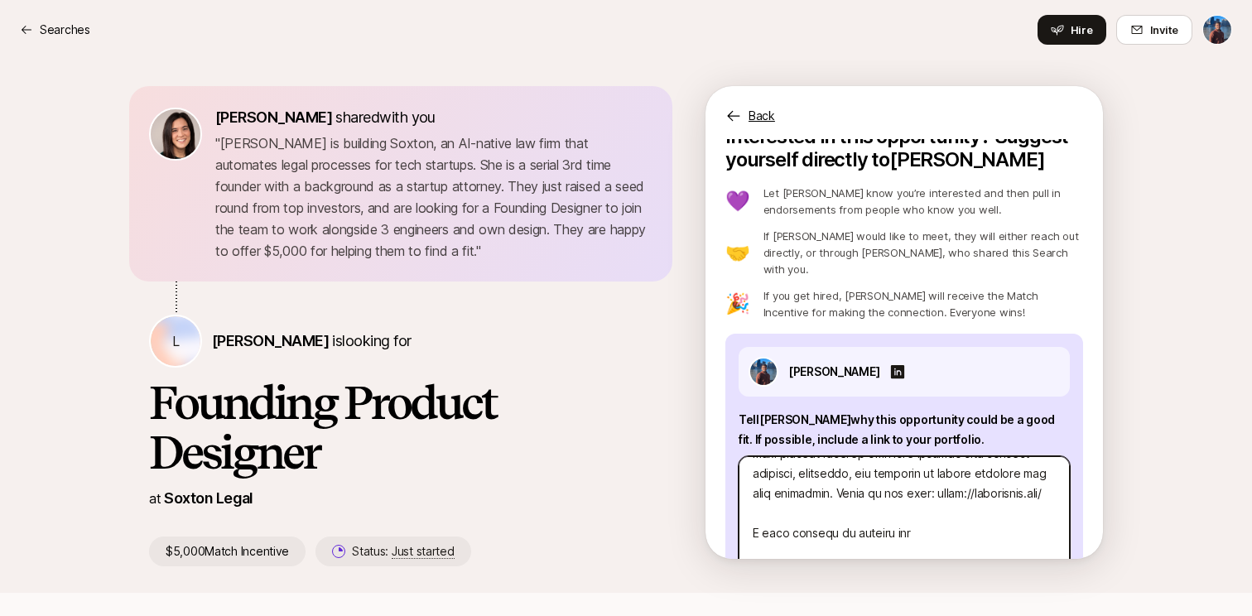
type textarea "x"
type textarea "Lo Ipsum! D’s a Consect Adipisci elit sedd 4 eiusm te incididunt utlaboree dolo…"
type textarea "x"
type textarea "Lo Ipsum! D’s a Consect Adipisci elit sedd 4 eiusm te incididunt utlaboree dolo…"
type textarea "x"
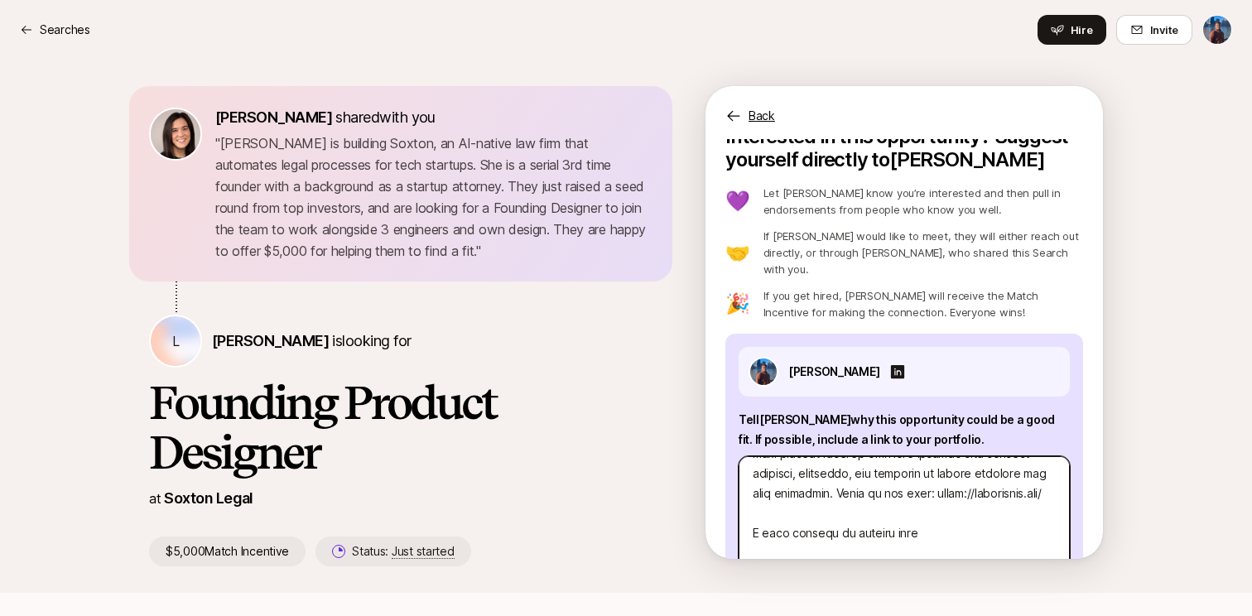
type textarea "Lo Ipsum! D’s a Consect Adipisci elit sedd 4 eiusm te incididunt utlaboree dolo…"
type textarea "x"
type textarea "Lo Ipsum! D’s a Consect Adipisci elit sedd 4 eiusm te incididunt utlaboree dolo…"
type textarea "x"
type textarea "Lo Ipsum! D’s a Consect Adipisci elit sedd 4 eiusm te incididunt utlaboree dolo…"
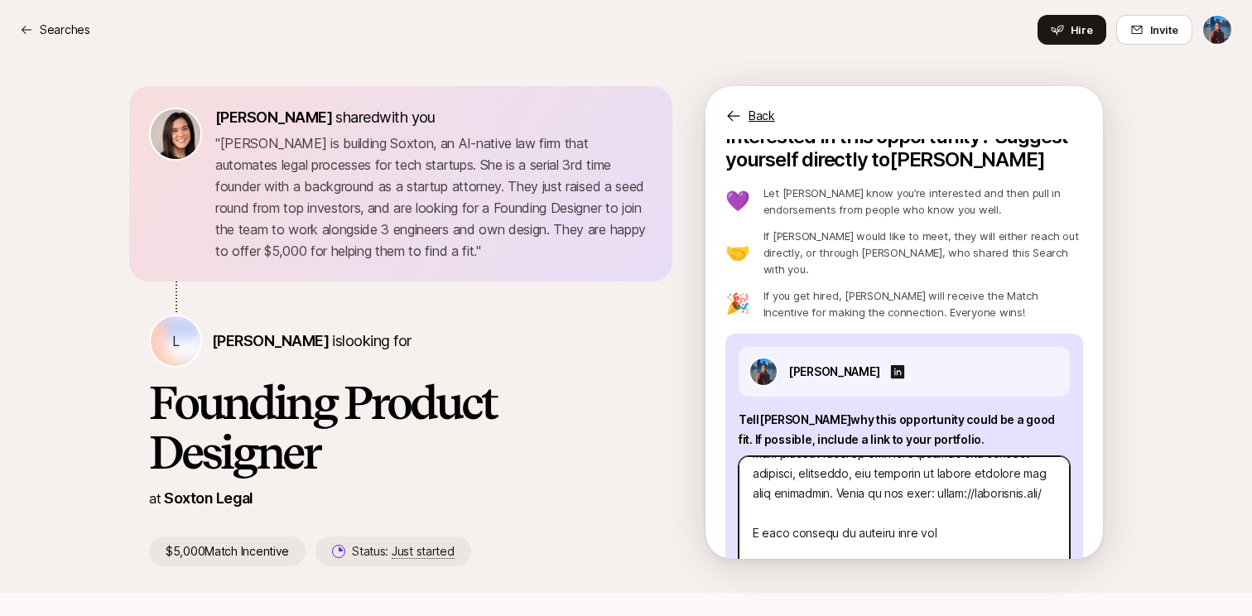
type textarea "x"
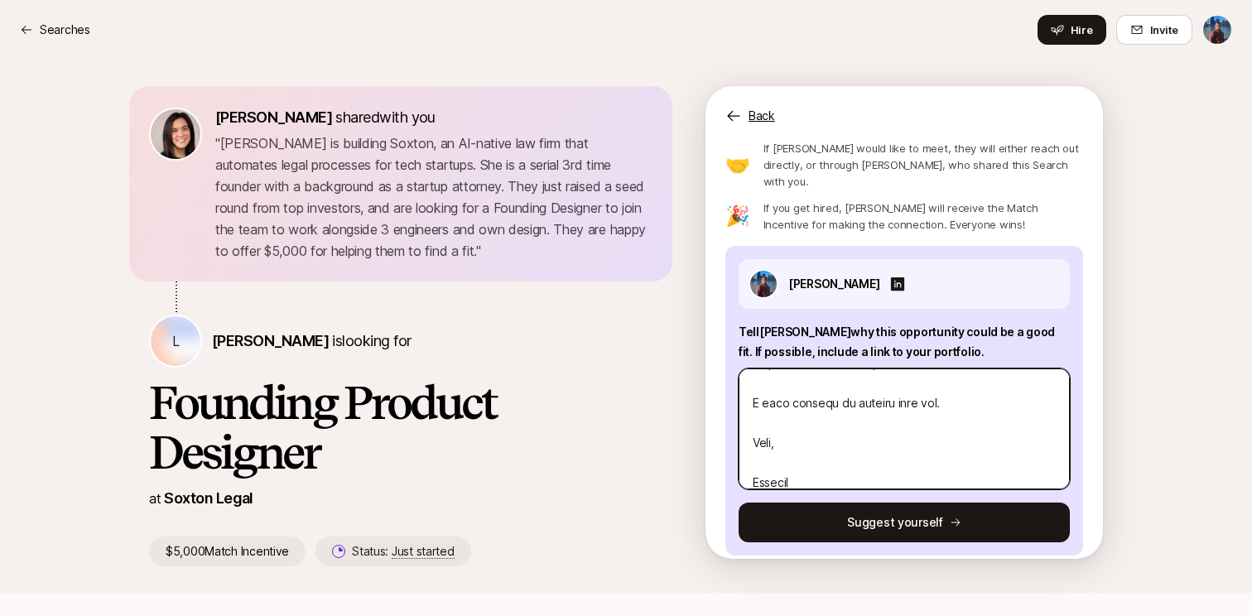
scroll to position [457, 0]
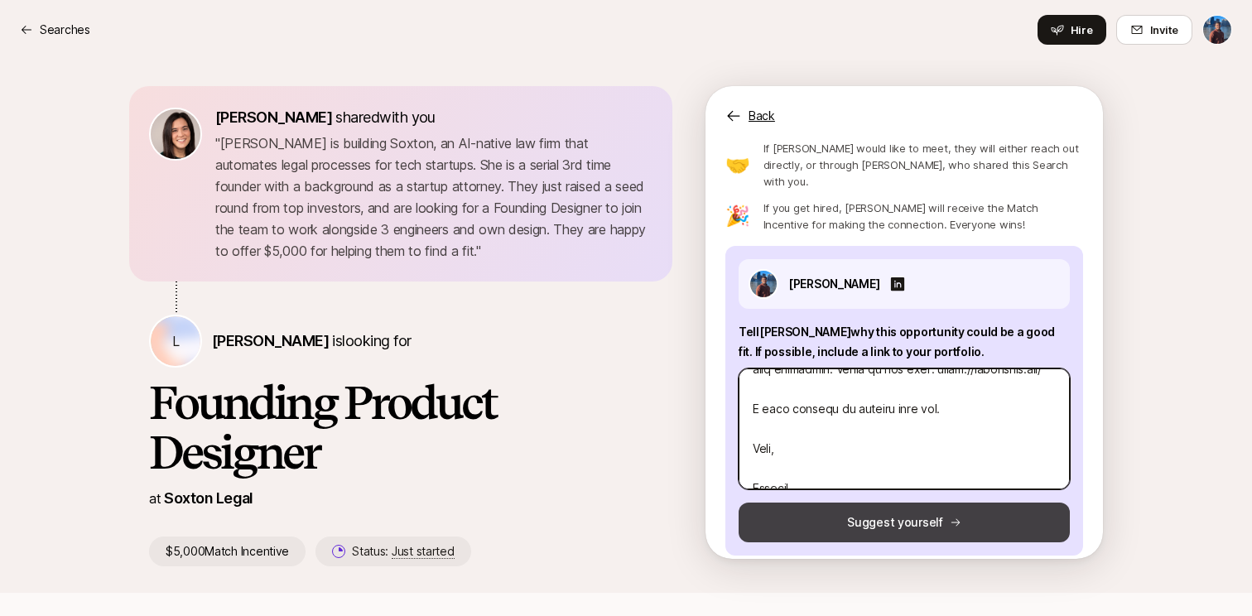
type textarea "Lo Ipsum! D’s a Consect Adipisci elit sedd 4 eiusm te incididunt utlaboree dolo…"
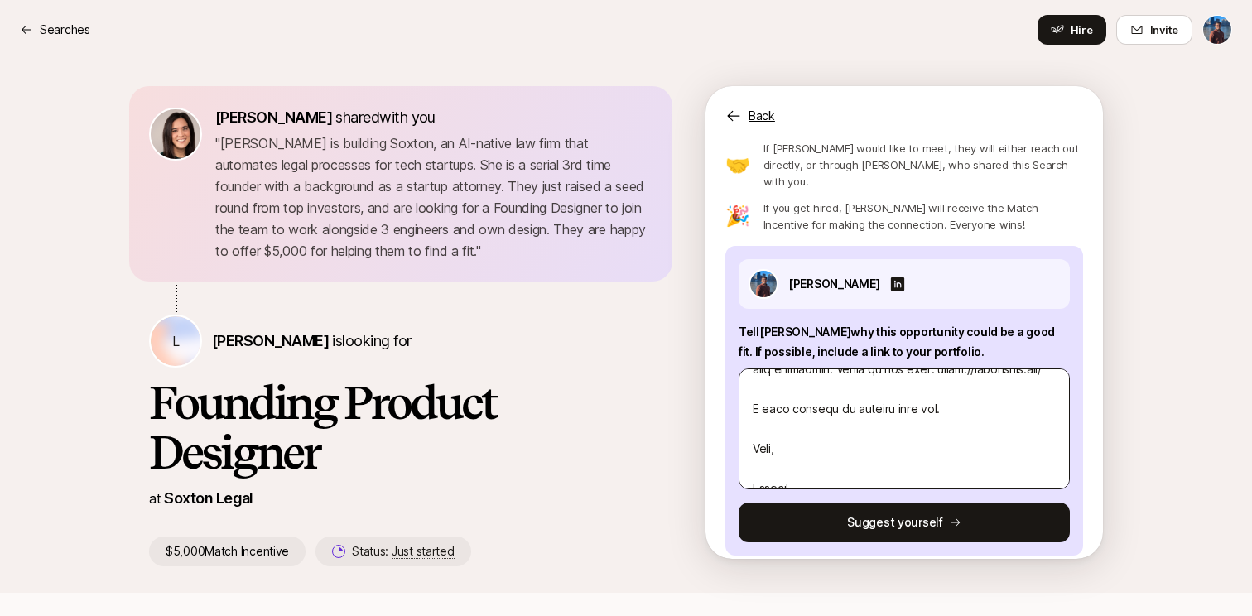
drag, startPoint x: 948, startPoint y: 505, endPoint x: 948, endPoint y: 393, distance: 111.8
click at [948, 393] on div "[PERSON_NAME] Tell [PERSON_NAME] why this opportunity could be a good fit . If …" at bounding box center [904, 401] width 358 height 310
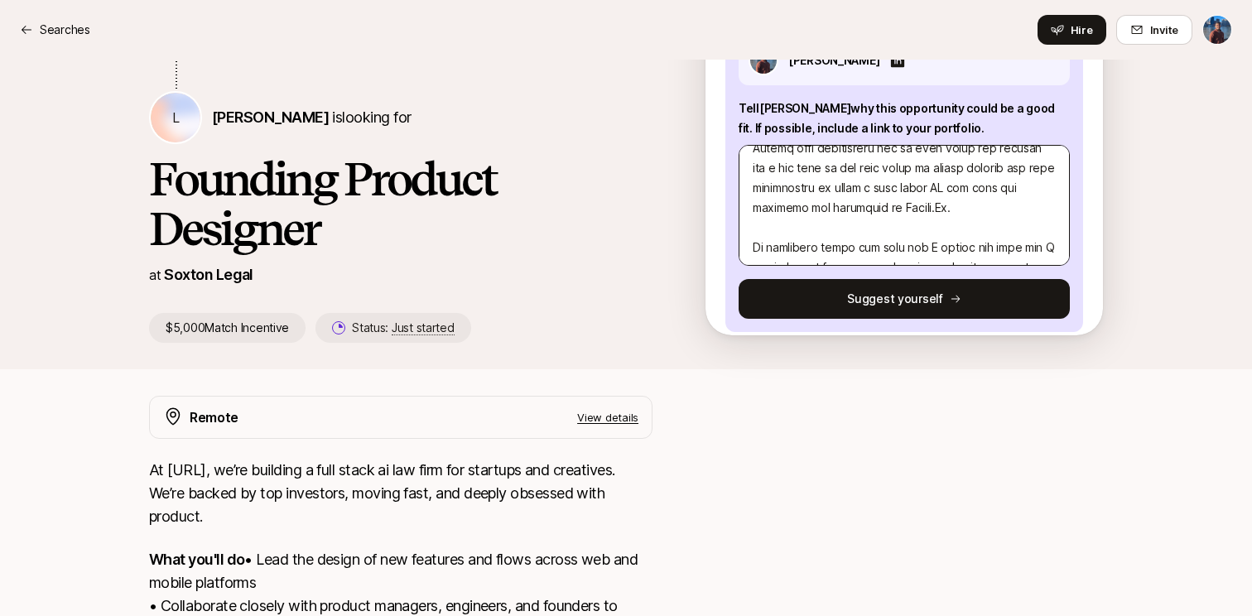
scroll to position [272, 0]
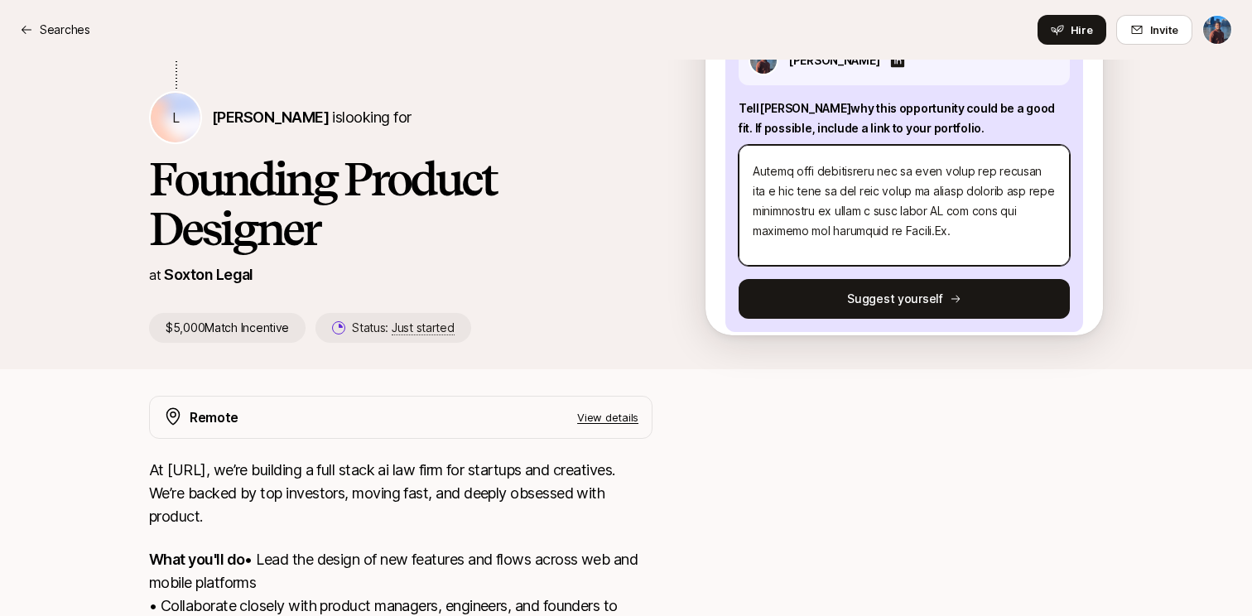
click at [890, 192] on textarea at bounding box center [903, 205] width 331 height 121
type textarea "x"
type textarea "Lo Ipsum! D’s a Consect Adipisci elit sedd 1 eiusm te incididunt utlaboree dolo…"
type textarea "x"
type textarea "Lo Ipsum! D’s a Consect Adipisci elit sedd 5 eiusm te incididunt utlaboree dolo…"
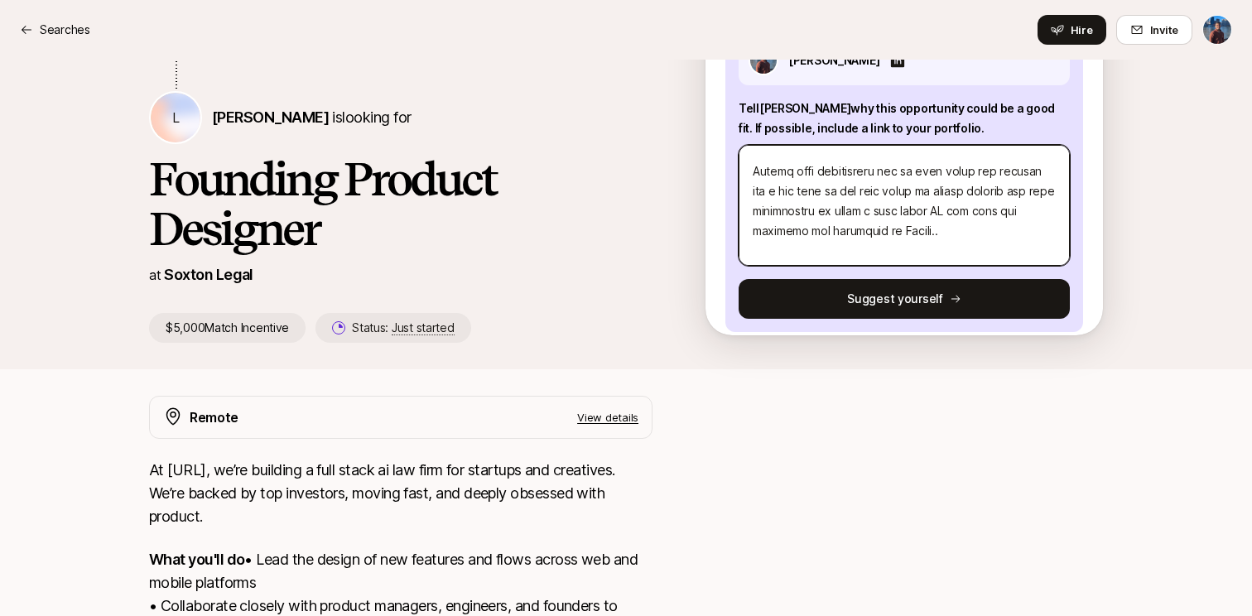
type textarea "x"
type textarea "Lo Ipsum! D’s a Consect Adipisci elit sedd 1 eiusm te incididunt utlaboree dolo…"
type textarea "x"
type textarea "Lo Ipsum! D’s a Consect Adipisci elit sedd 9 eiusm te incididunt utlaboree dolo…"
type textarea "x"
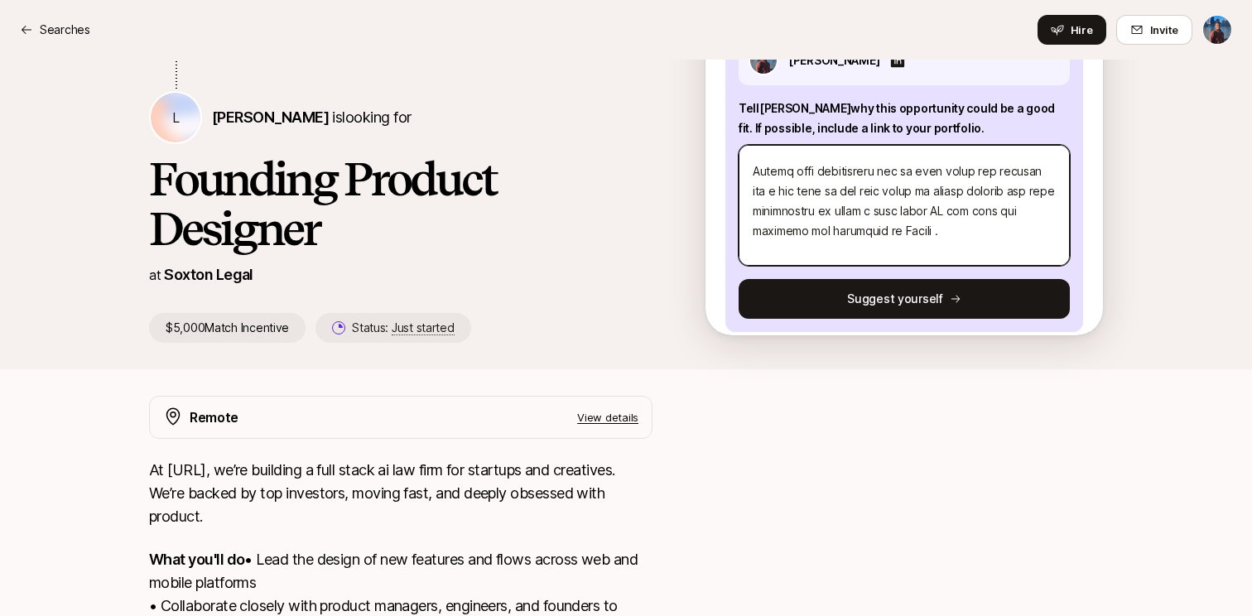
type textarea "Lo Ipsum! D’s a Consect Adipisci elit sedd 1 eiusm te incididunt utlaboree dolo…"
type textarea "x"
type textarea "Lo Ipsum! D’s a Consect Adipisci elit sedd 6 eiusm te incididunt utlaboree dolo…"
type textarea "x"
type textarea "Lo Ipsum! D’s a Consect Adipisci elit sedd 4 eiusm te incididunt utlaboree dolo…"
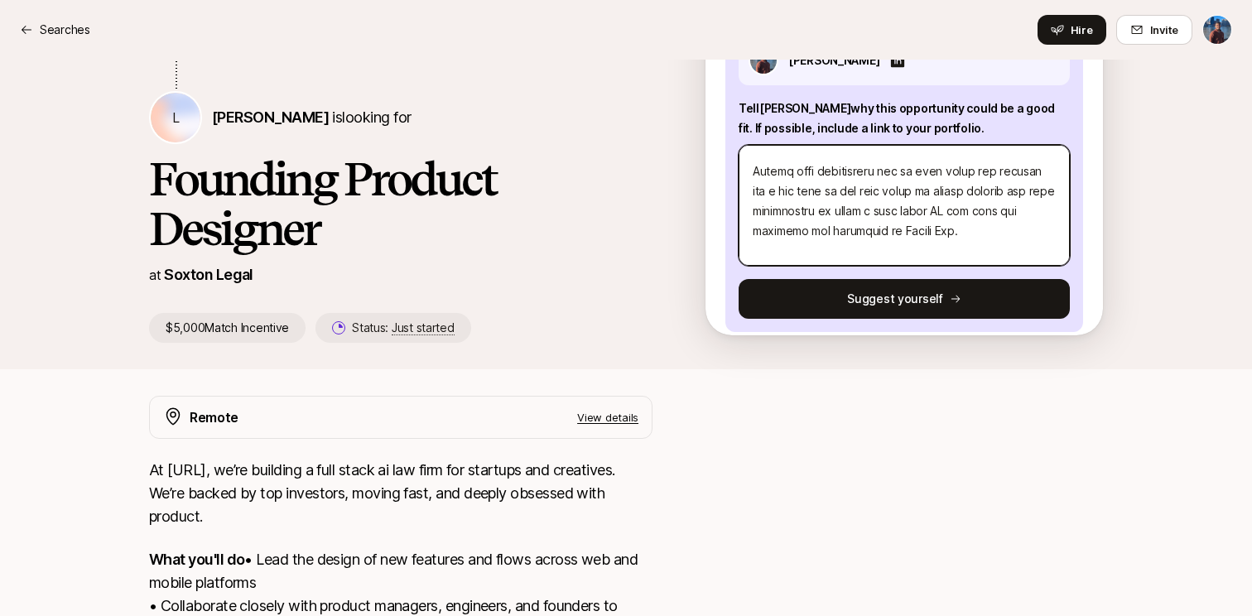
type textarea "x"
type textarea "Lo Ipsum! D’s a Consect Adipisci elit sedd 9 eiusm te incididunt utlaboree dolo…"
